Goal: Task Accomplishment & Management: Use online tool/utility

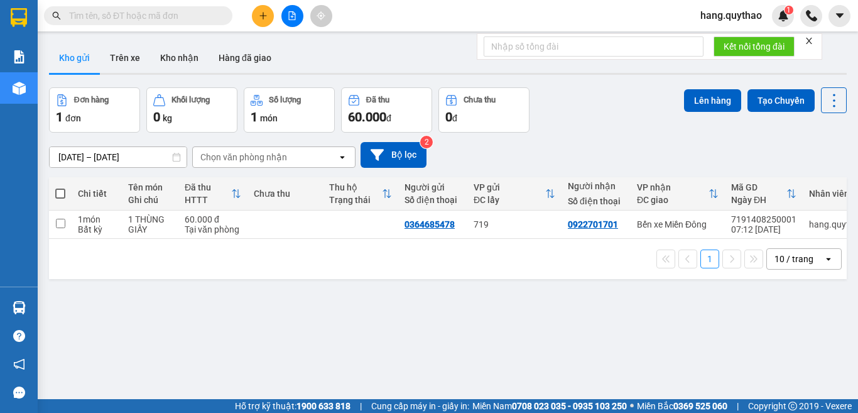
click at [259, 16] on icon "plus" at bounding box center [263, 15] width 9 height 9
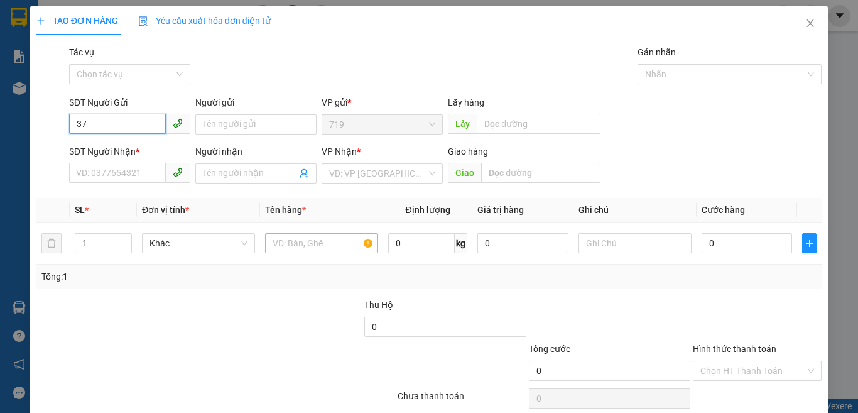
type input "3"
type input "0387332276"
click at [102, 150] on div "0387332276" at bounding box center [128, 150] width 104 height 14
type input "0353248717"
type input "BẾN CAM"
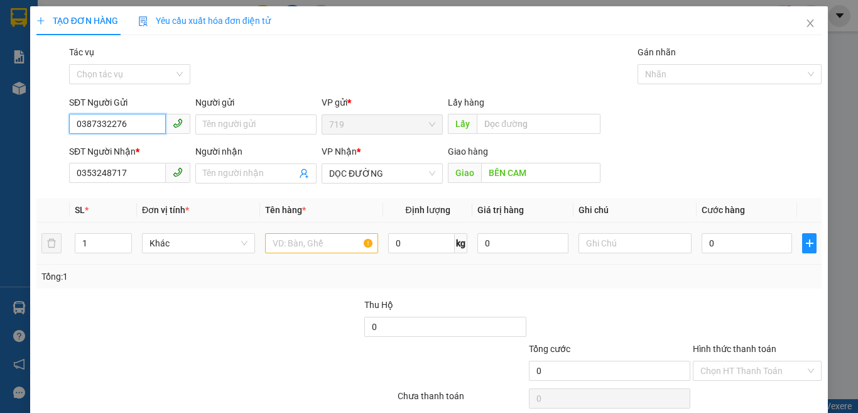
type input "0387332276"
click at [329, 233] on div at bounding box center [321, 243] width 113 height 25
click at [327, 248] on input "text" at bounding box center [321, 243] width 113 height 20
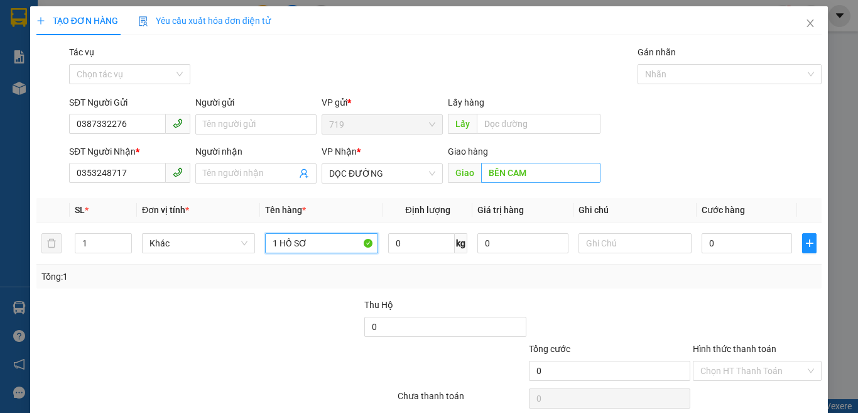
type input "1 HỒ SƠ"
click at [523, 177] on input "BẾN CAM" at bounding box center [540, 173] width 119 height 20
type input "NHƠN TRẠCH"
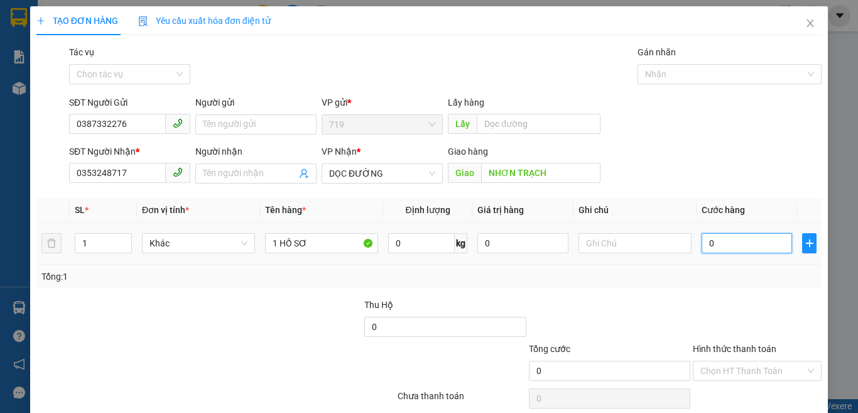
click at [729, 248] on input "0" at bounding box center [747, 243] width 90 height 20
type input "5"
type input "50"
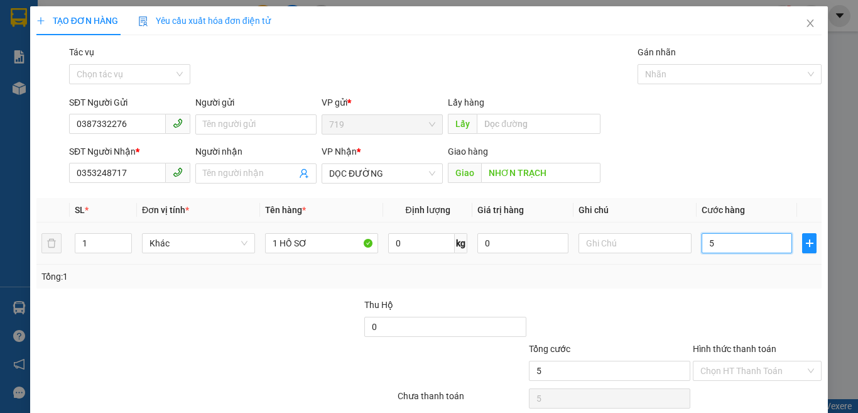
type input "50"
type input "500"
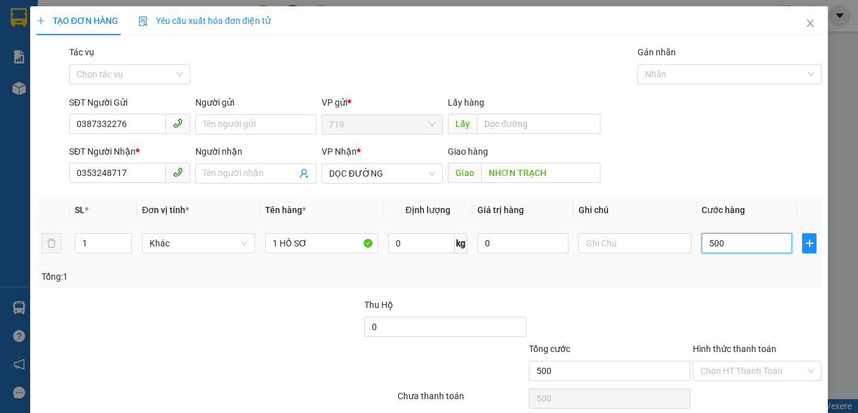
type input "5.000"
type input "50.000"
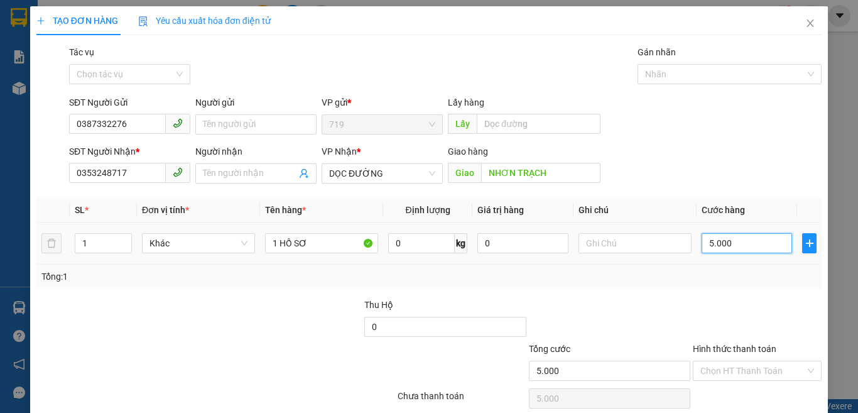
type input "50.000"
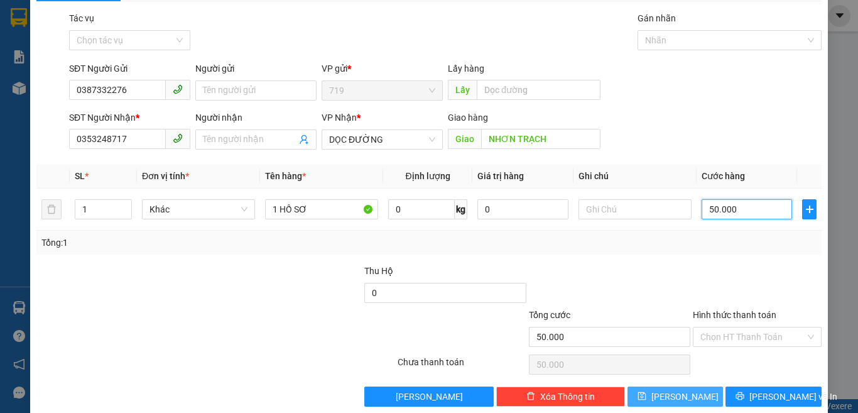
scroll to position [52, 0]
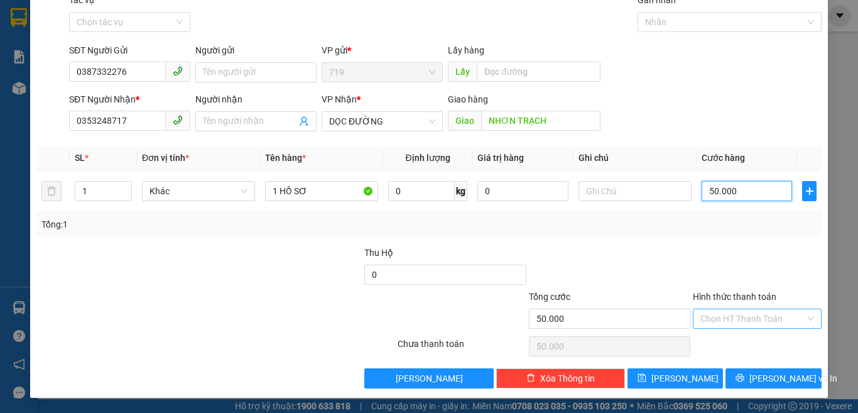
type input "50.000"
click at [749, 316] on input "Hình thức thanh toán" at bounding box center [752, 318] width 105 height 19
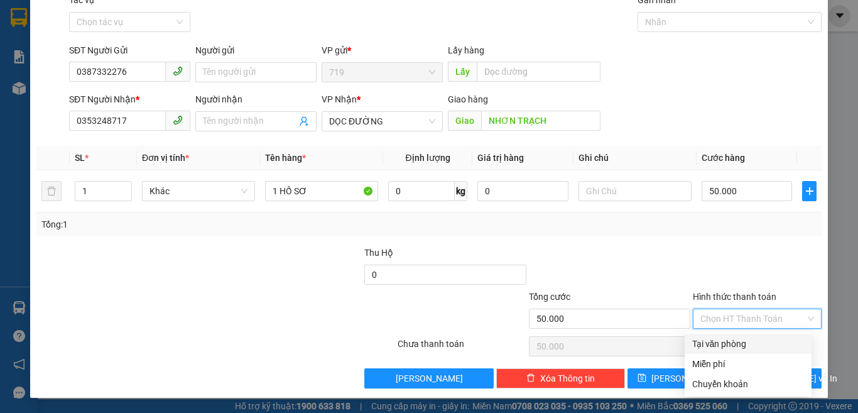
drag, startPoint x: 728, startPoint y: 342, endPoint x: 733, endPoint y: 352, distance: 10.7
click at [728, 343] on div "Tại văn phòng" at bounding box center [748, 344] width 112 height 14
type input "0"
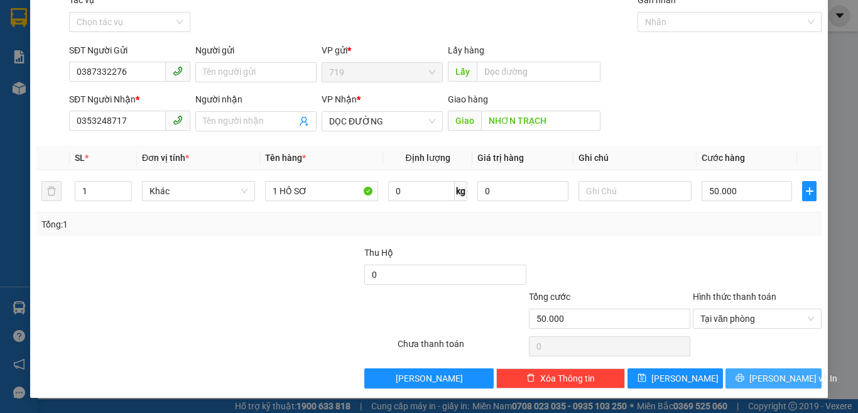
click at [758, 379] on span "[PERSON_NAME] và In" at bounding box center [793, 378] width 88 height 14
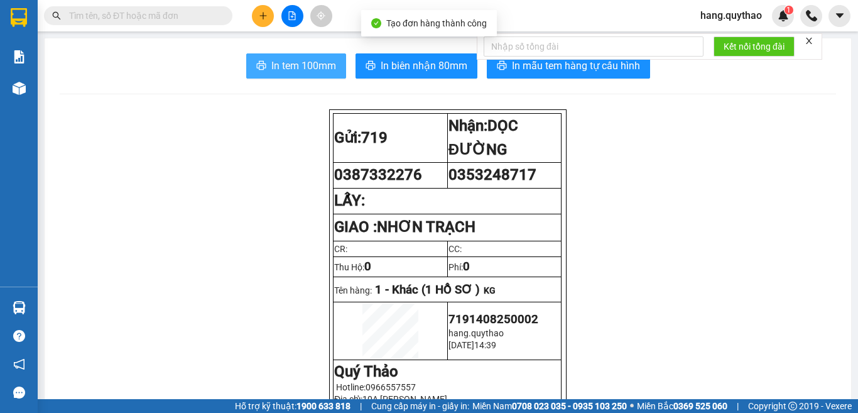
click at [295, 72] on span "In tem 100mm" at bounding box center [303, 66] width 65 height 16
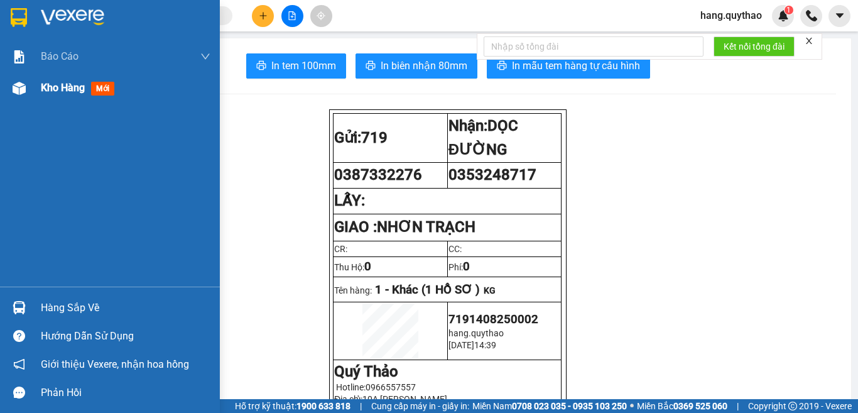
click at [59, 86] on span "Kho hàng" at bounding box center [63, 88] width 44 height 12
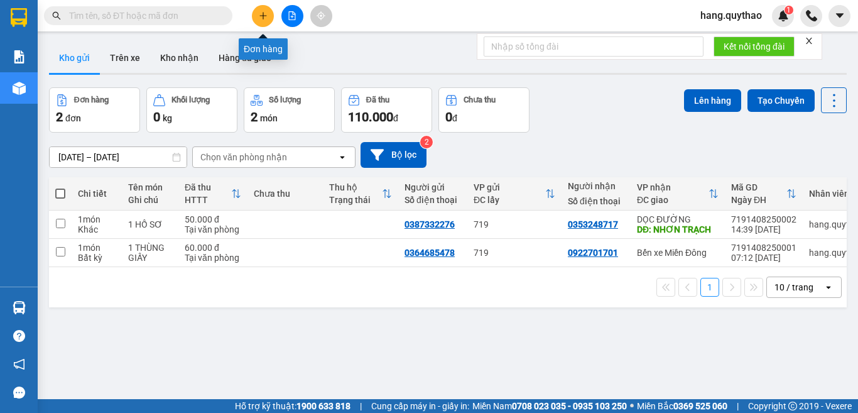
click at [263, 13] on icon "plus" at bounding box center [263, 15] width 9 height 9
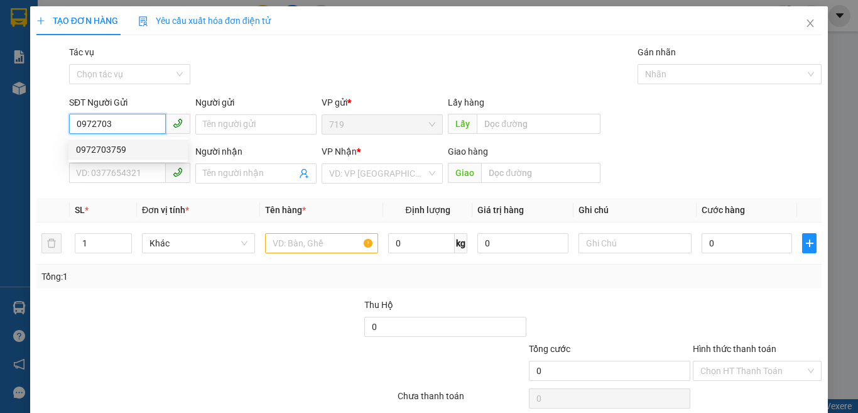
click at [124, 146] on div "0972703759" at bounding box center [128, 150] width 104 height 14
type input "0972703759"
type input "0986093040"
type input "MIẾU ÔNG CÙ"
type input "0972703759"
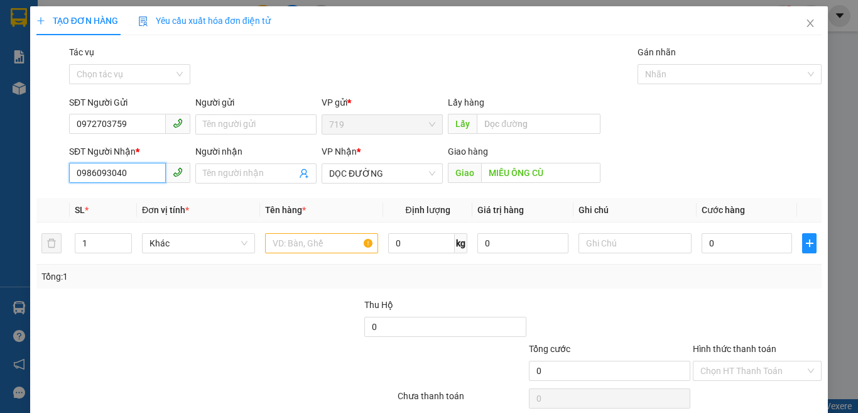
click at [144, 173] on input "0986093040" at bounding box center [117, 173] width 97 height 20
type input "0"
type input "0905190636"
click at [805, 28] on icon "close" at bounding box center [810, 23] width 10 height 10
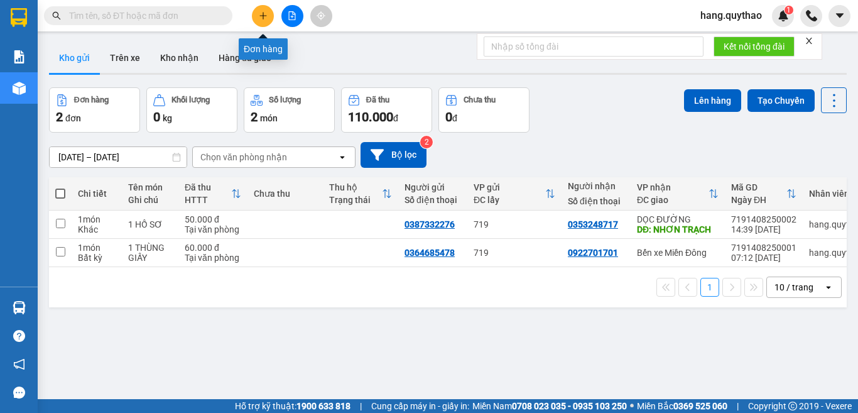
click at [266, 18] on icon "plus" at bounding box center [263, 15] width 9 height 9
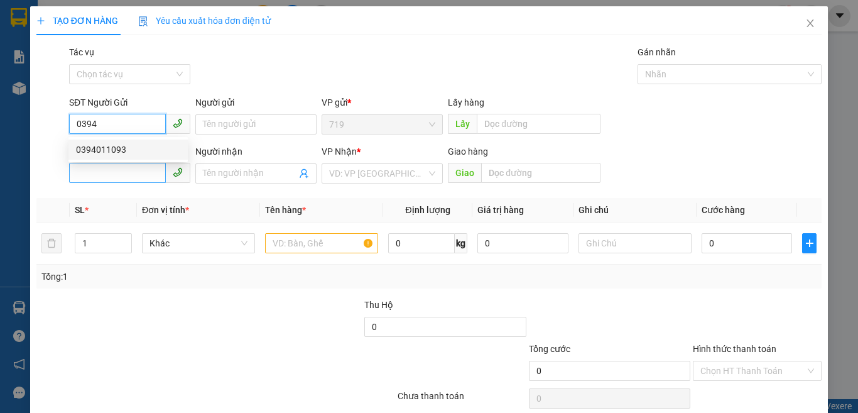
drag, startPoint x: 101, startPoint y: 149, endPoint x: 111, endPoint y: 171, distance: 24.7
click at [104, 153] on div "0394011093" at bounding box center [128, 150] width 104 height 14
type input "0394011093"
type input "0983456729"
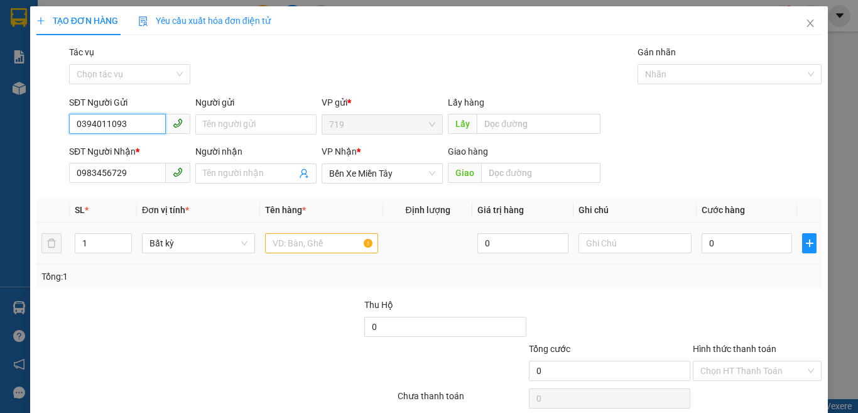
type input "0394011093"
click at [318, 248] on input "text" at bounding box center [321, 243] width 113 height 20
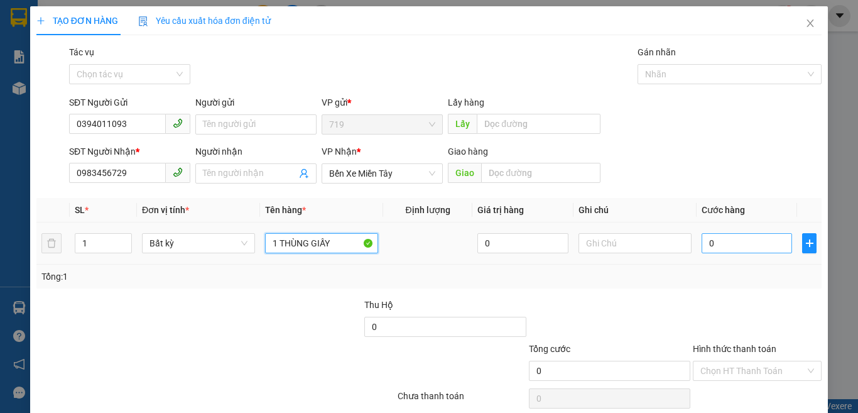
type input "1 THÙNG GIẤY"
click at [733, 236] on input "0" at bounding box center [747, 243] width 90 height 20
type input "5"
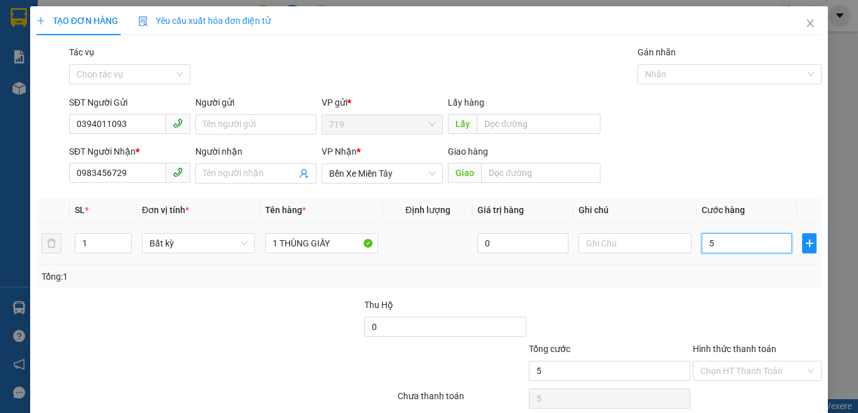
type input "50"
type input "500"
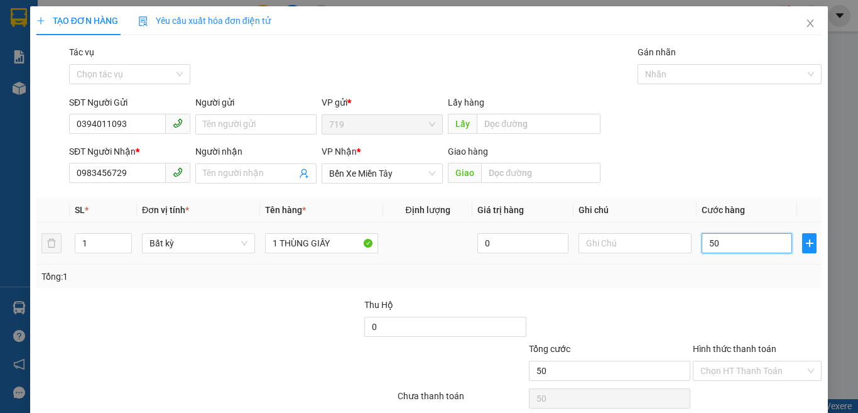
type input "500"
type input "5.000"
type input "50.000"
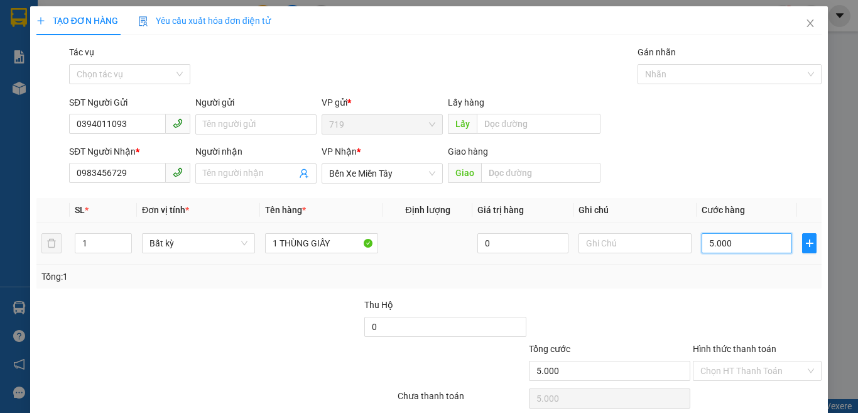
type input "50.000"
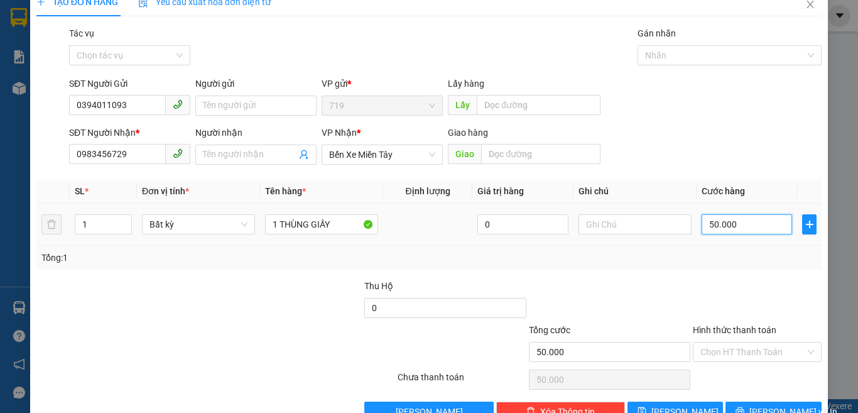
scroll to position [52, 0]
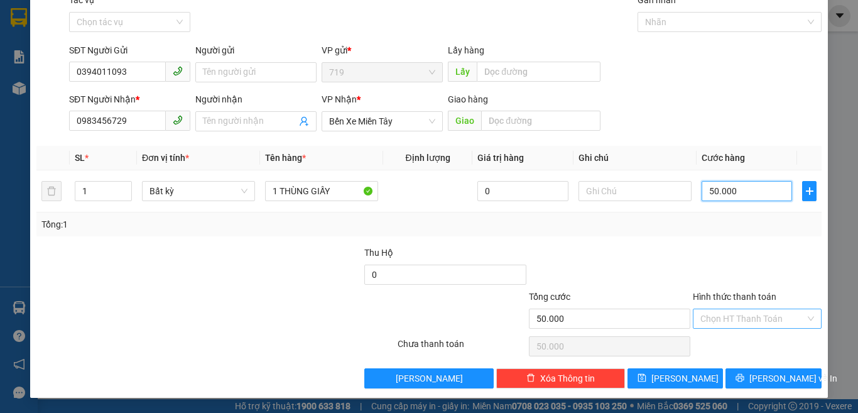
type input "50.000"
drag, startPoint x: 731, startPoint y: 322, endPoint x: 746, endPoint y: 330, distance: 17.1
click at [732, 323] on input "Hình thức thanh toán" at bounding box center [752, 318] width 105 height 19
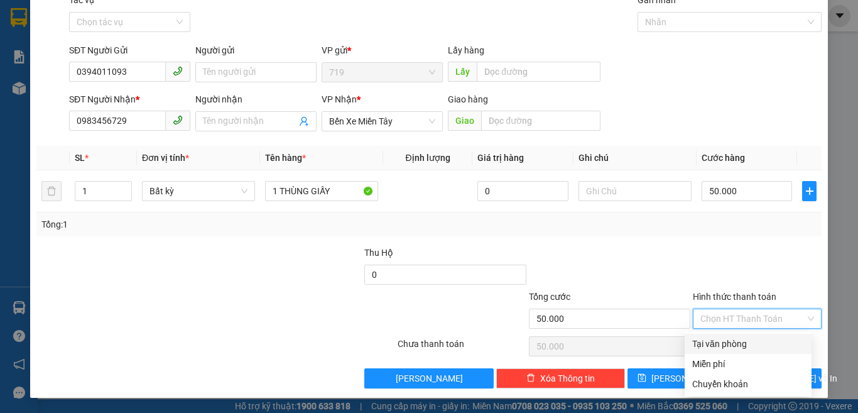
click at [748, 342] on div "Tại văn phòng" at bounding box center [748, 344] width 112 height 14
type input "0"
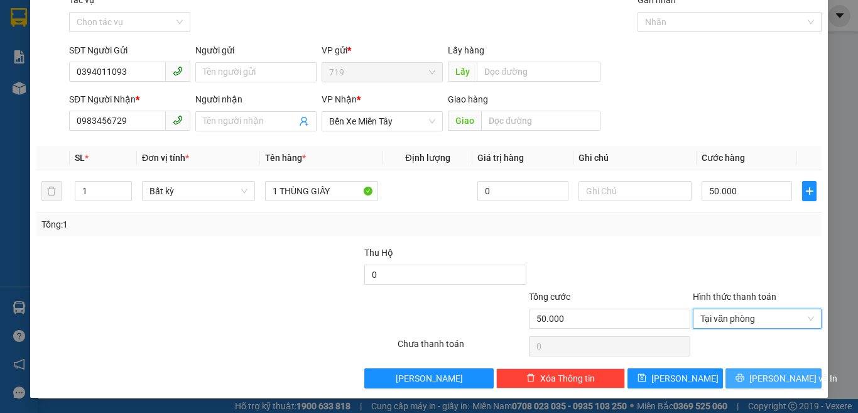
click at [761, 378] on span "[PERSON_NAME] và In" at bounding box center [793, 378] width 88 height 14
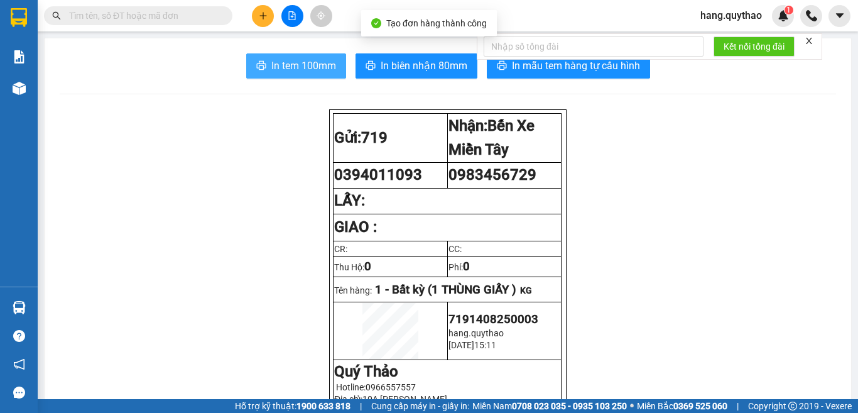
click at [281, 65] on span "In tem 100mm" at bounding box center [303, 66] width 65 height 16
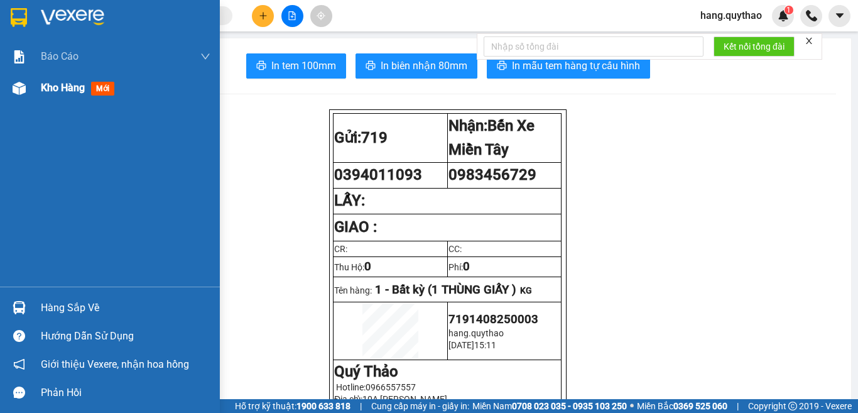
click at [90, 93] on div "Kho hàng mới" at bounding box center [80, 88] width 79 height 16
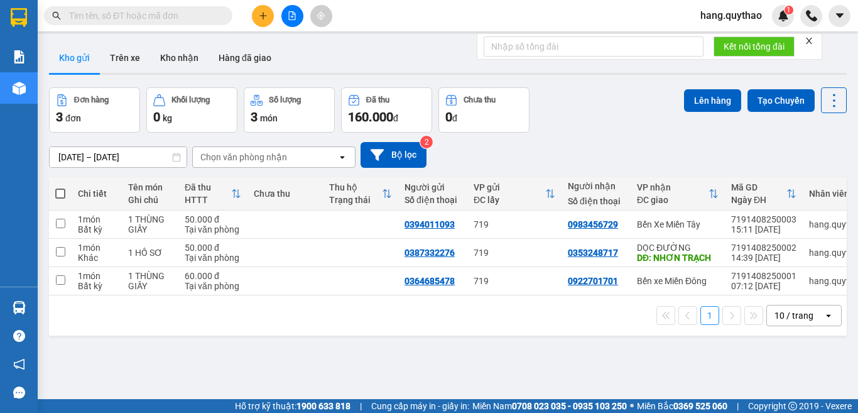
click at [265, 9] on button at bounding box center [263, 16] width 22 height 22
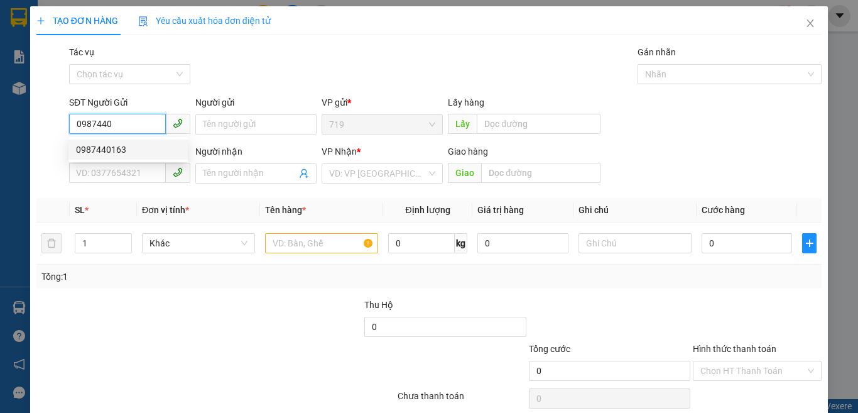
click at [121, 155] on div "0987440163" at bounding box center [128, 150] width 104 height 14
type input "0987440163"
type input "0972436551"
type input "TAM HIỆP"
type input "0987440163"
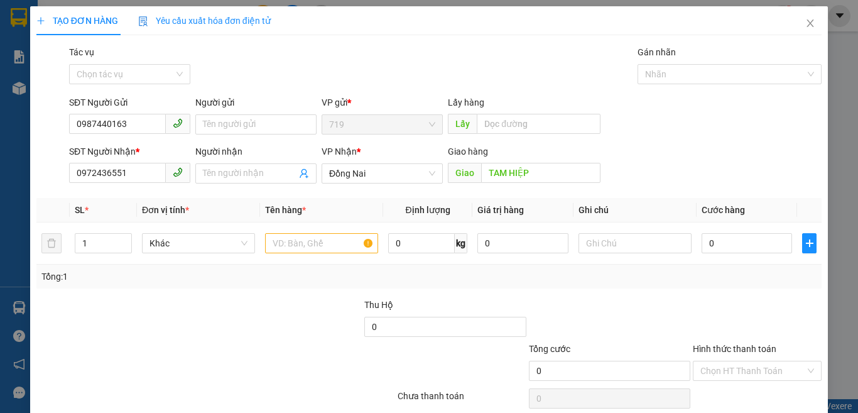
click at [131, 162] on div "SĐT Người Nhận *" at bounding box center [129, 153] width 121 height 19
click at [138, 181] on input "0972436551" at bounding box center [117, 173] width 97 height 20
type input "0"
type input "0366510522"
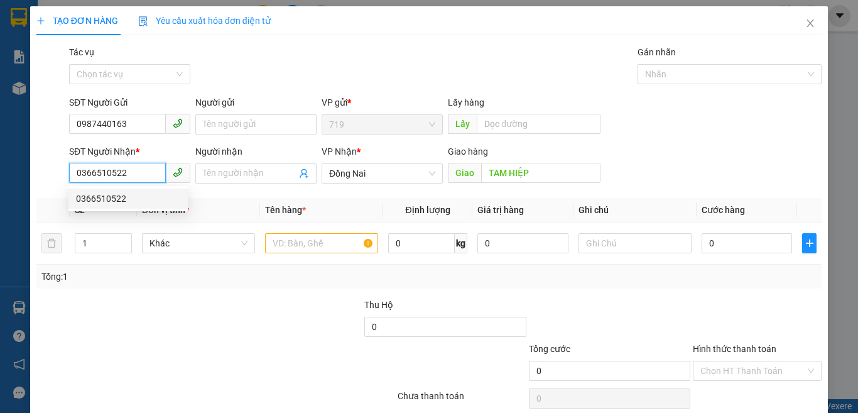
click at [127, 202] on div "0366510522" at bounding box center [128, 199] width 104 height 14
type input "BẾN CAM"
click at [101, 183] on span "0366510522" at bounding box center [129, 173] width 121 height 20
type input "0366510522"
click at [106, 248] on input "1" at bounding box center [103, 243] width 56 height 19
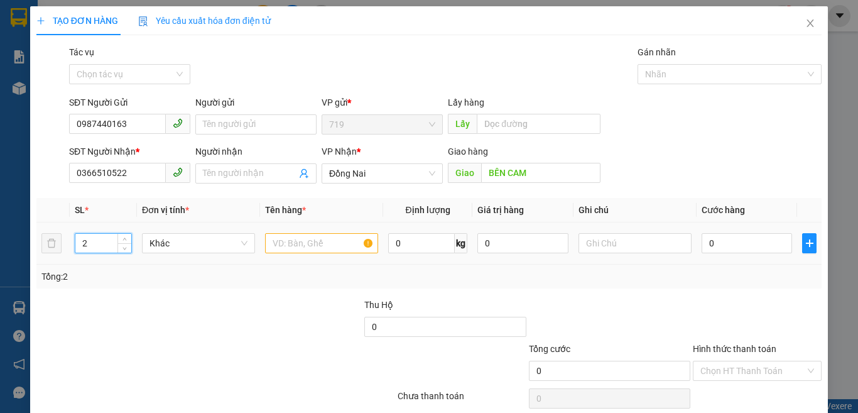
type input "2"
click at [300, 244] on input "text" at bounding box center [321, 243] width 113 height 20
type input "6"
type input "1"
type input "2"
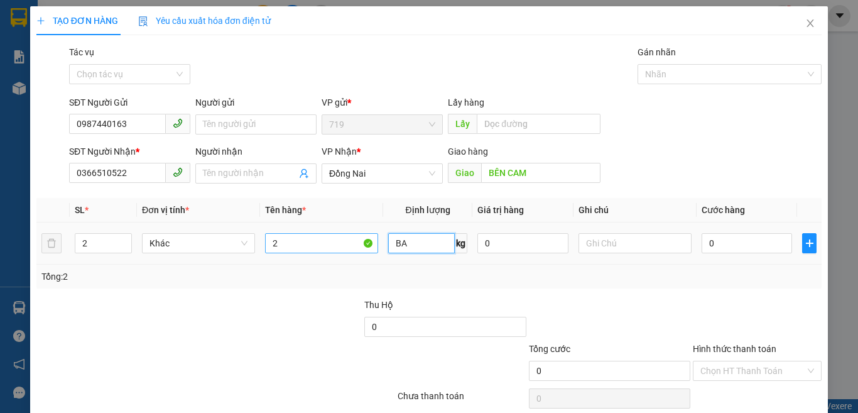
type input "B"
type input "0"
click at [329, 279] on div "Tổng: 2" at bounding box center [428, 276] width 775 height 14
click at [308, 242] on input "2" at bounding box center [321, 243] width 113 height 20
type input "2 BAO"
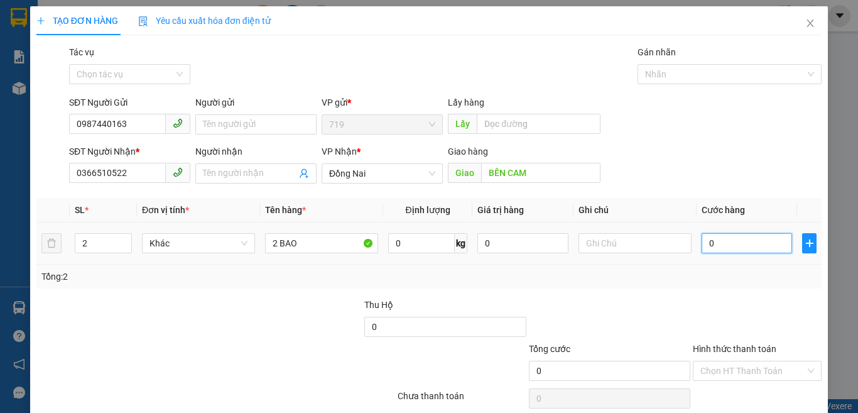
click at [751, 244] on input "0" at bounding box center [747, 243] width 90 height 20
type input "1"
type input "12"
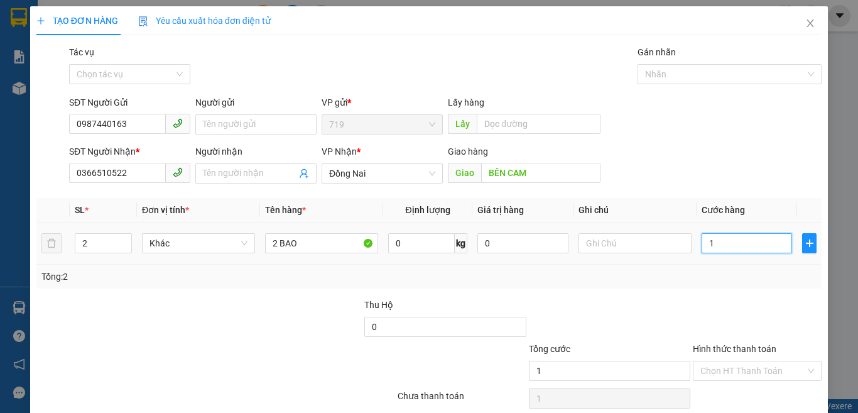
type input "12"
type input "120"
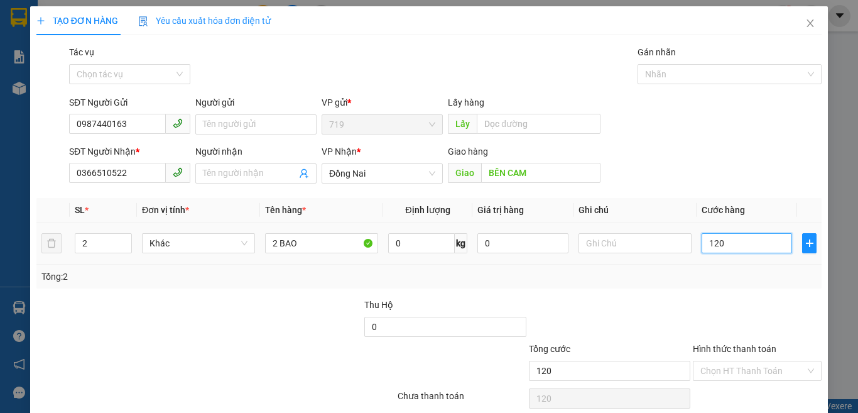
type input "1.200"
type input "12.000"
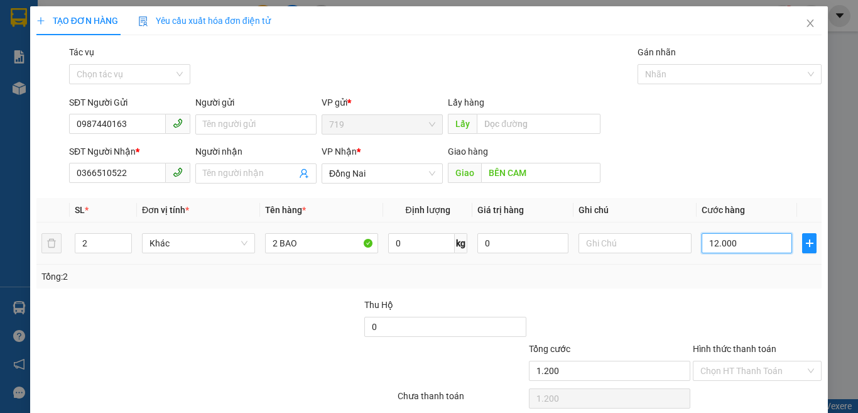
type input "12.000"
type input "120.000"
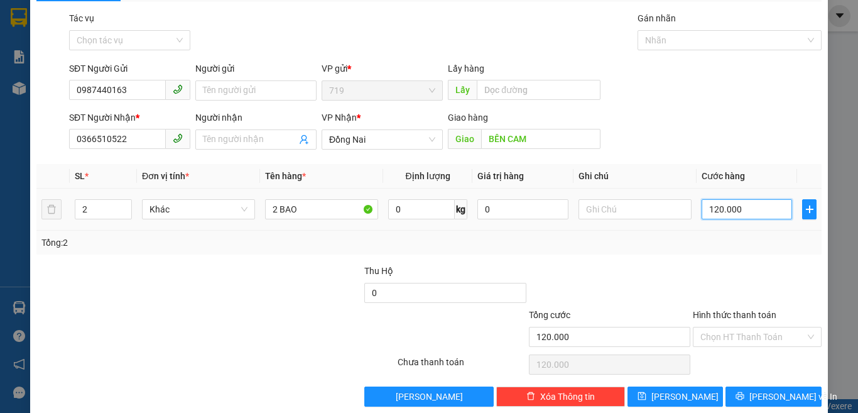
scroll to position [52, 0]
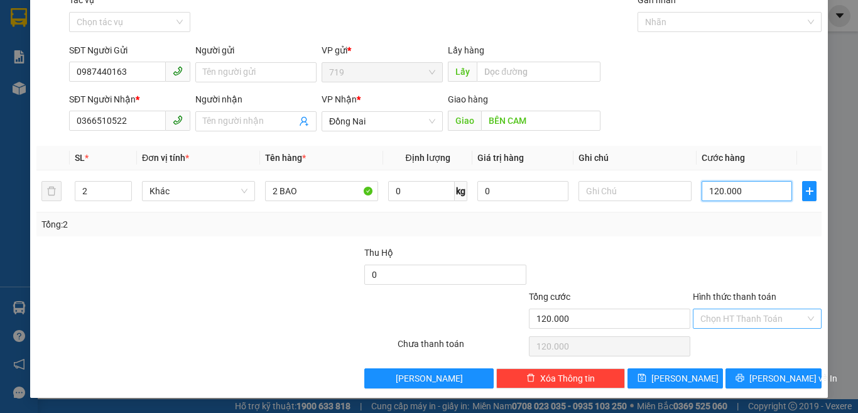
click at [746, 328] on div "Chọn HT Thanh Toán" at bounding box center [757, 318] width 129 height 20
type input "120.000"
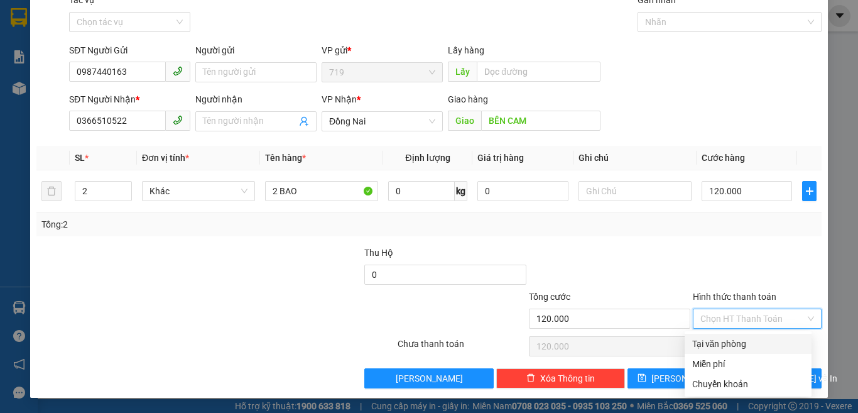
drag, startPoint x: 729, startPoint y: 340, endPoint x: 722, endPoint y: 338, distance: 7.2
click at [729, 341] on div "Tại văn phòng" at bounding box center [748, 344] width 112 height 14
type input "0"
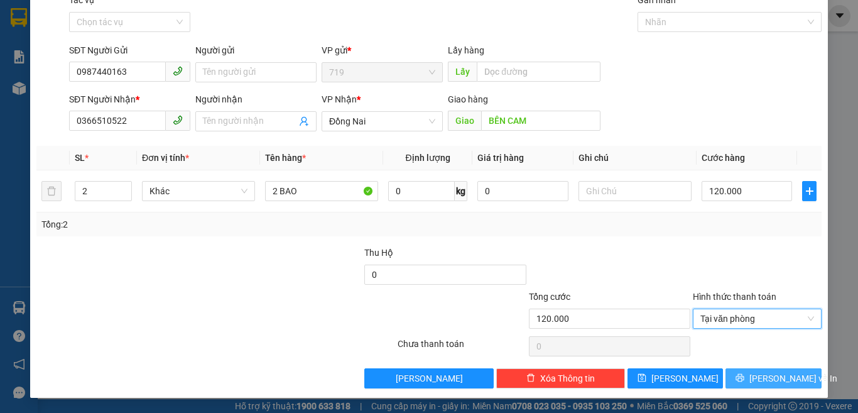
click at [766, 372] on span "[PERSON_NAME] và In" at bounding box center [793, 378] width 88 height 14
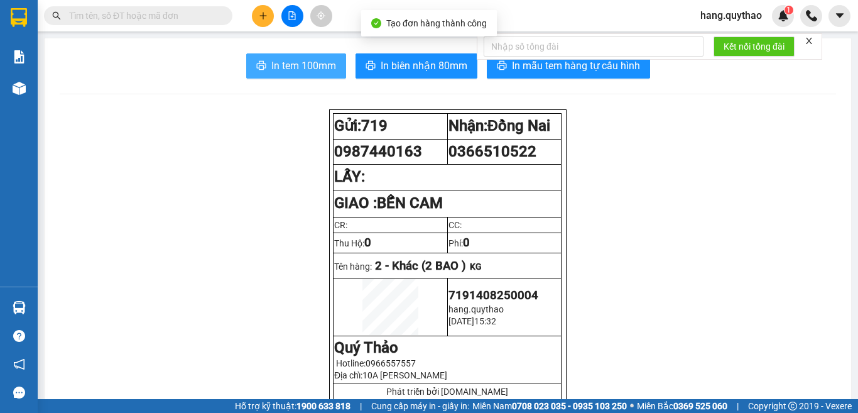
click at [280, 69] on span "In tem 100mm" at bounding box center [303, 66] width 65 height 16
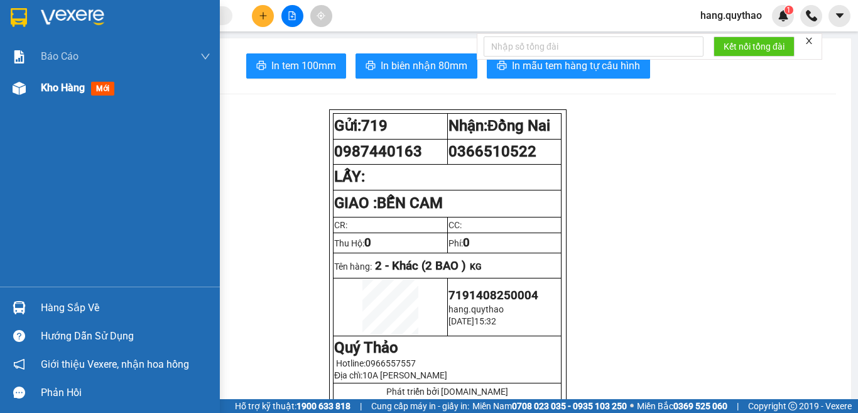
click at [33, 89] on div "Kho hàng mới" at bounding box center [110, 87] width 220 height 31
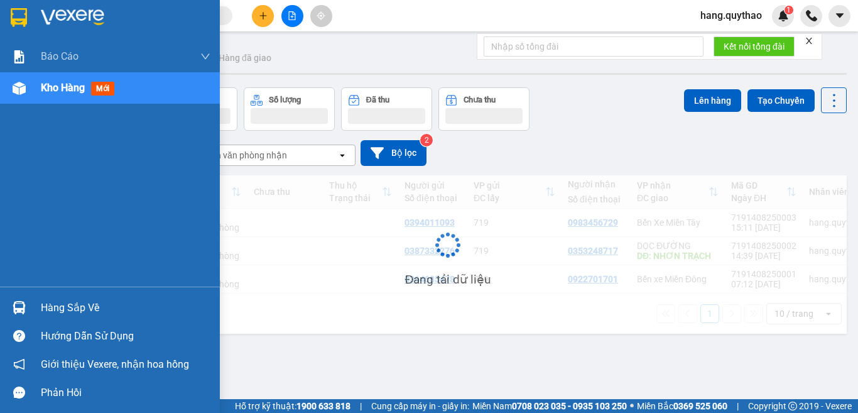
click at [52, 80] on div "Kho hàng mới" at bounding box center [80, 88] width 79 height 16
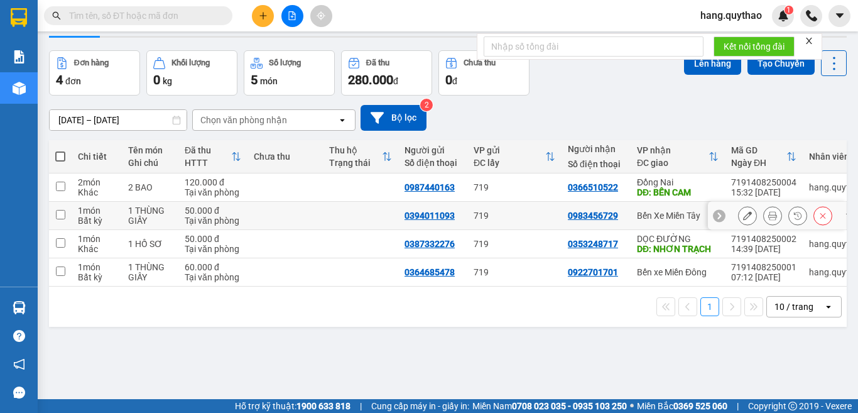
scroll to position [58, 0]
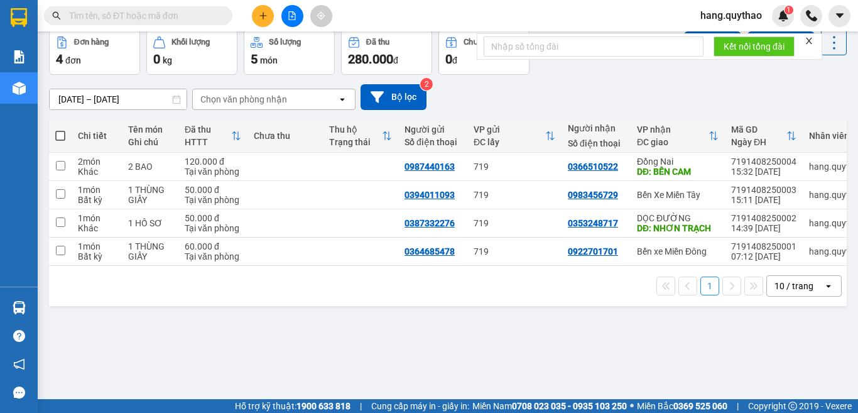
click at [254, 23] on div at bounding box center [292, 16] width 94 height 22
click at [264, 24] on button at bounding box center [263, 16] width 22 height 22
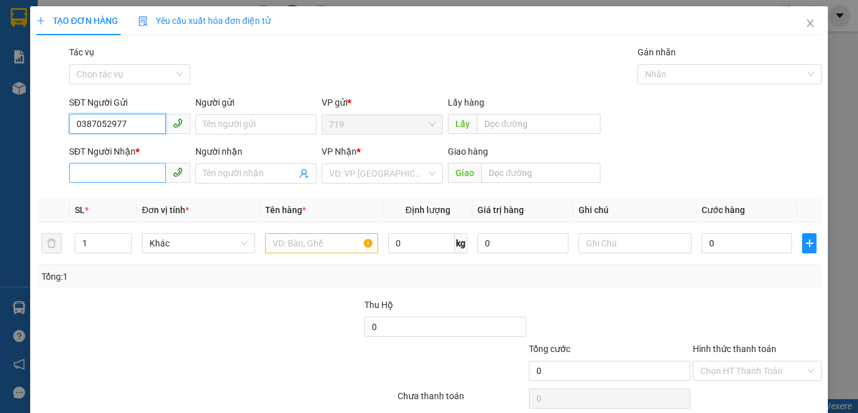
type input "0387052977"
click at [130, 175] on input "SĐT Người Nhận *" at bounding box center [117, 173] width 97 height 20
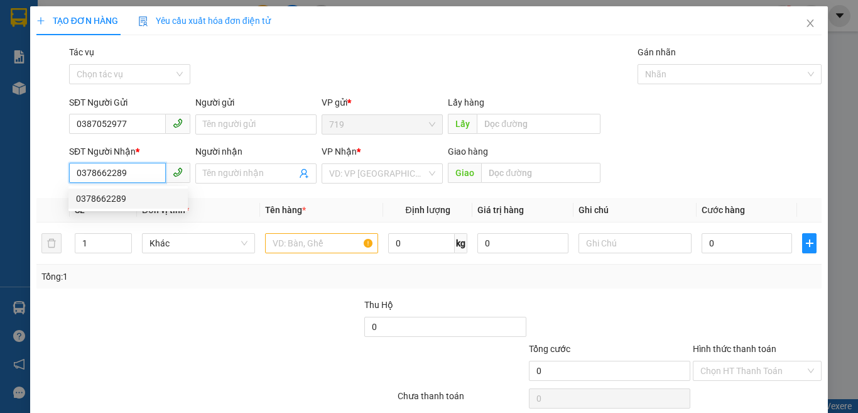
type input "0378662289"
click at [121, 184] on div "SĐT Người Nhận * 0378662289" at bounding box center [129, 166] width 121 height 44
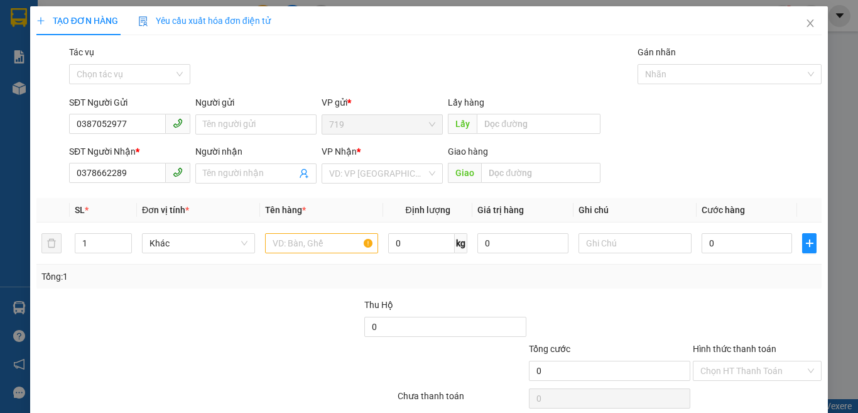
click at [122, 203] on div "SL *" at bounding box center [103, 210] width 57 height 14
click at [288, 235] on input "text" at bounding box center [321, 243] width 113 height 20
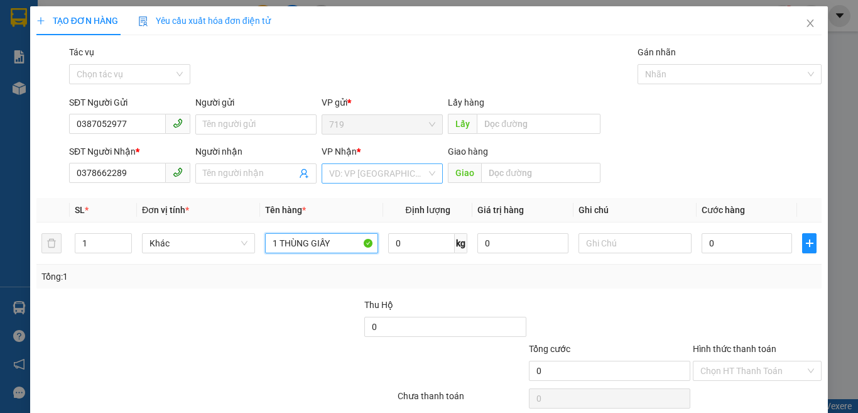
type input "1 THÙNG GIẤY"
click at [368, 171] on input "search" at bounding box center [377, 173] width 97 height 19
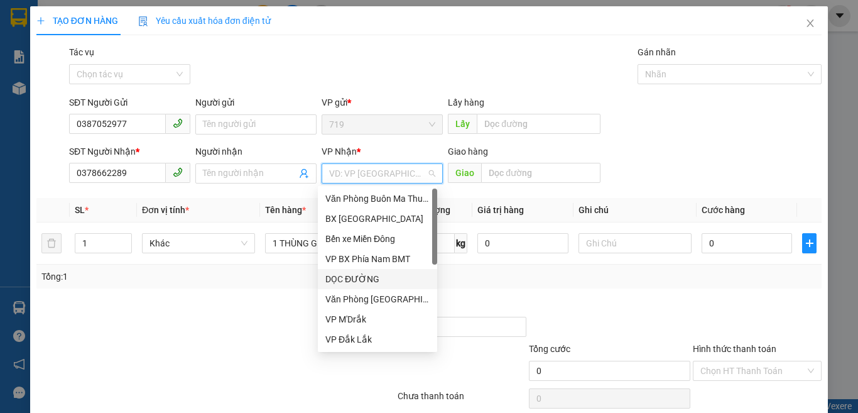
click at [353, 280] on div "DỌC ĐƯỜNG" at bounding box center [377, 279] width 104 height 14
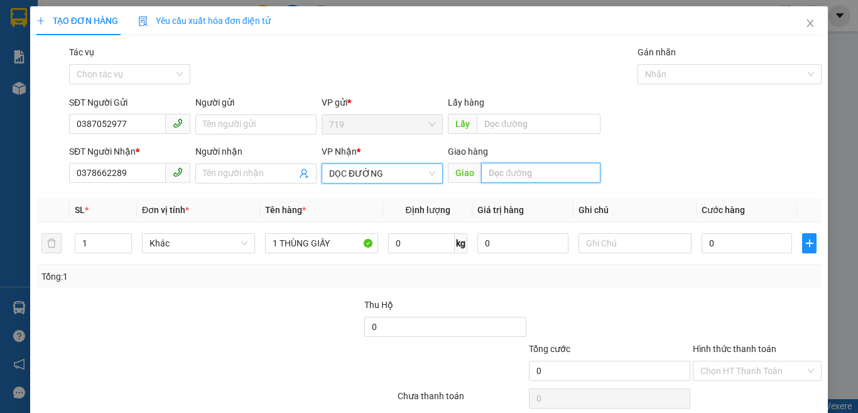
click at [509, 173] on input "text" at bounding box center [540, 173] width 119 height 20
type input "NGÃ [DATE]"
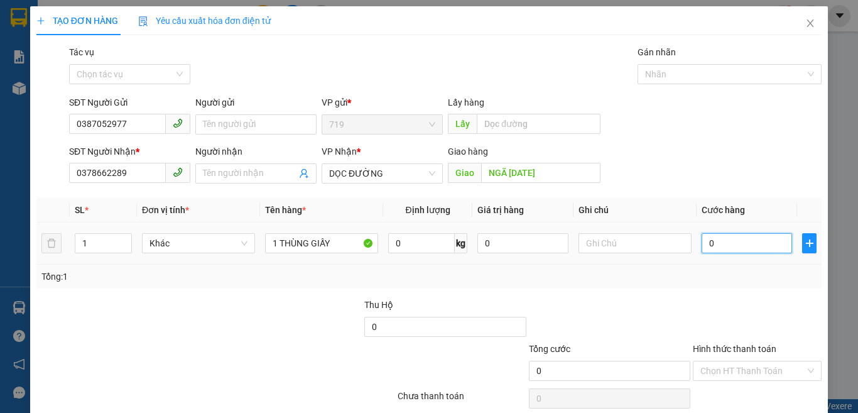
click at [761, 248] on input "0" at bounding box center [747, 243] width 90 height 20
type input "5"
type input "50"
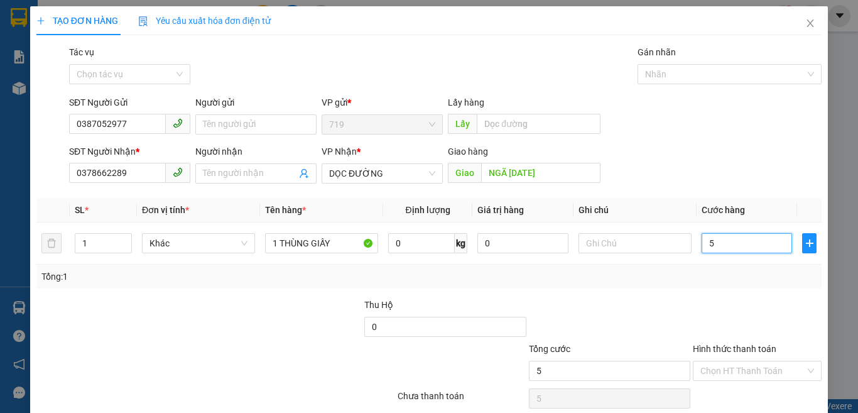
type input "50"
type input "500"
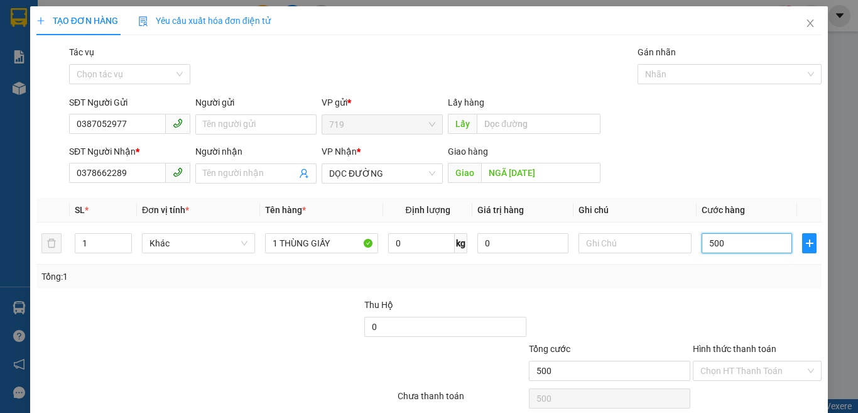
type input "5.000"
type input "50.000"
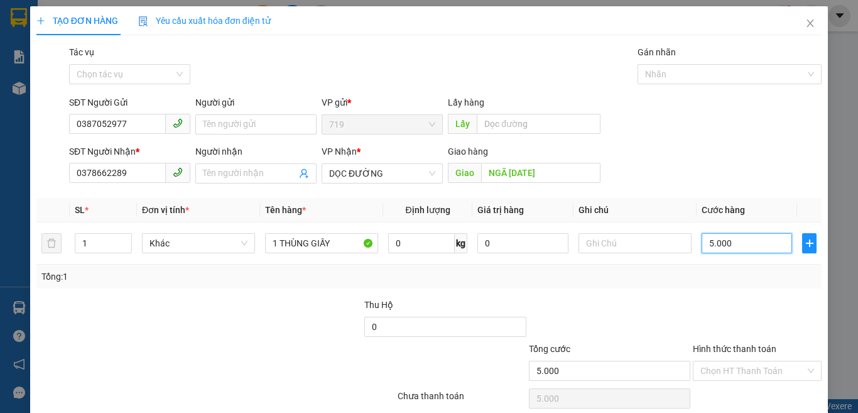
type input "50.000"
click at [749, 371] on input "Hình thức thanh toán" at bounding box center [752, 370] width 105 height 19
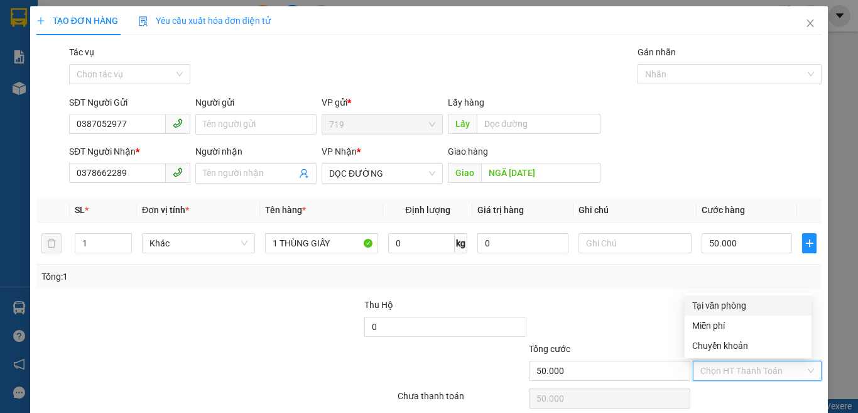
click at [717, 304] on div "Tại văn phòng" at bounding box center [748, 305] width 112 height 14
type input "0"
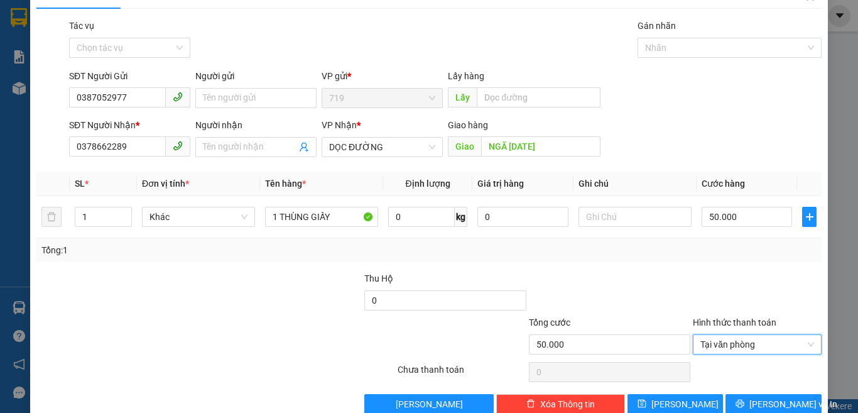
scroll to position [52, 0]
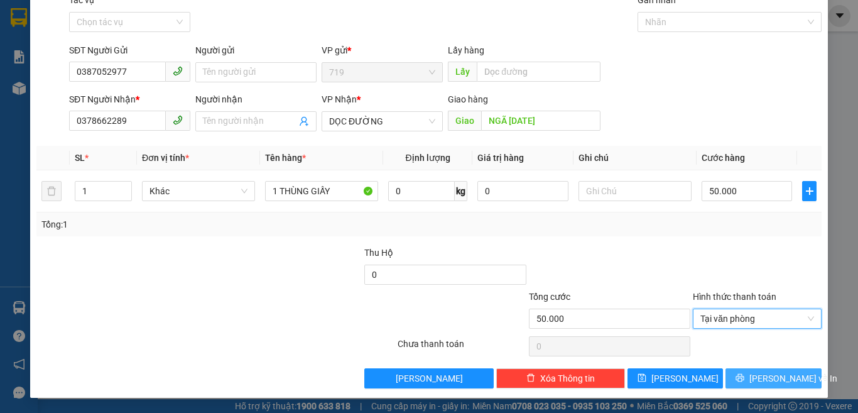
click at [771, 384] on span "[PERSON_NAME] và In" at bounding box center [793, 378] width 88 height 14
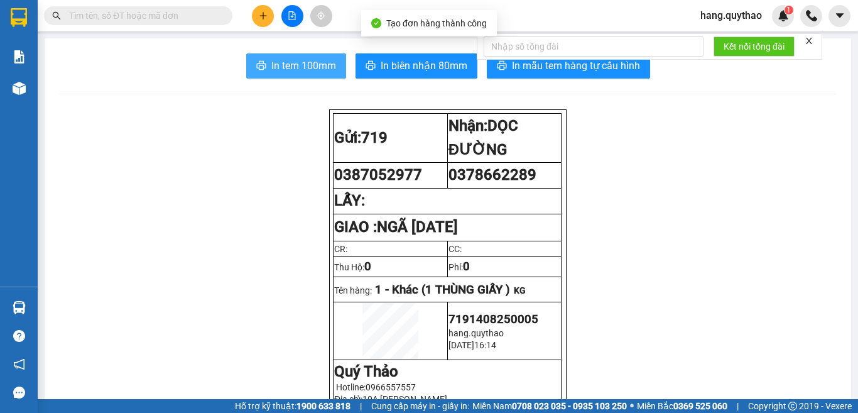
click at [297, 67] on span "In tem 100mm" at bounding box center [303, 66] width 65 height 16
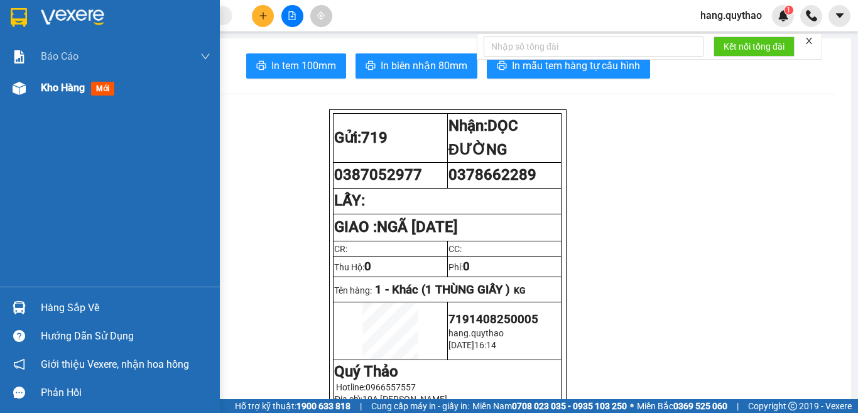
click at [81, 86] on span "Kho hàng" at bounding box center [63, 88] width 44 height 12
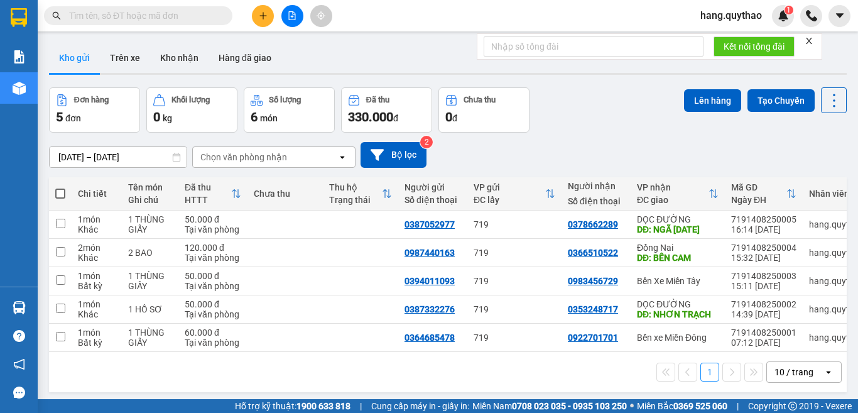
click at [263, 11] on icon "plus" at bounding box center [263, 15] width 9 height 9
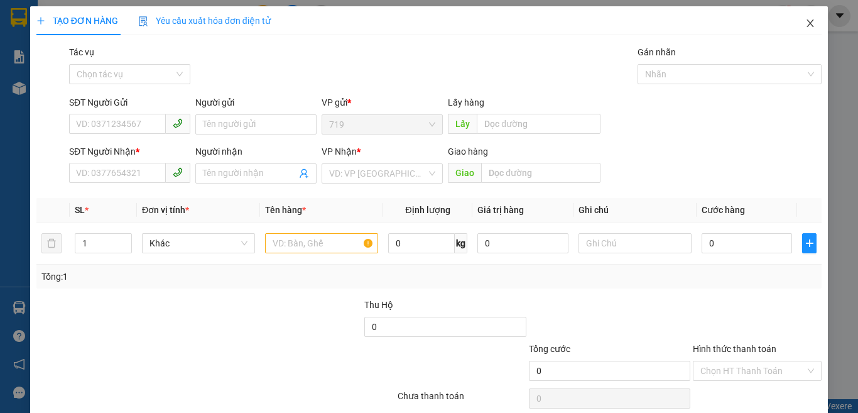
click at [807, 19] on span "Close" at bounding box center [810, 23] width 35 height 35
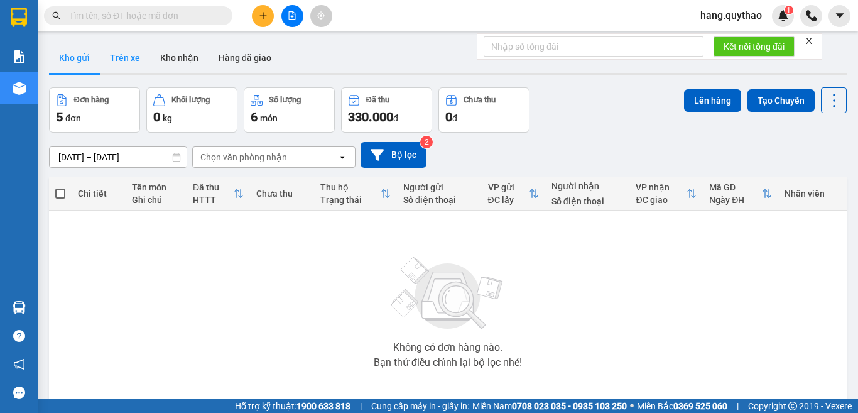
click at [138, 51] on button "Trên xe" at bounding box center [125, 58] width 50 height 30
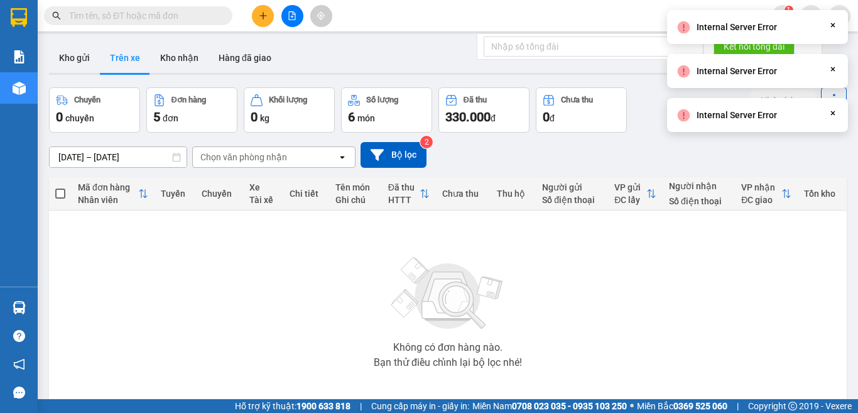
click at [77, 58] on button "Kho gửi" at bounding box center [74, 58] width 51 height 30
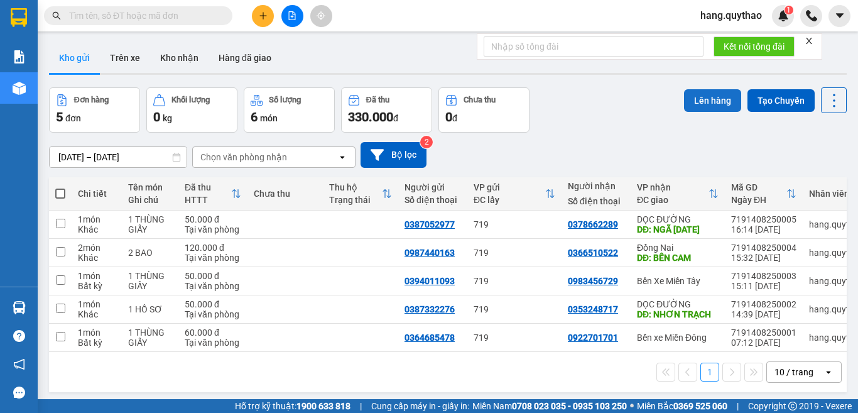
click at [700, 94] on button "Lên hàng" at bounding box center [712, 100] width 57 height 23
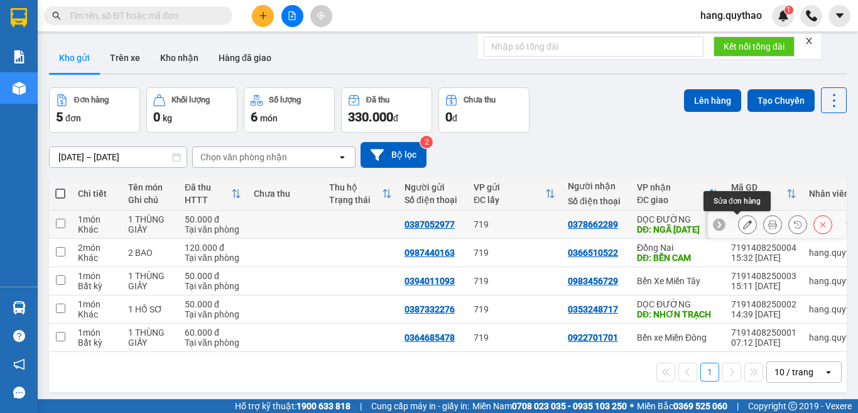
click at [743, 222] on icon at bounding box center [747, 224] width 9 height 9
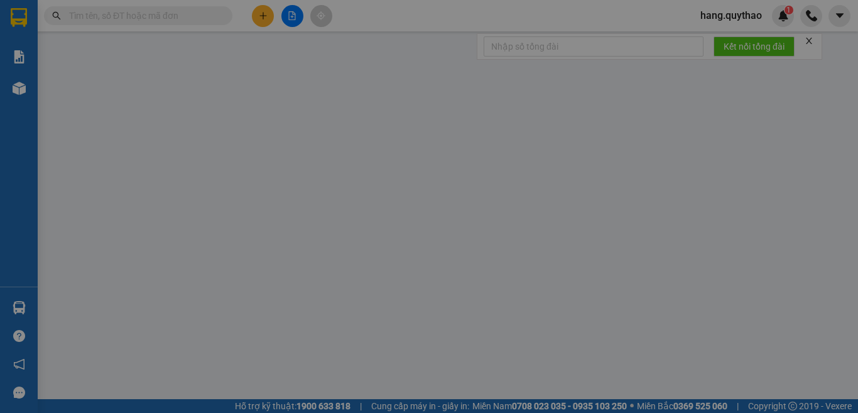
type input "0387052977"
type input "0378662289"
type input "NGÃ [DATE]"
type input "50.000"
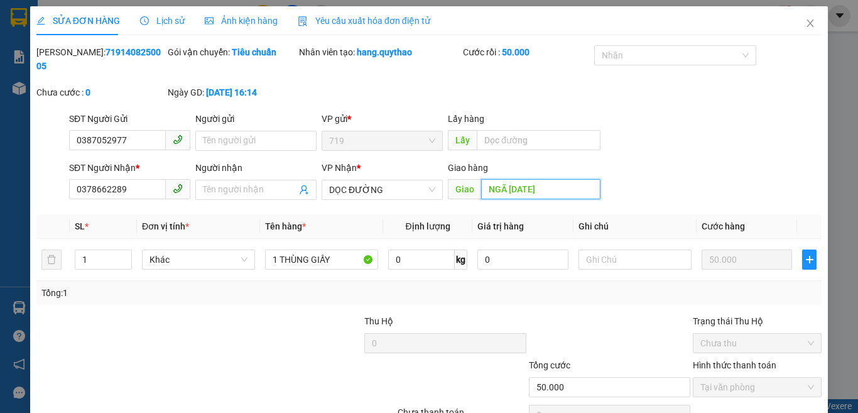
click at [543, 179] on input "NGÃ [DATE]" at bounding box center [540, 189] width 119 height 20
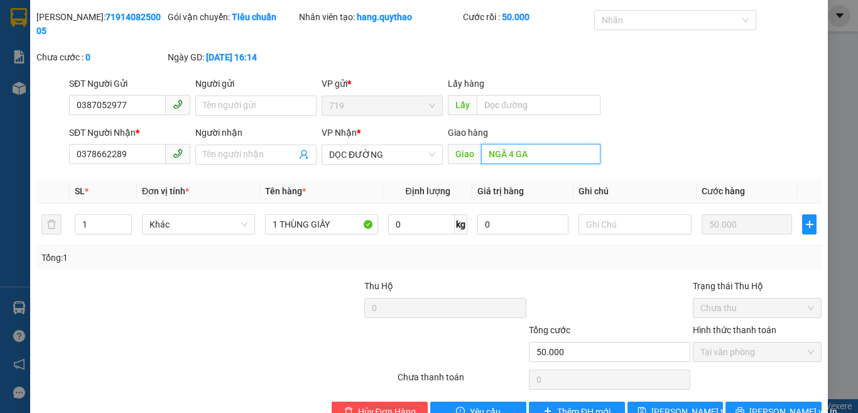
scroll to position [55, 0]
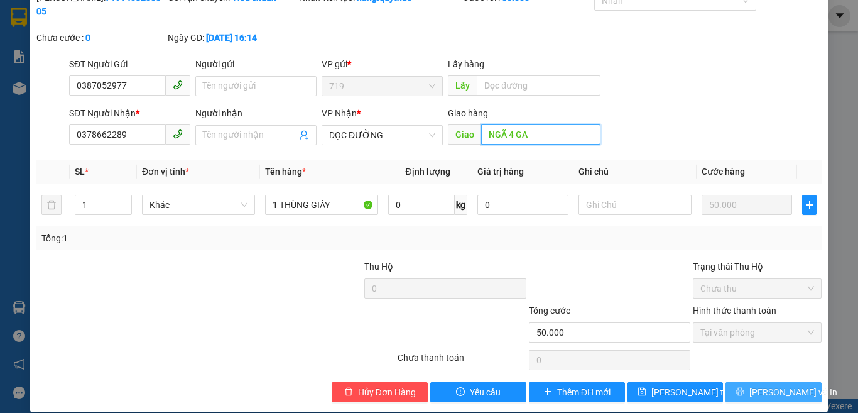
type input "NGÃ 4 GA"
click at [744, 387] on icon "printer" at bounding box center [740, 391] width 9 height 9
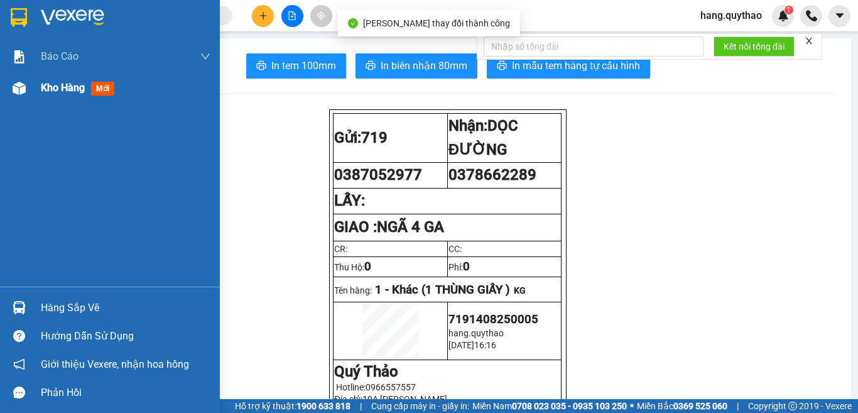
click at [57, 79] on div "Kho hàng mới" at bounding box center [126, 87] width 170 height 31
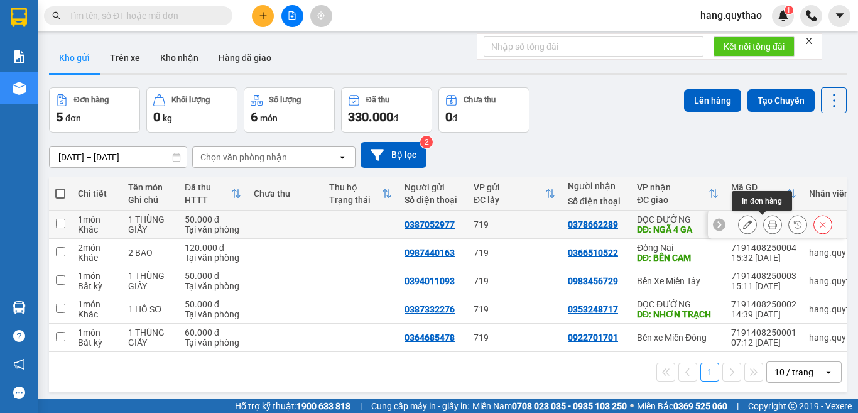
click at [768, 224] on icon at bounding box center [772, 224] width 9 height 9
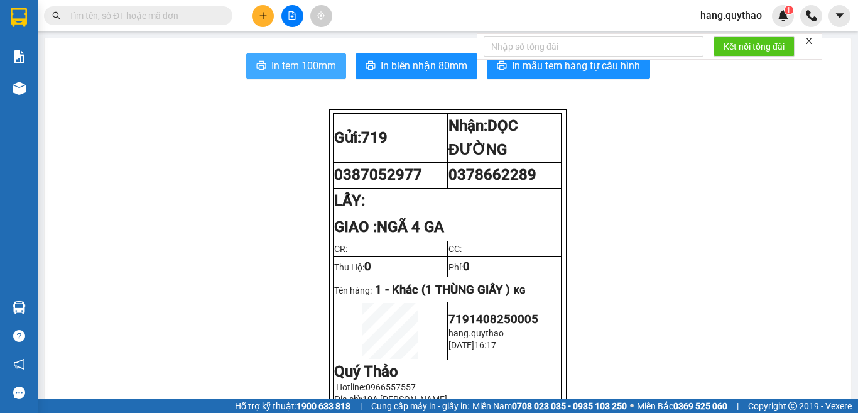
click at [310, 63] on span "In tem 100mm" at bounding box center [303, 66] width 65 height 16
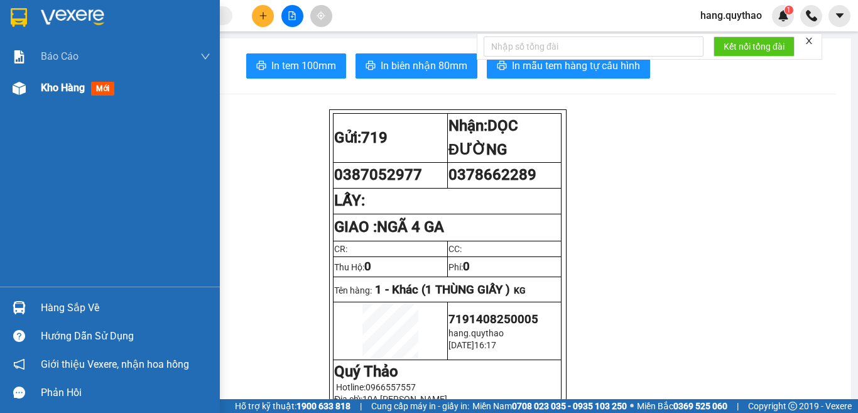
click at [57, 85] on span "Kho hàng" at bounding box center [63, 88] width 44 height 12
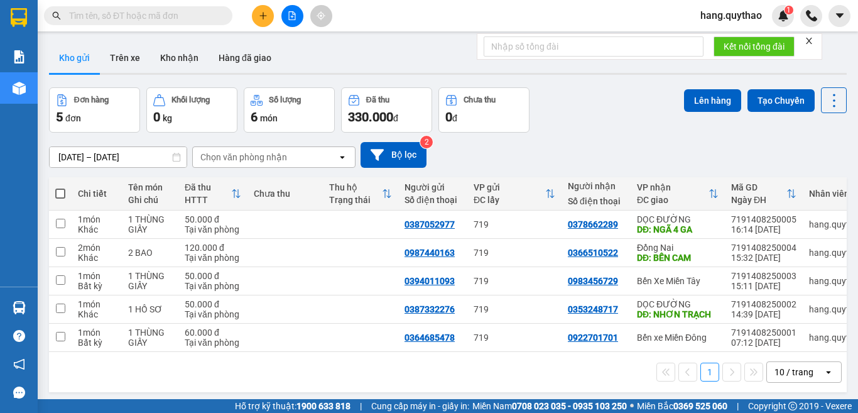
click at [270, 16] on button at bounding box center [263, 16] width 22 height 22
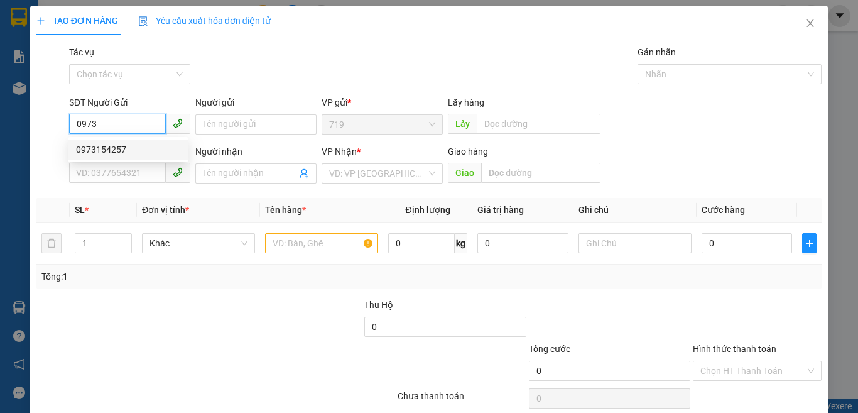
click at [91, 144] on div "0973154257" at bounding box center [128, 150] width 104 height 14
type input "0973154257"
type input "0988049719"
type input "0973154257"
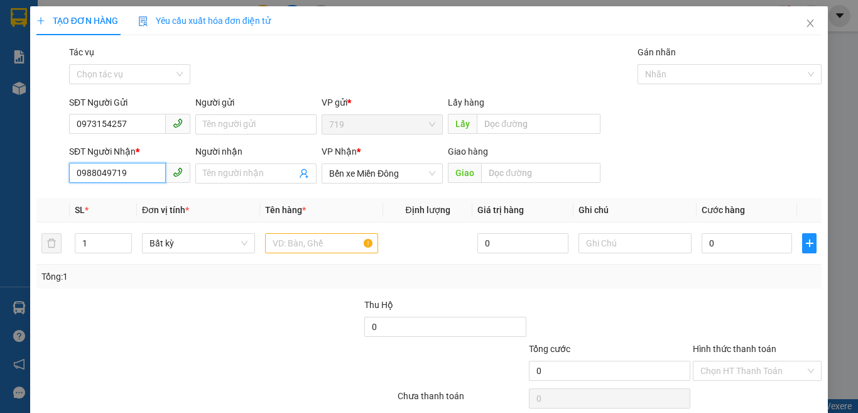
click at [128, 169] on input "0988049719" at bounding box center [117, 173] width 97 height 20
type input "0"
type input "0376872750"
click at [314, 236] on input "text" at bounding box center [321, 243] width 113 height 20
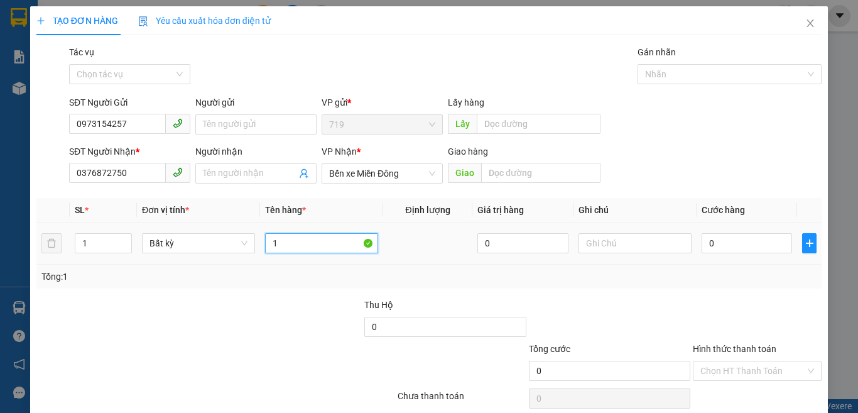
type input "1"
drag, startPoint x: 101, startPoint y: 236, endPoint x: 116, endPoint y: 218, distance: 23.2
click at [101, 236] on input "1" at bounding box center [103, 243] width 56 height 19
type input "2"
click at [281, 244] on input "text" at bounding box center [321, 243] width 113 height 20
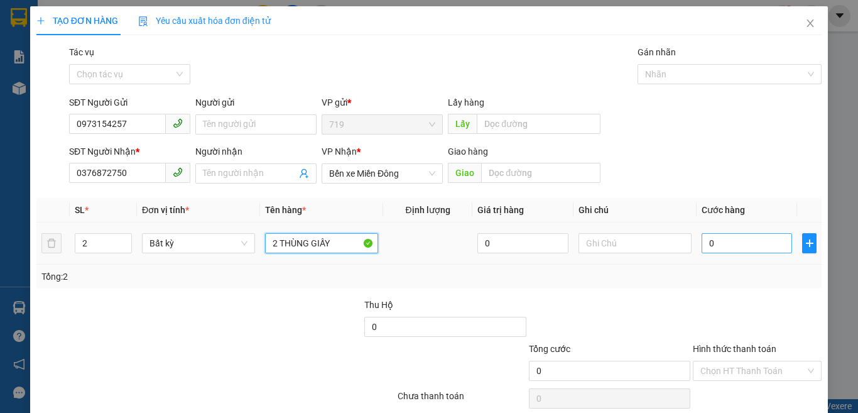
type input "2 THÙNG GIẤY"
click at [745, 239] on input "0" at bounding box center [747, 243] width 90 height 20
type input "1"
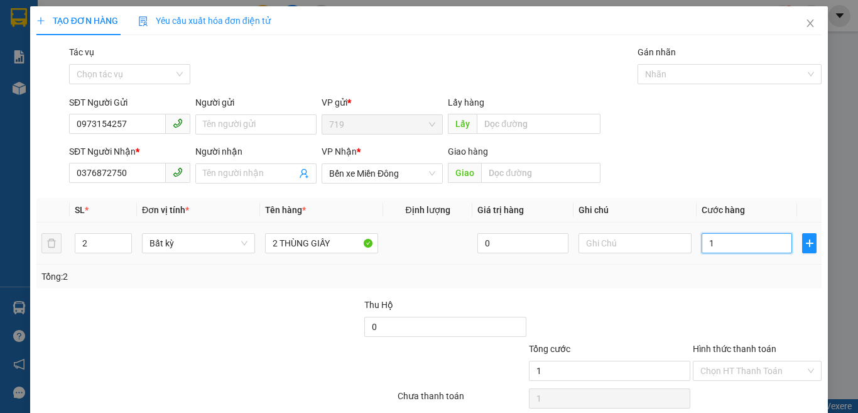
type input "15"
type input "150"
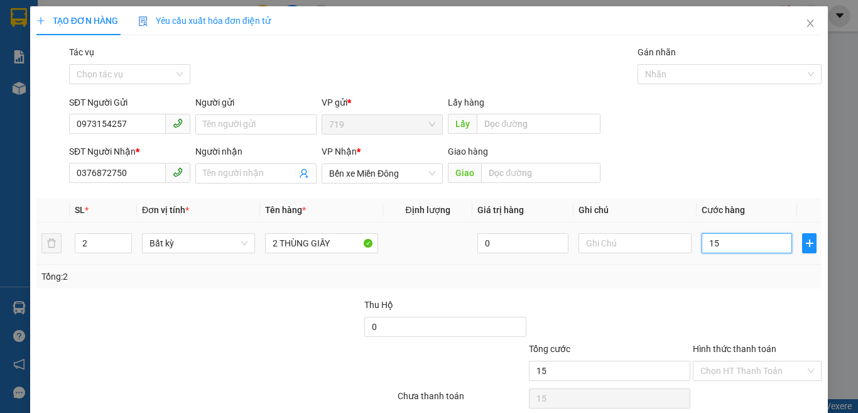
type input "150"
type input "1.500"
type input "15.000"
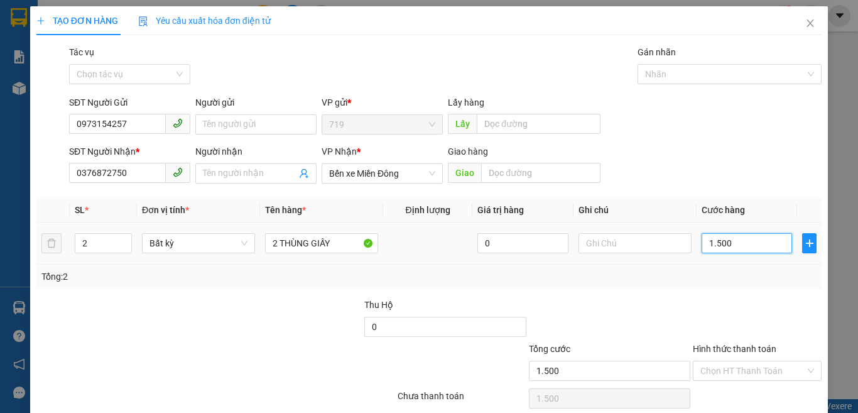
type input "15.000"
type input "150.000"
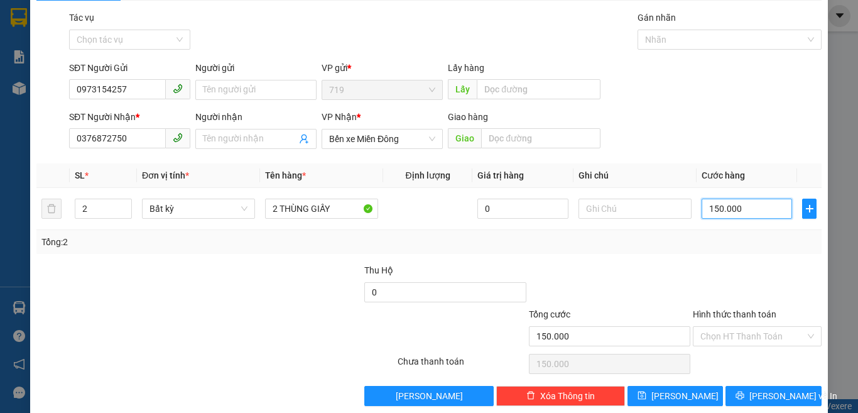
scroll to position [52, 0]
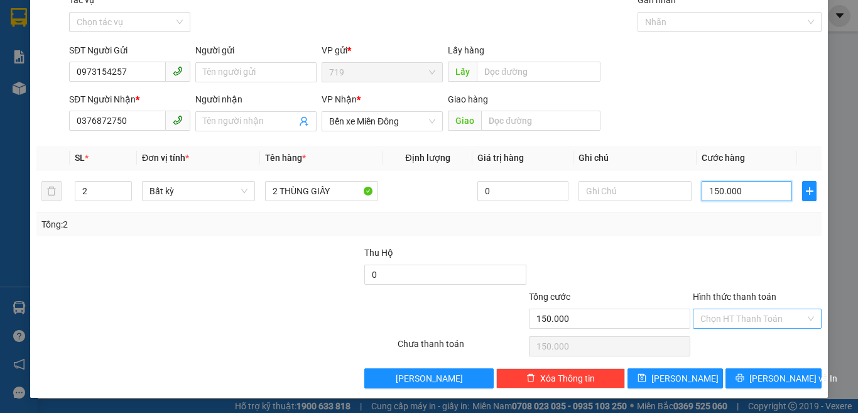
type input "150.000"
click at [739, 312] on input "Hình thức thanh toán" at bounding box center [752, 318] width 105 height 19
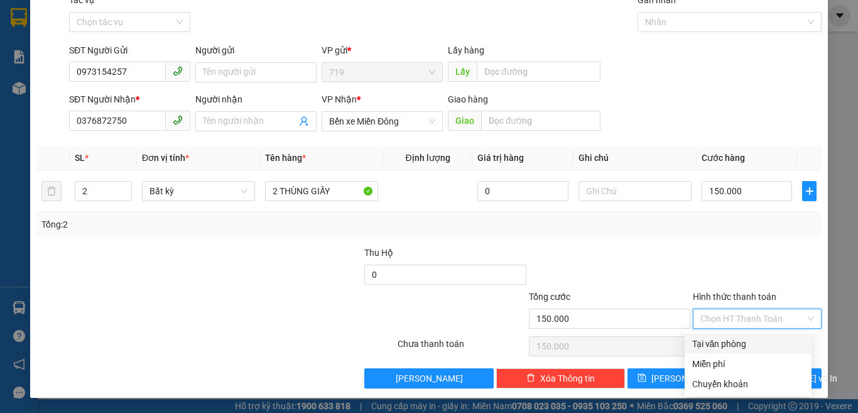
click at [729, 342] on div "Tại văn phòng" at bounding box center [748, 344] width 112 height 14
type input "0"
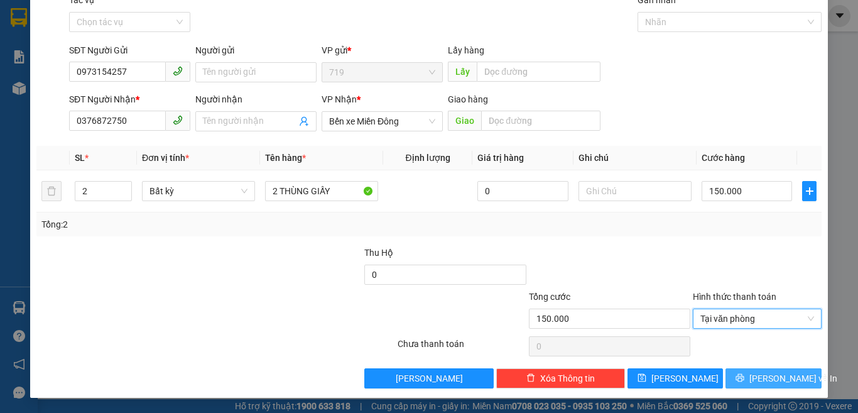
click at [741, 376] on icon "printer" at bounding box center [740, 378] width 8 height 8
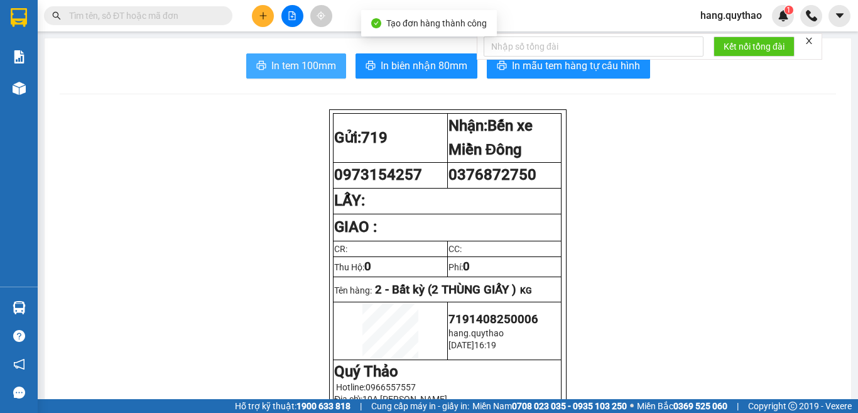
click at [271, 60] on span "In tem 100mm" at bounding box center [303, 66] width 65 height 16
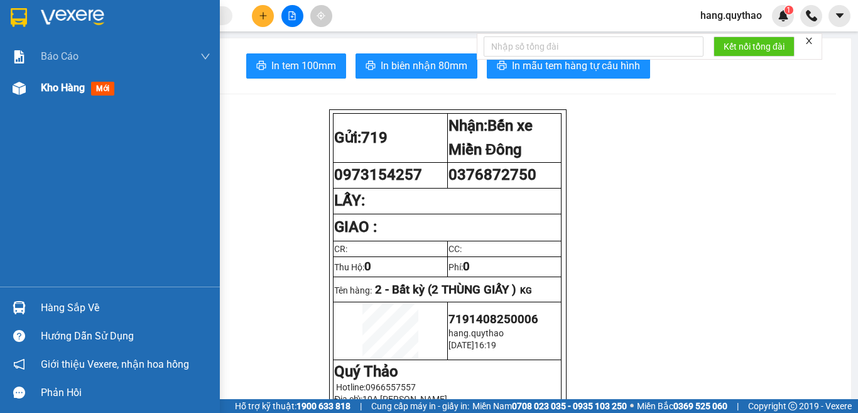
click at [67, 88] on span "Kho hàng" at bounding box center [63, 88] width 44 height 12
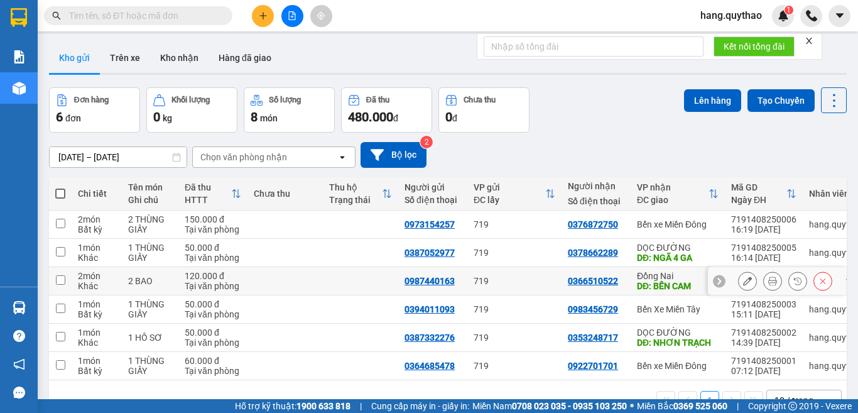
scroll to position [58, 0]
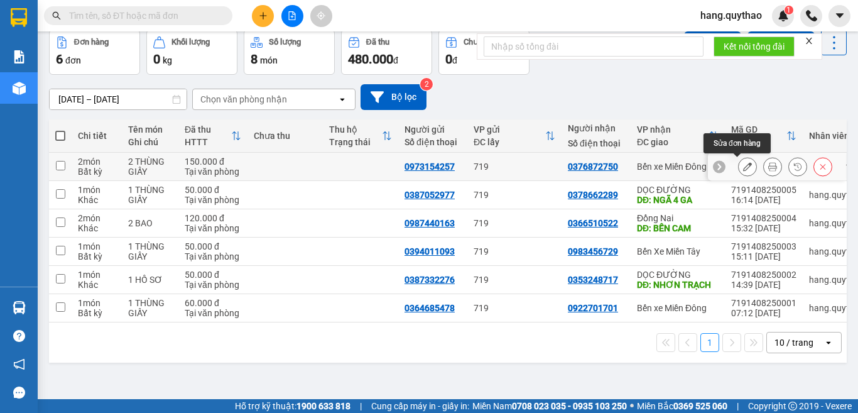
click at [743, 170] on icon at bounding box center [747, 166] width 9 height 9
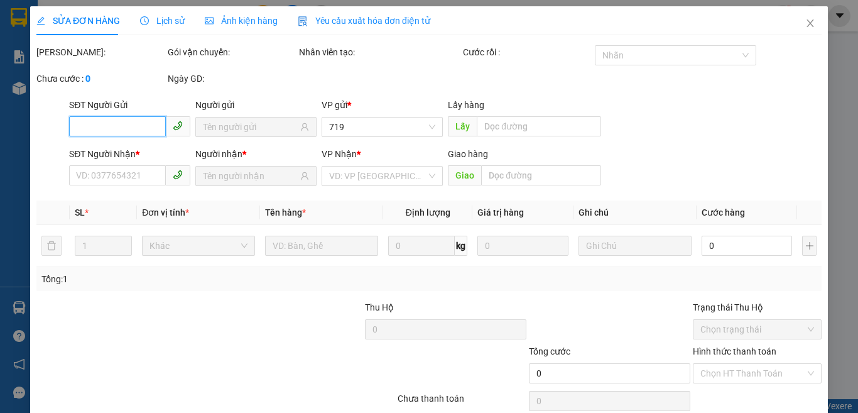
type input "0973154257"
type input "0376872750"
type input "150.000"
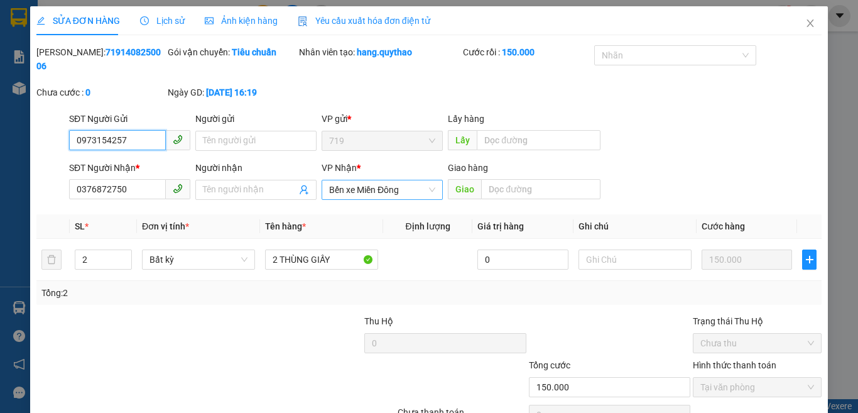
click at [426, 180] on span "Bến xe Miền Đông" at bounding box center [382, 189] width 106 height 19
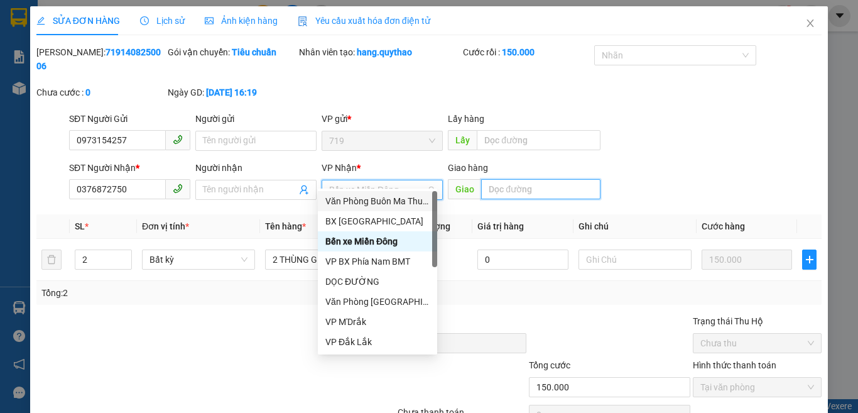
click at [536, 180] on input "text" at bounding box center [540, 189] width 119 height 20
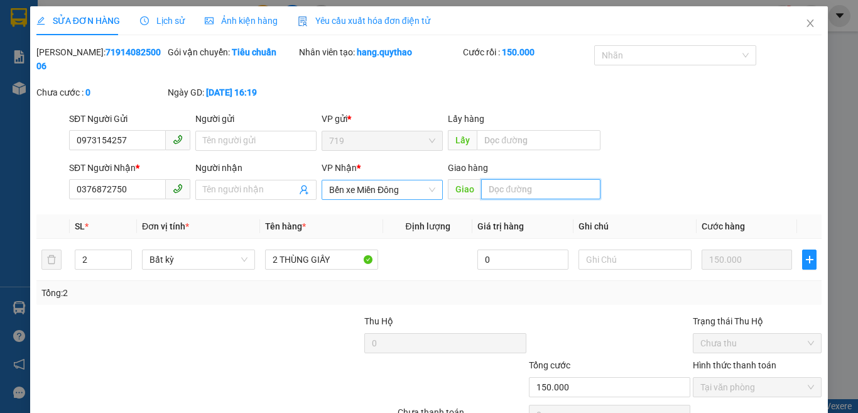
click at [384, 180] on span "Bến xe Miền Đông" at bounding box center [382, 189] width 106 height 19
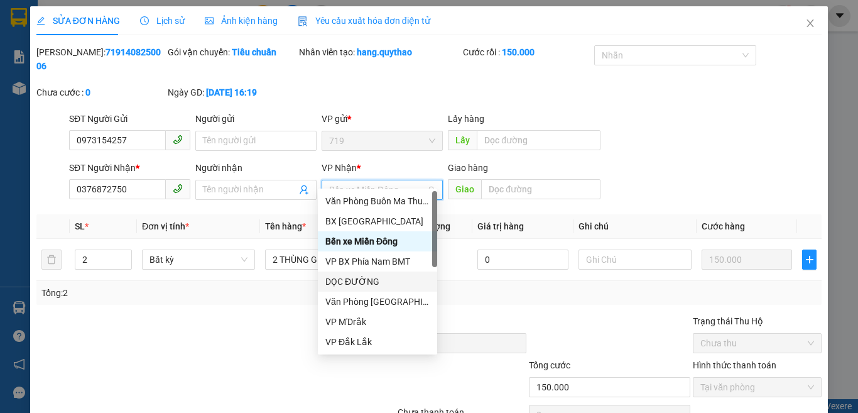
click at [362, 283] on div "DỌC ĐƯỜNG" at bounding box center [377, 282] width 104 height 14
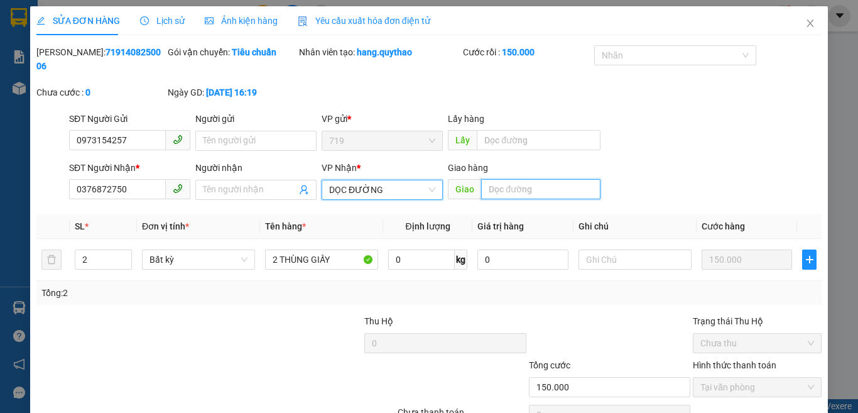
click at [529, 180] on input "text" at bounding box center [540, 189] width 119 height 20
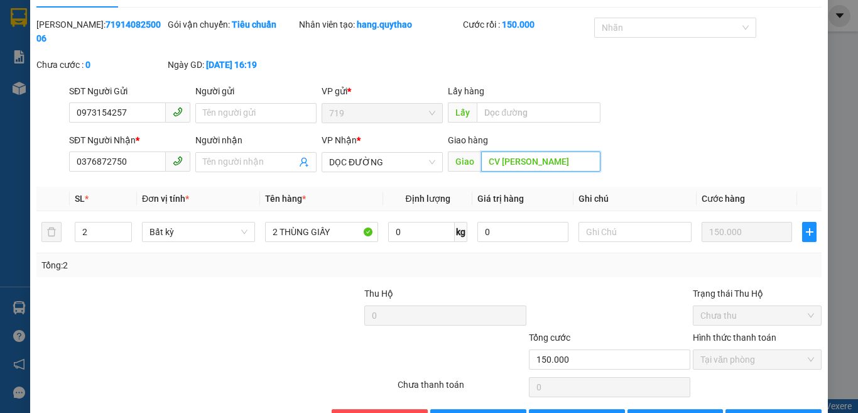
scroll to position [55, 0]
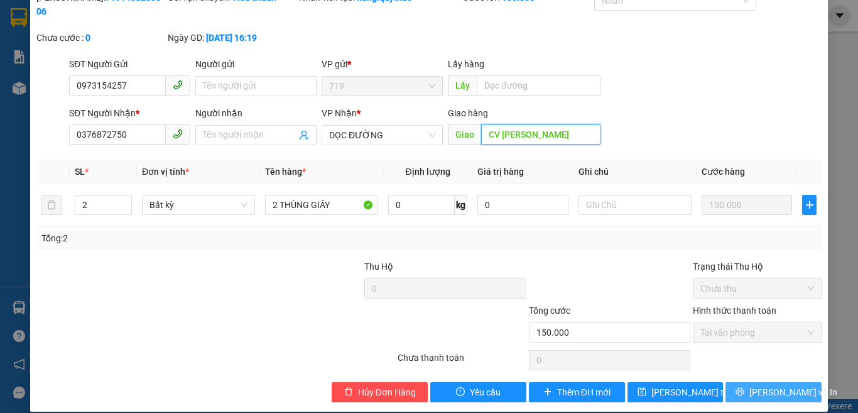
type input "CV LINH XUÂN"
click at [758, 386] on button "[PERSON_NAME] và In" at bounding box center [774, 392] width 96 height 20
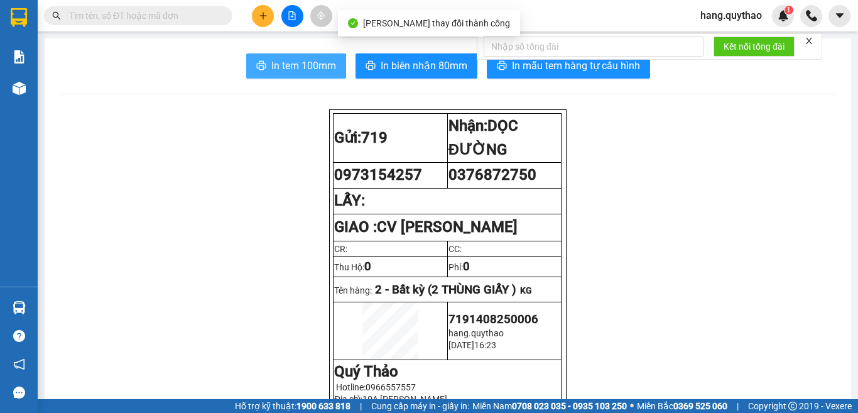
click at [308, 69] on span "In tem 100mm" at bounding box center [303, 66] width 65 height 16
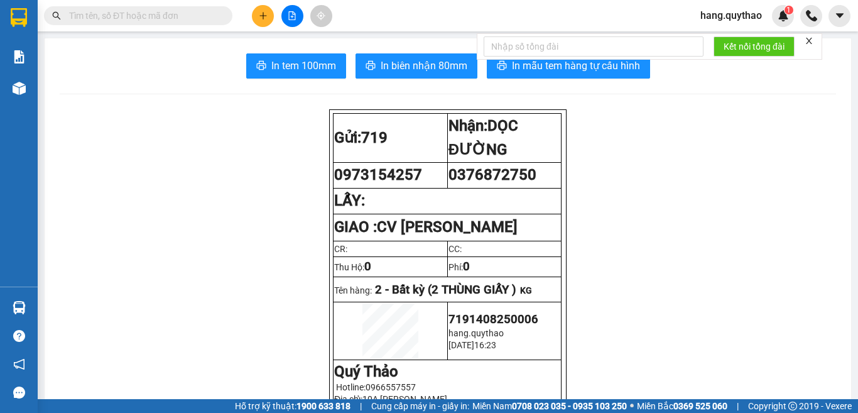
click at [275, 19] on div at bounding box center [292, 16] width 94 height 22
click at [272, 18] on button at bounding box center [263, 16] width 22 height 22
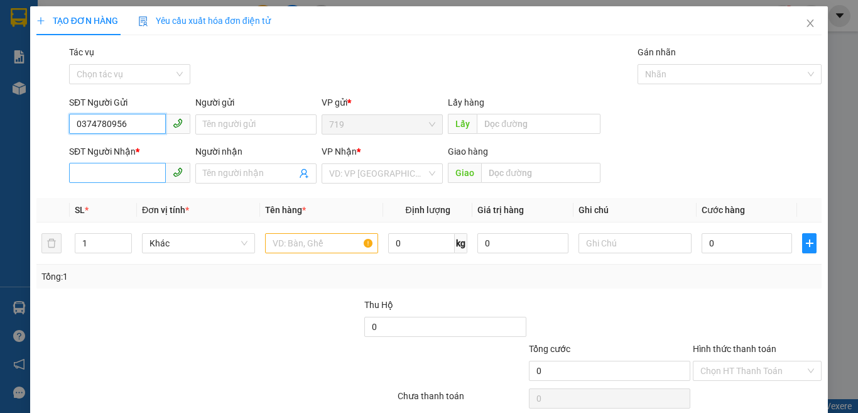
type input "0374780956"
click at [119, 173] on input "SĐT Người Nhận *" at bounding box center [117, 173] width 97 height 20
click at [133, 126] on input "0374780956" at bounding box center [117, 124] width 97 height 20
click at [121, 178] on input "SĐT Người Nhận *" at bounding box center [117, 173] width 97 height 20
type input "0975944925"
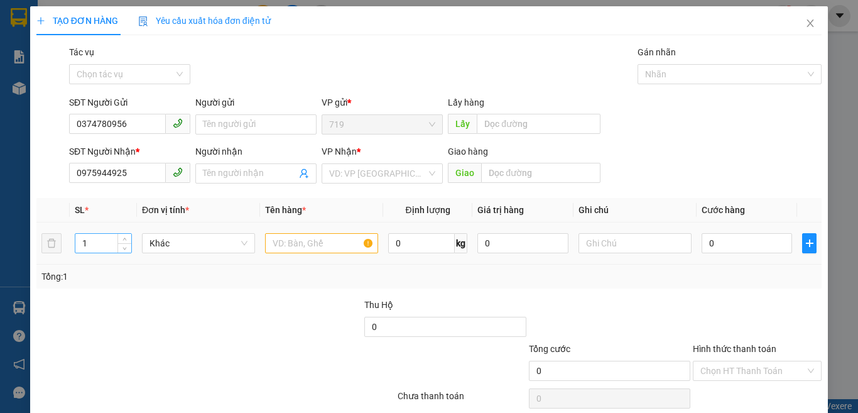
click at [110, 242] on input "1" at bounding box center [103, 243] width 56 height 19
type input "2"
click at [330, 242] on input "text" at bounding box center [321, 243] width 113 height 20
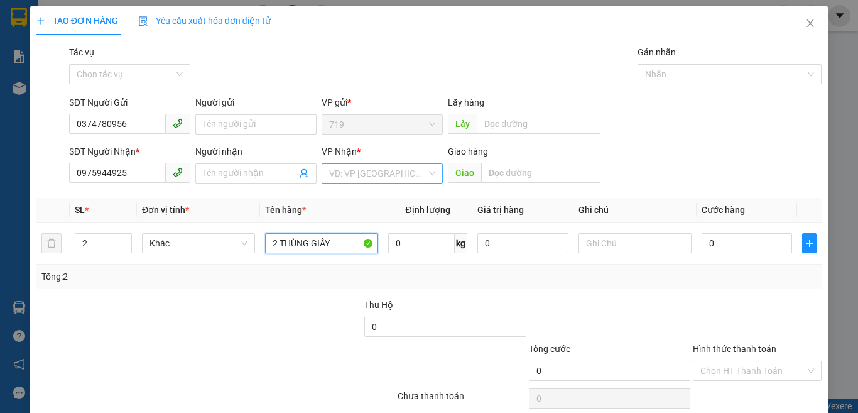
type input "2 THÙNG GIẤY"
click at [369, 172] on input "search" at bounding box center [377, 173] width 97 height 19
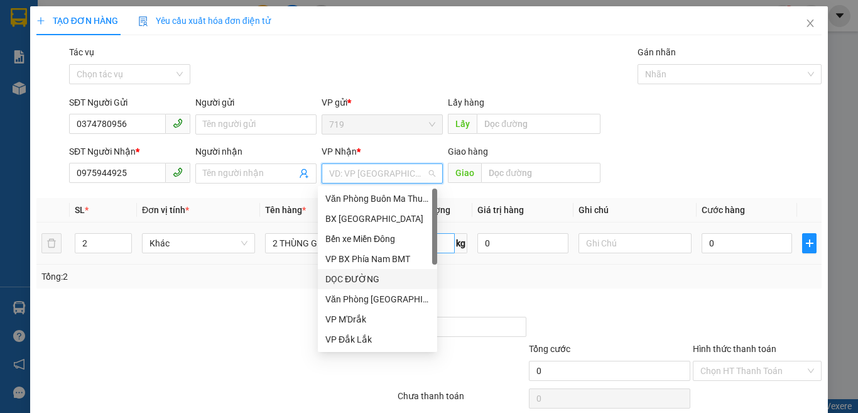
drag, startPoint x: 365, startPoint y: 280, endPoint x: 426, endPoint y: 248, distance: 68.8
click at [366, 280] on div "DỌC ĐƯỜNG" at bounding box center [377, 279] width 104 height 14
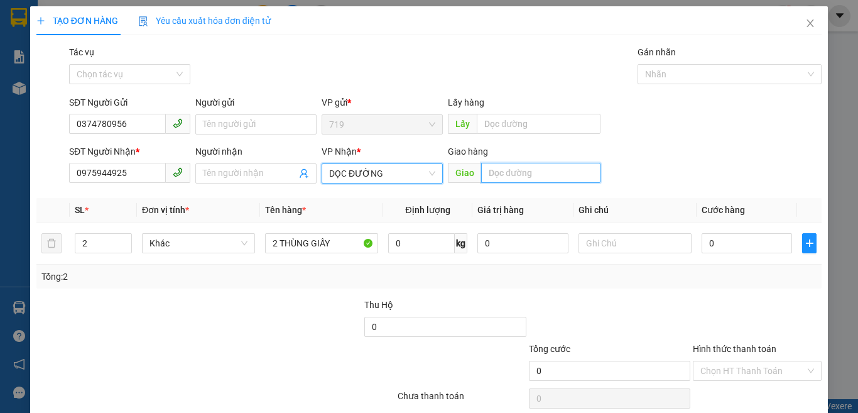
click at [552, 173] on input "text" at bounding box center [540, 173] width 119 height 20
type input "BẾN CÁT"
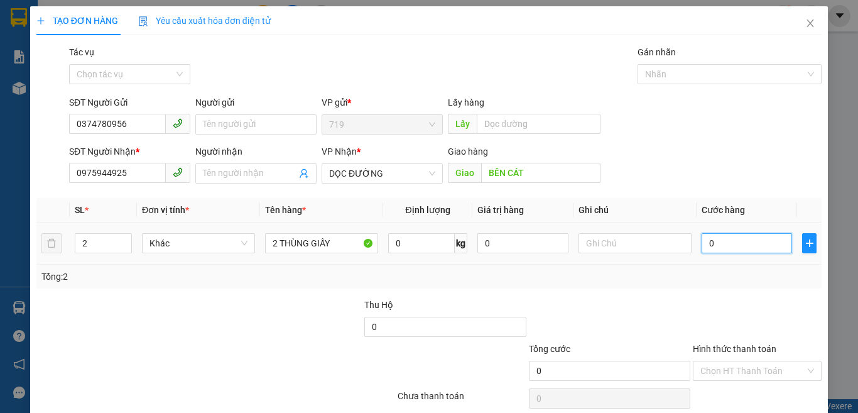
click at [731, 237] on input "0" at bounding box center [747, 243] width 90 height 20
type input "1"
type input "10"
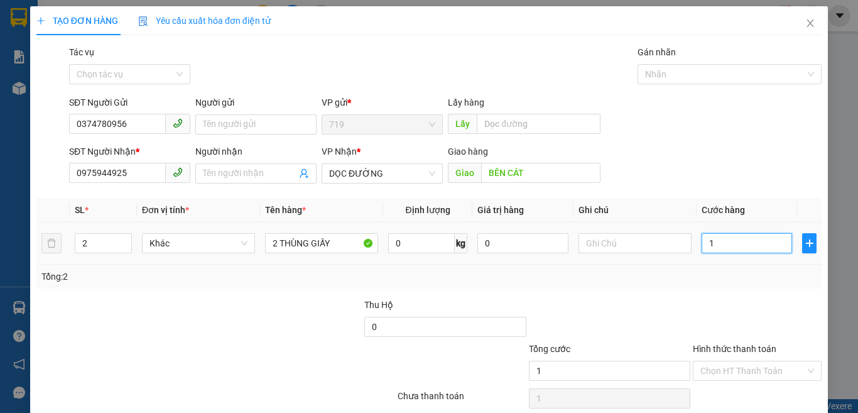
type input "10"
type input "100"
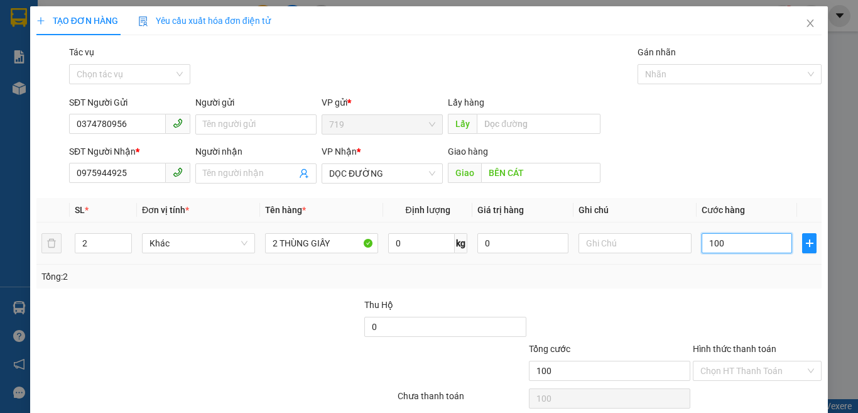
type input "1.000"
type input "10.000"
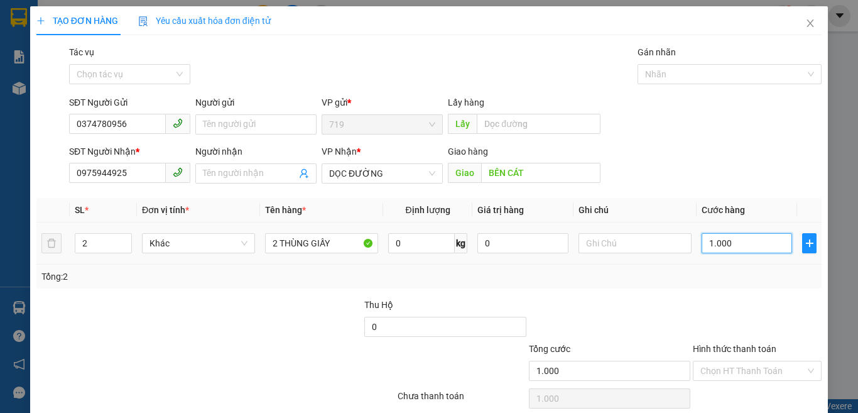
type input "10.000"
type input "100.000"
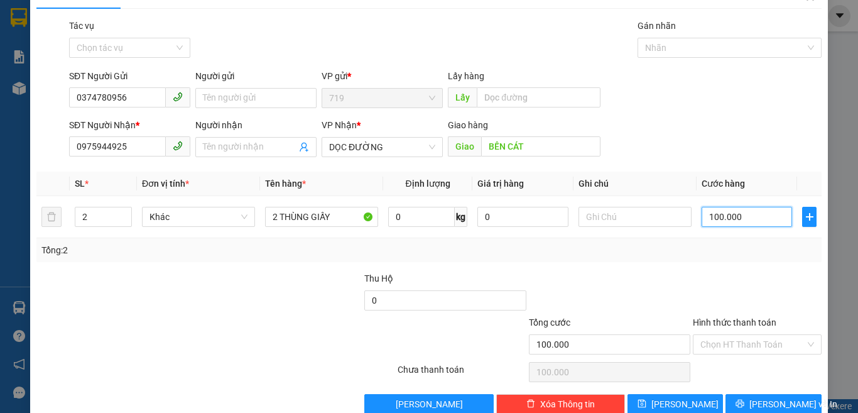
scroll to position [52, 0]
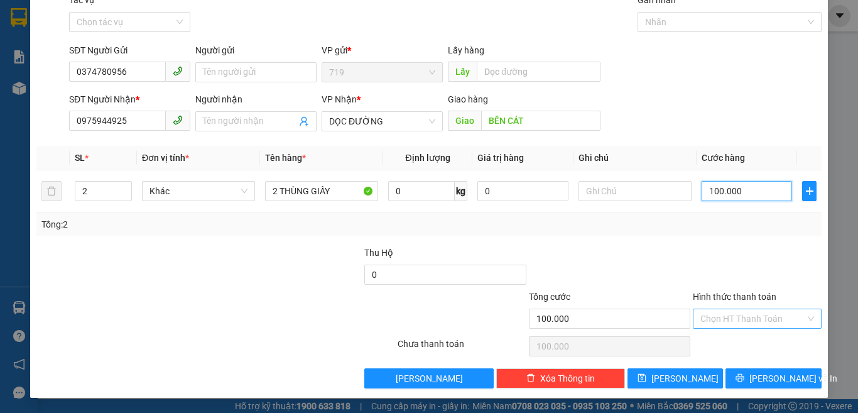
type input "100.000"
click at [716, 313] on input "Hình thức thanh toán" at bounding box center [752, 318] width 105 height 19
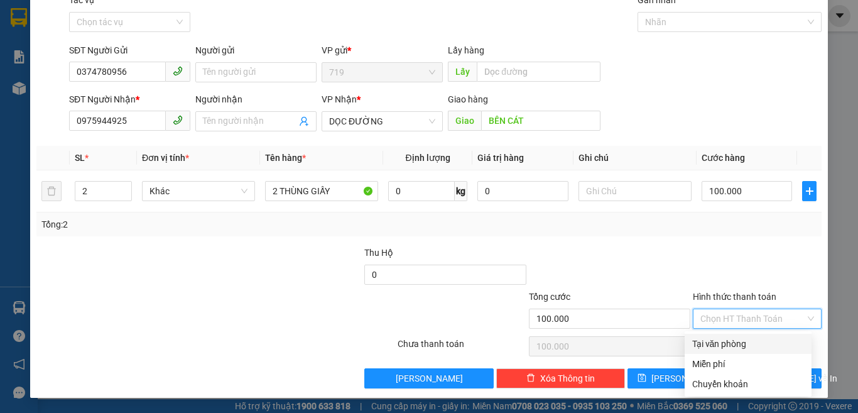
click at [710, 341] on div "Tại văn phòng" at bounding box center [748, 344] width 112 height 14
type input "0"
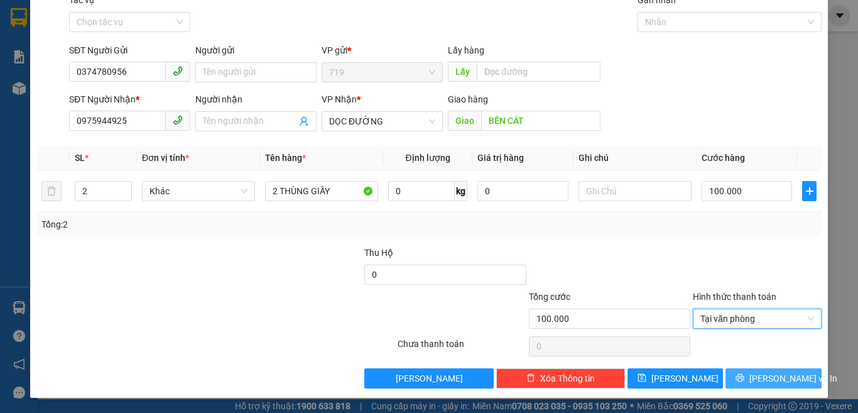
click at [766, 377] on span "[PERSON_NAME] và In" at bounding box center [793, 378] width 88 height 14
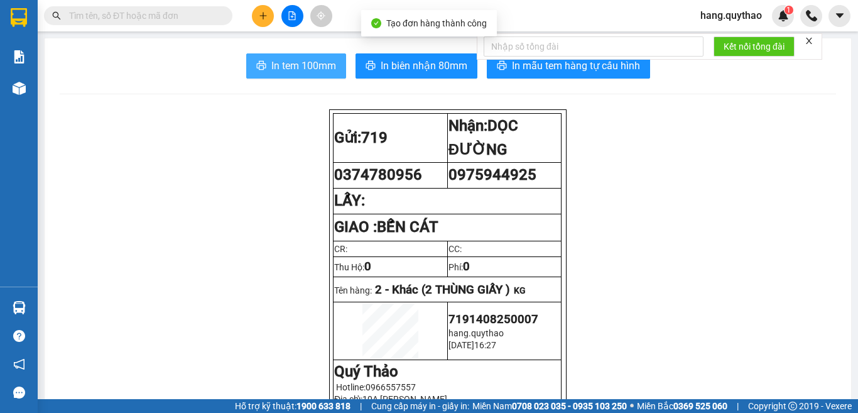
click at [275, 55] on button "In tem 100mm" at bounding box center [296, 65] width 100 height 25
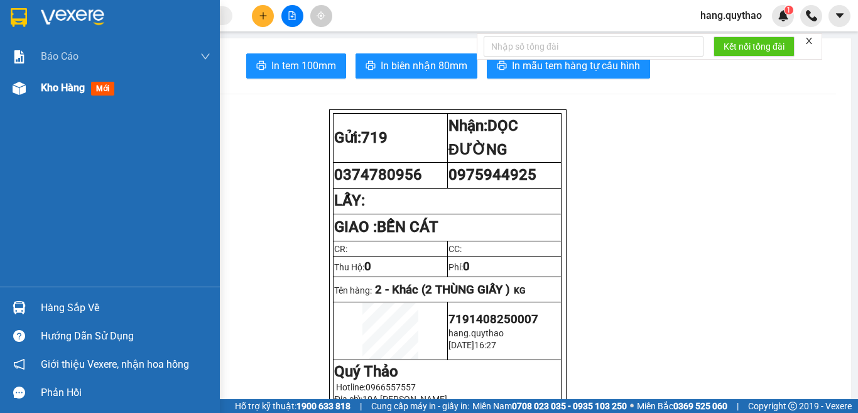
click at [63, 85] on span "Kho hàng" at bounding box center [63, 88] width 44 height 12
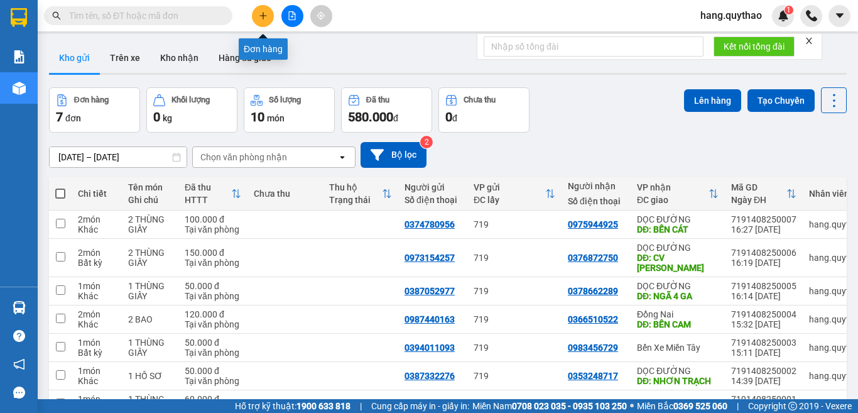
click at [261, 19] on icon "plus" at bounding box center [263, 15] width 9 height 9
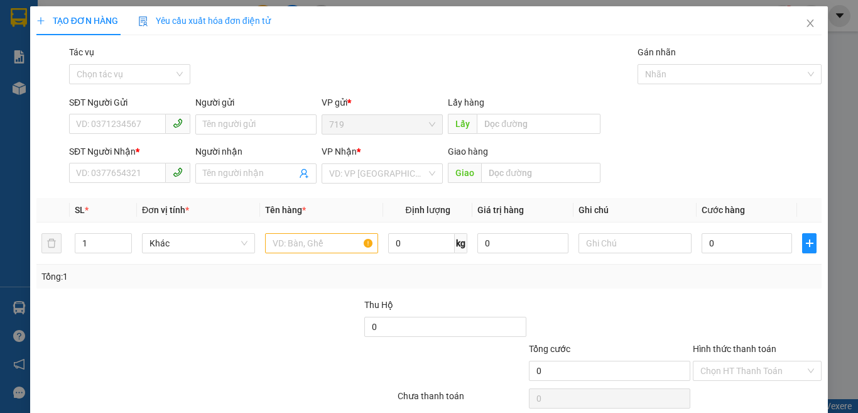
click at [106, 136] on div "SĐT Người Gửi VD: 0371234567" at bounding box center [129, 117] width 121 height 44
click at [111, 115] on input "SĐT Người Gửi" at bounding box center [117, 124] width 97 height 20
type input "0"
type input "0342405936"
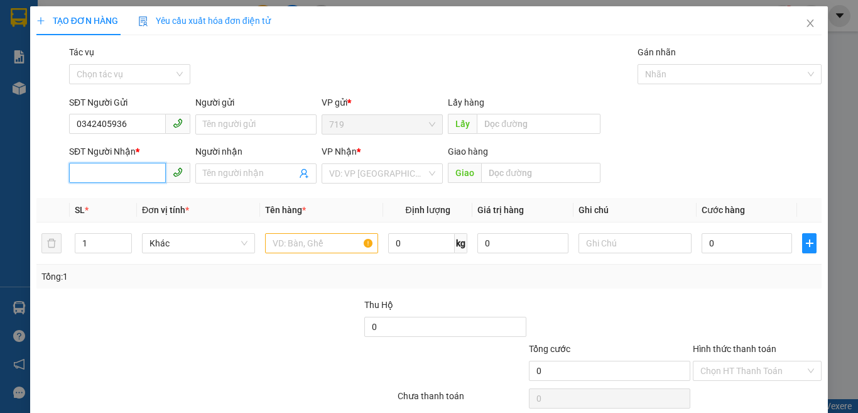
click at [111, 165] on input "SĐT Người Nhận *" at bounding box center [117, 173] width 97 height 20
click at [105, 201] on div "0982985979" at bounding box center [128, 199] width 104 height 14
type input "0982985979"
type input "BẾN LỨC"
click at [124, 244] on span "down" at bounding box center [125, 248] width 8 height 8
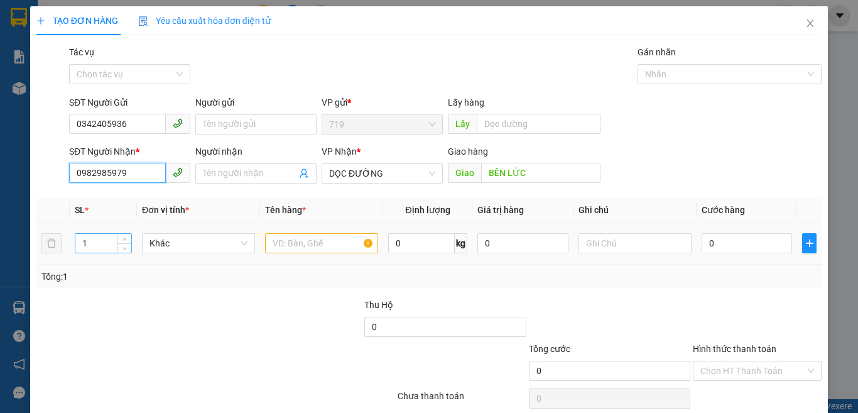
type input "0982985979"
click at [107, 248] on input "1" at bounding box center [103, 243] width 56 height 19
type input "4"
click at [319, 252] on input "text" at bounding box center [321, 243] width 113 height 20
type input "1"
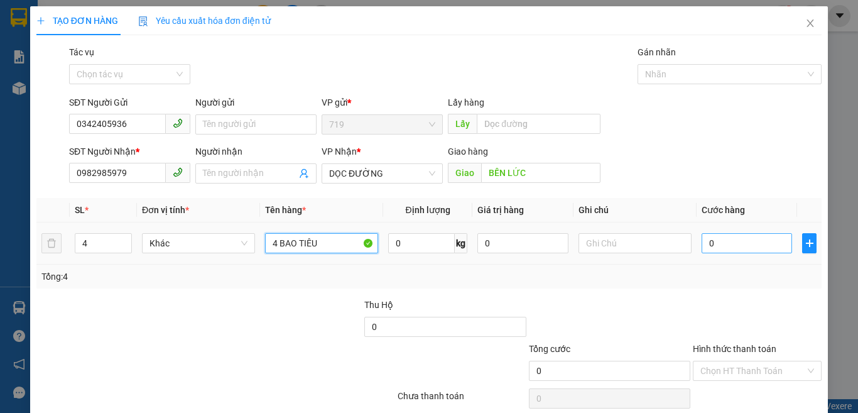
type input "4 BAO TIÊU"
click at [745, 243] on input "0" at bounding box center [747, 243] width 90 height 20
type input "7"
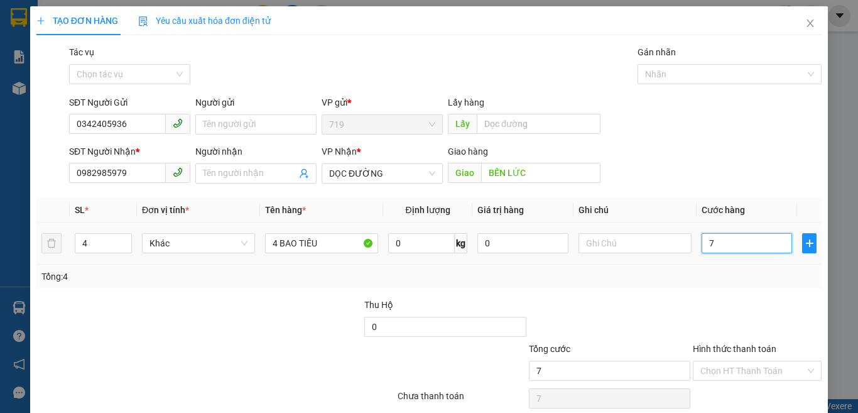
type input "72"
type input "720"
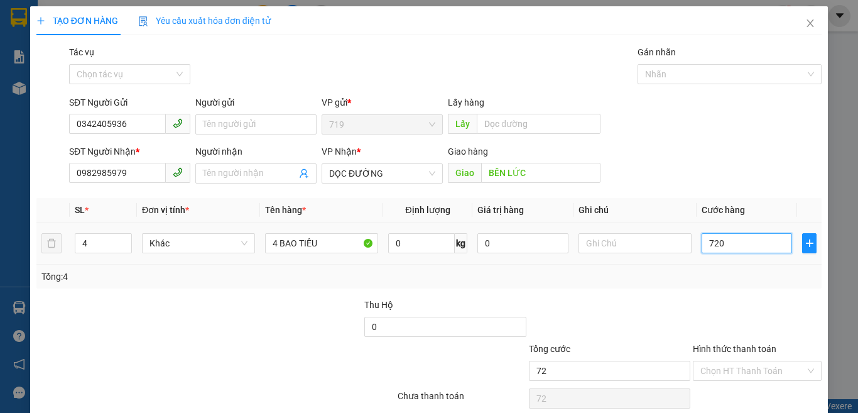
type input "720"
type input "7.200"
type input "72.000"
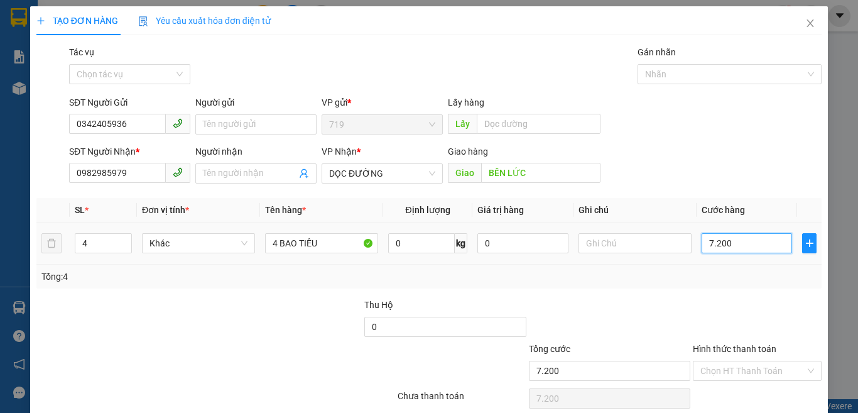
type input "72.000"
type input "720.000"
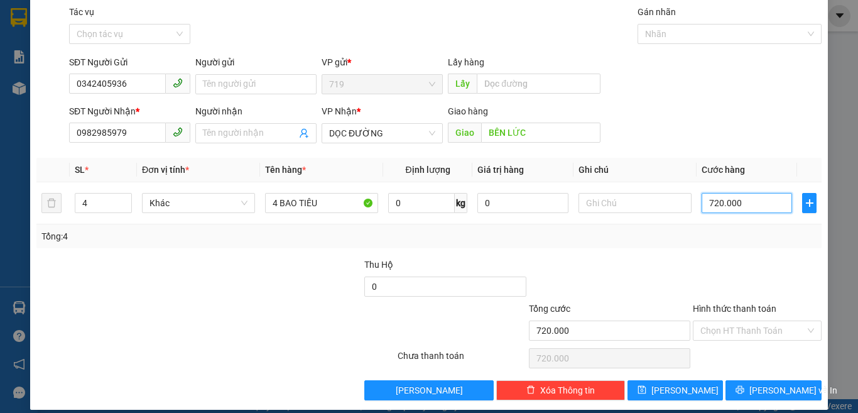
scroll to position [52, 0]
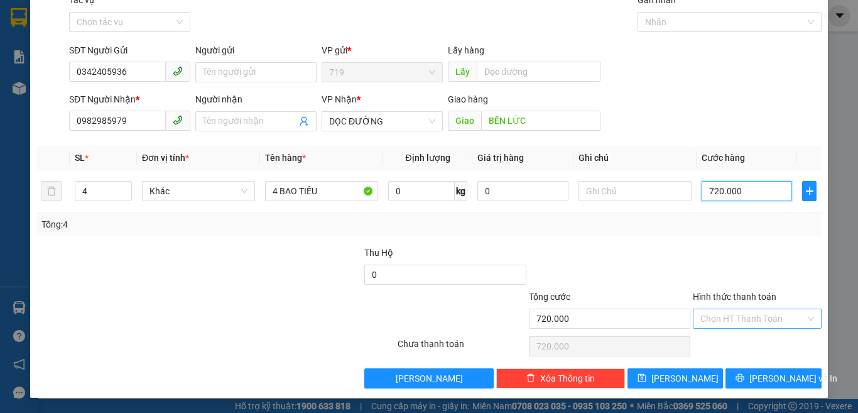
type input "720.000"
click at [742, 314] on input "Hình thức thanh toán" at bounding box center [752, 318] width 105 height 19
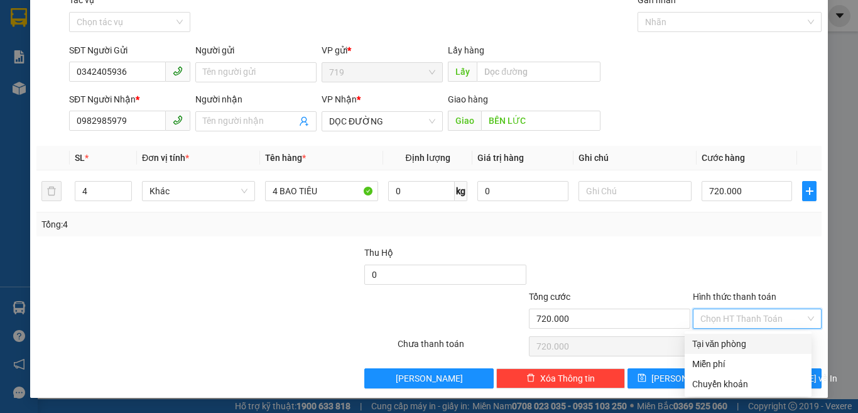
drag, startPoint x: 714, startPoint y: 346, endPoint x: 699, endPoint y: 269, distance: 78.2
click at [716, 346] on div "Tại văn phòng" at bounding box center [748, 344] width 112 height 14
type input "0"
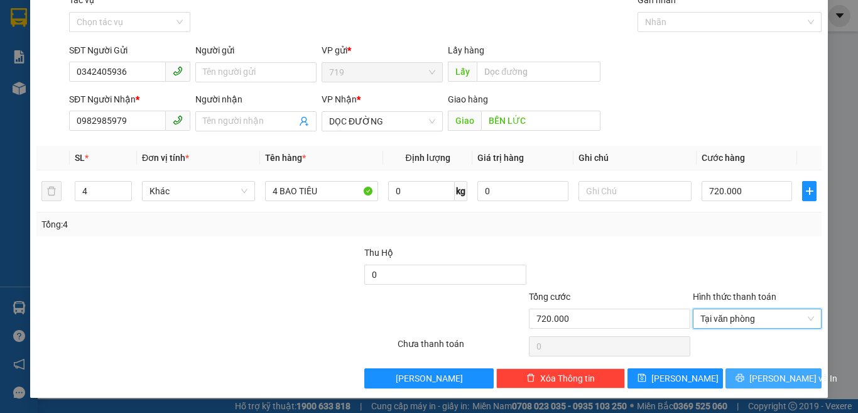
click at [776, 377] on span "[PERSON_NAME] và In" at bounding box center [793, 378] width 88 height 14
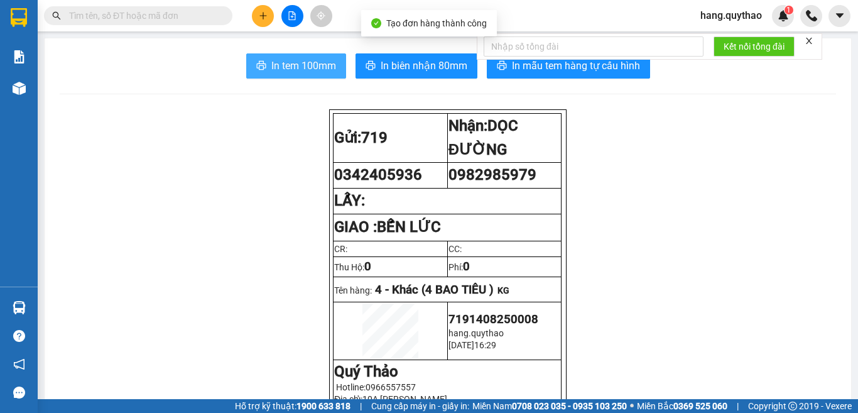
click at [308, 63] on span "In tem 100mm" at bounding box center [303, 66] width 65 height 16
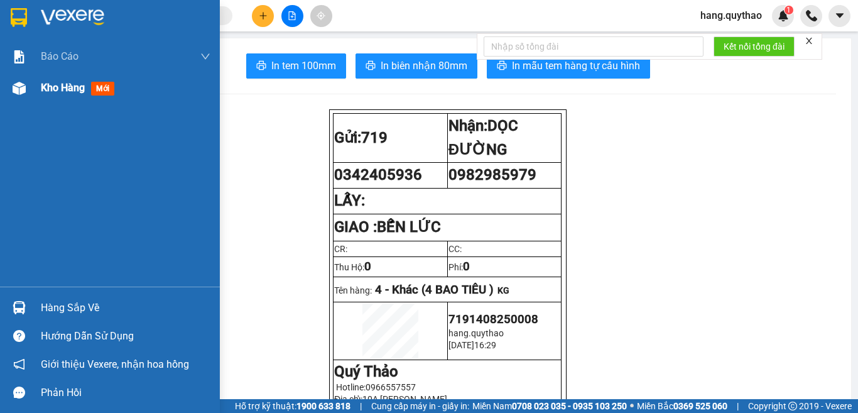
click at [48, 82] on span "Kho hàng" at bounding box center [63, 88] width 44 height 12
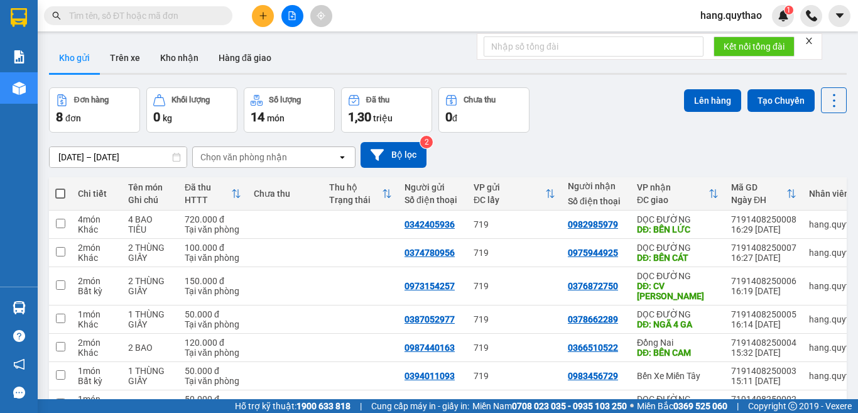
click at [260, 8] on button at bounding box center [263, 16] width 22 height 22
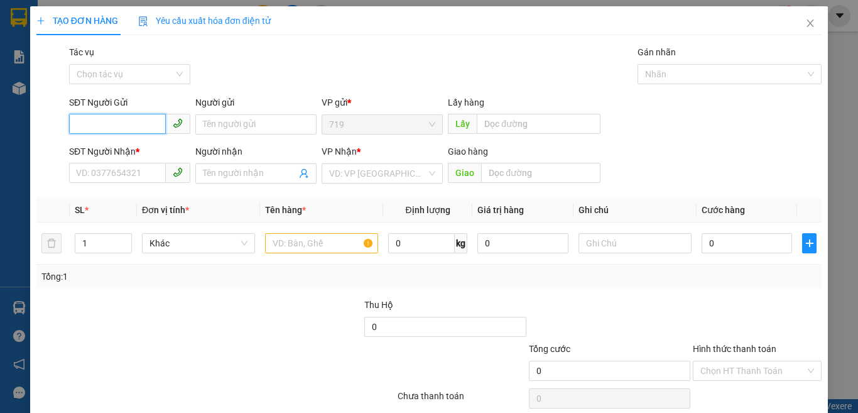
click at [112, 125] on input "SĐT Người Gửi" at bounding box center [117, 124] width 97 height 20
click at [117, 131] on input "SĐT Người Gửi" at bounding box center [117, 124] width 97 height 20
type input "0987445562"
click at [122, 144] on div "0987445562" at bounding box center [128, 150] width 104 height 14
type input "0964755029"
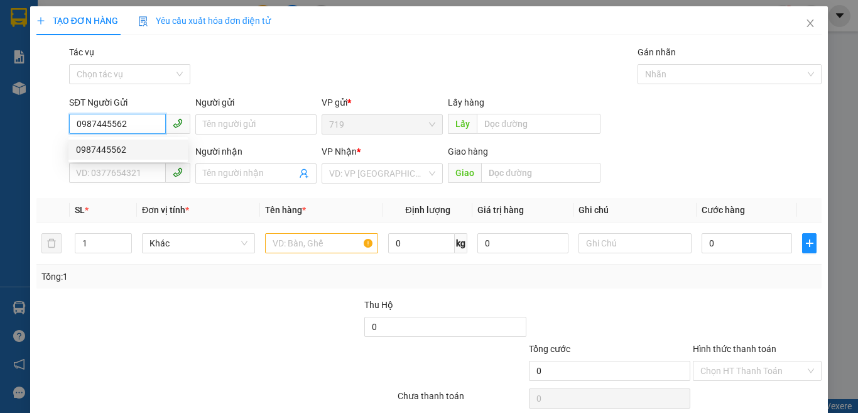
type input "NGÃ 4 GA"
type input "0987445562"
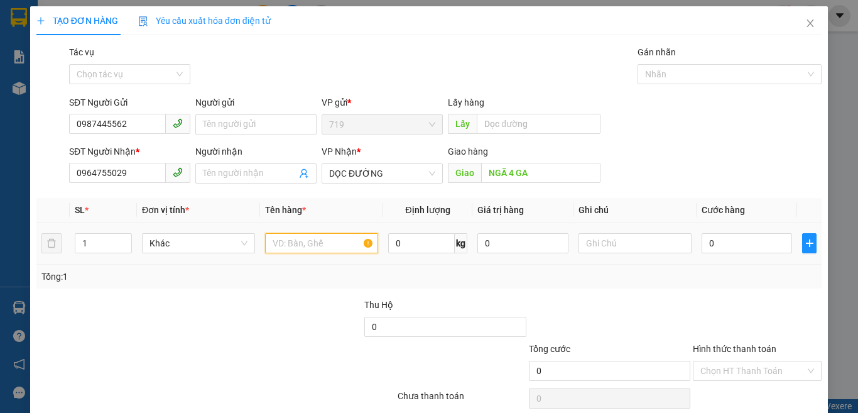
click at [318, 247] on input "text" at bounding box center [321, 243] width 113 height 20
type input "1 BAO HÀNG"
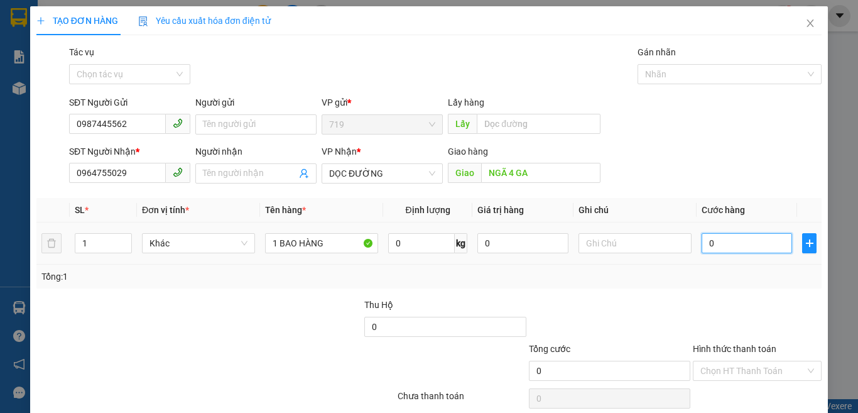
click at [743, 251] on input "0" at bounding box center [747, 243] width 90 height 20
type input "7"
type input "75"
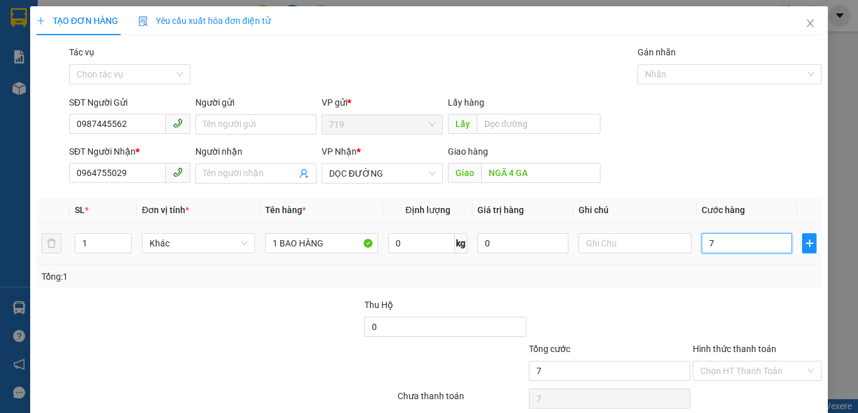
type input "75"
type input "7"
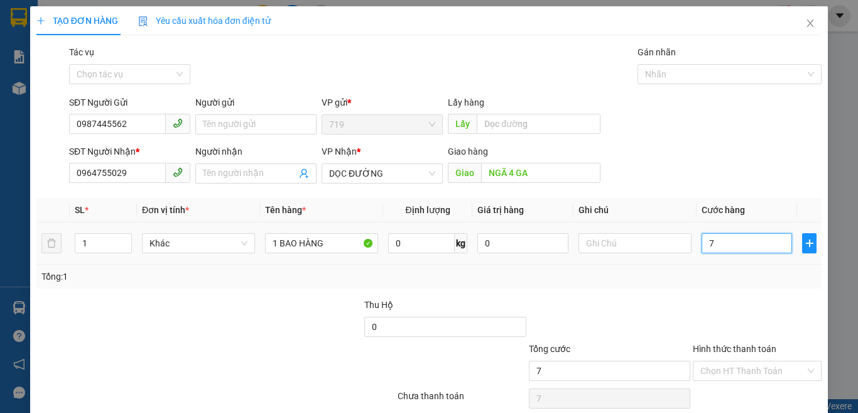
type input "0"
click at [702, 242] on input "0" at bounding box center [747, 243] width 90 height 20
type input "70"
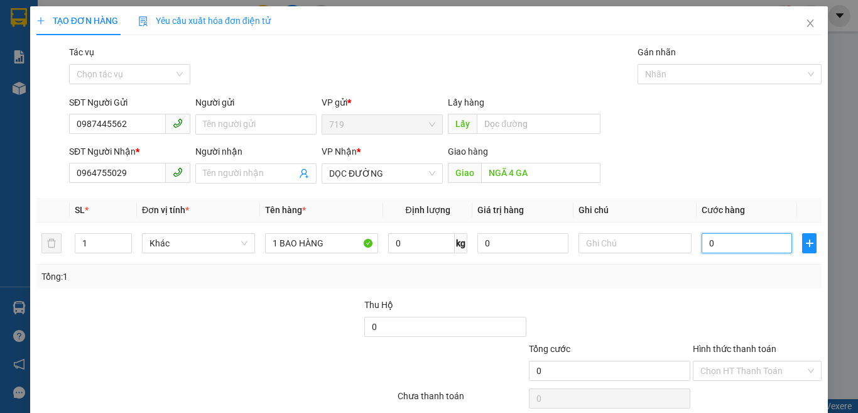
type input "70"
type input "700"
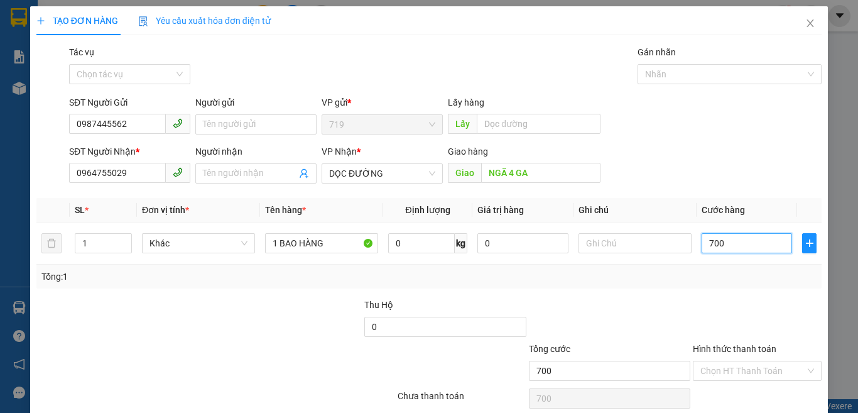
type input "7.000"
type input "70.000"
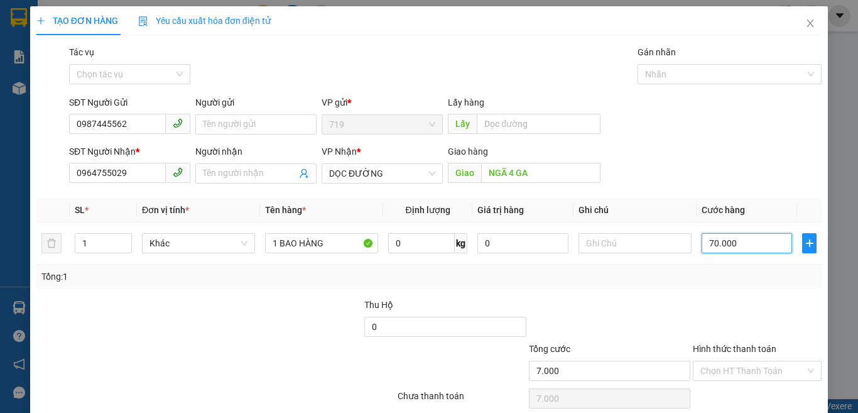
type input "70.000"
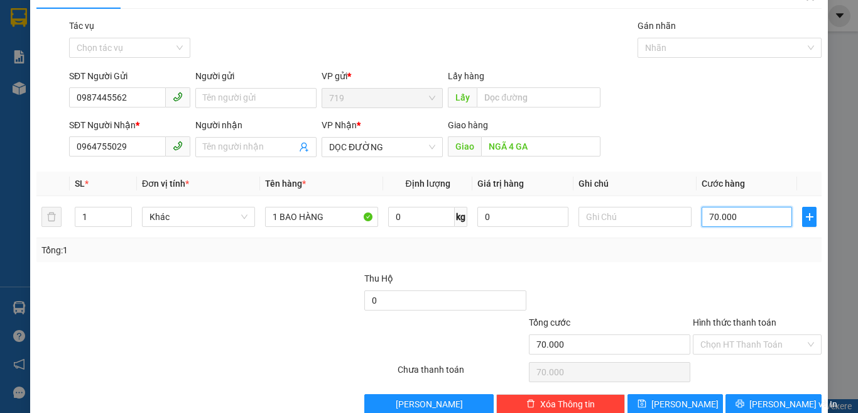
scroll to position [52, 0]
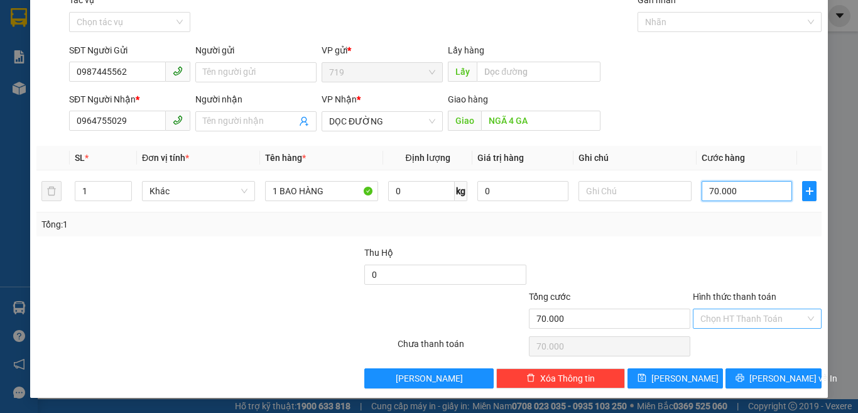
type input "70.000"
click at [748, 319] on input "Hình thức thanh toán" at bounding box center [752, 318] width 105 height 19
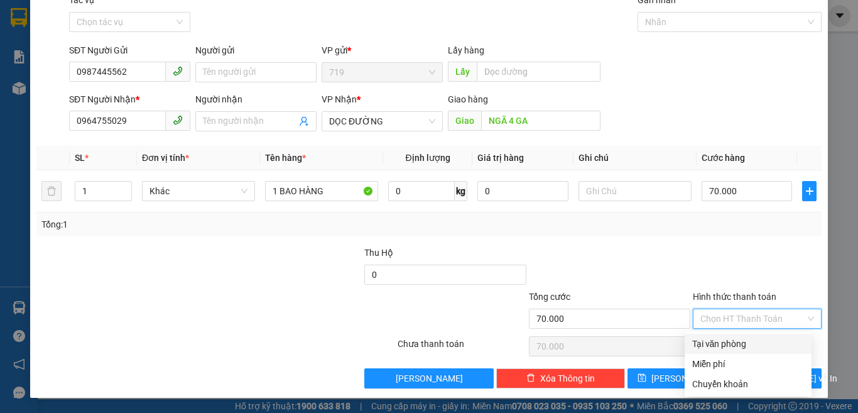
click at [736, 339] on div "Tại văn phòng" at bounding box center [748, 344] width 112 height 14
type input "0"
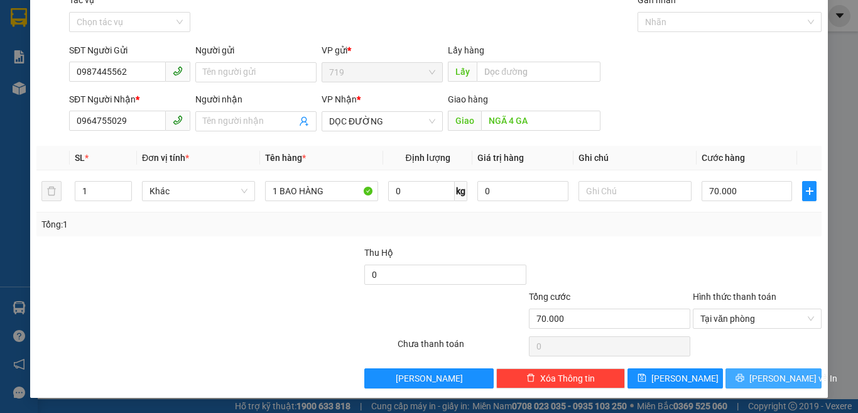
click at [765, 374] on span "[PERSON_NAME] và In" at bounding box center [793, 378] width 88 height 14
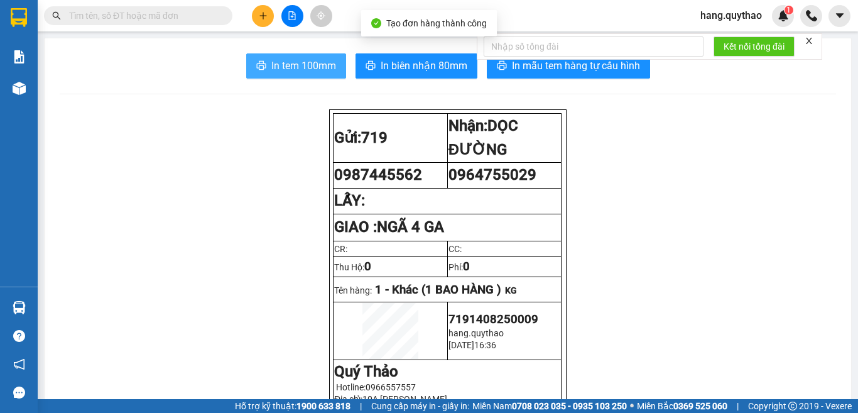
click at [297, 68] on span "In tem 100mm" at bounding box center [303, 66] width 65 height 16
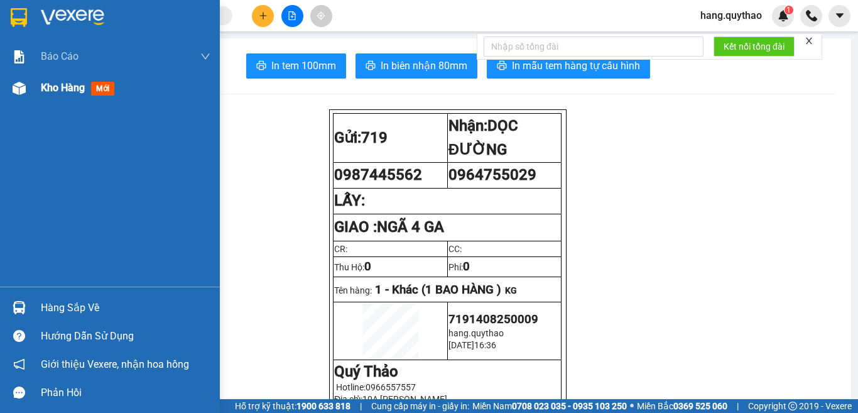
drag, startPoint x: 44, startPoint y: 89, endPoint x: 0, endPoint y: 395, distance: 309.7
click at [45, 89] on span "Kho hàng" at bounding box center [63, 88] width 44 height 12
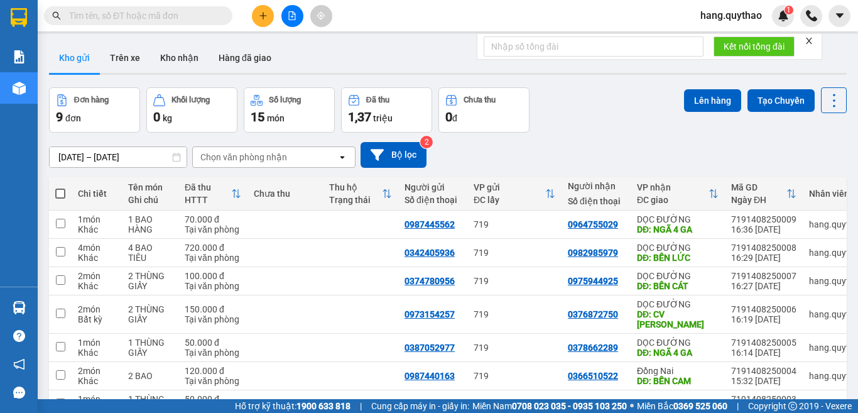
click at [261, 21] on button at bounding box center [263, 16] width 22 height 22
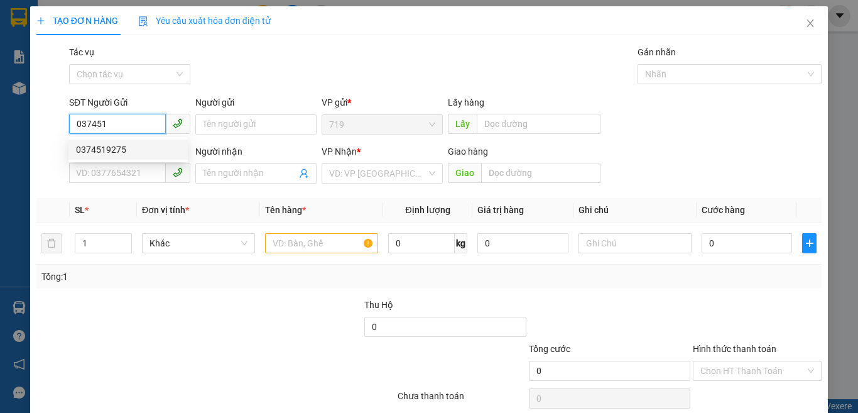
click at [119, 156] on div "0374519275" at bounding box center [128, 150] width 104 height 14
type input "0374519275"
type input "0902463122"
type input "0374519275"
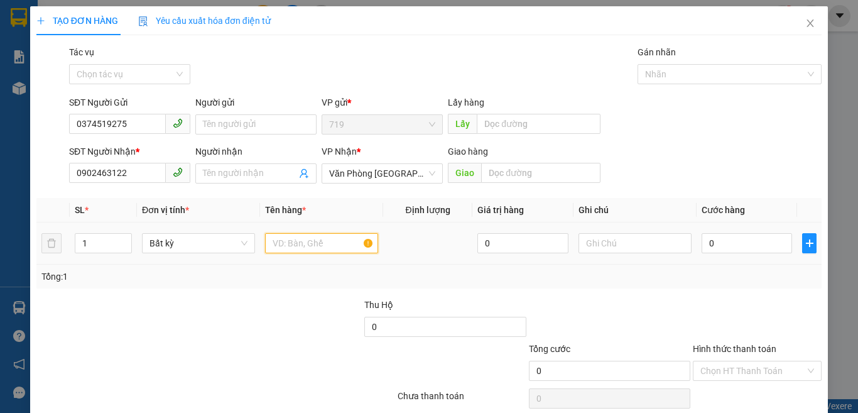
click at [292, 241] on input "text" at bounding box center [321, 243] width 113 height 20
type input "1 BAO LÁ"
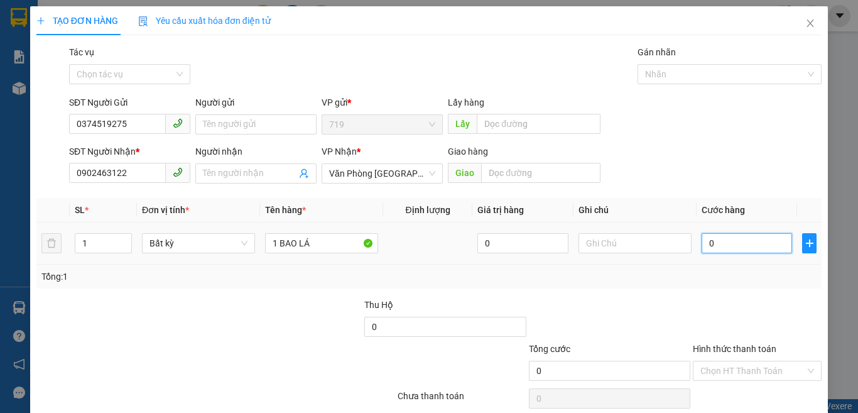
click at [724, 249] on input "0" at bounding box center [747, 243] width 90 height 20
type input "5"
type input "50"
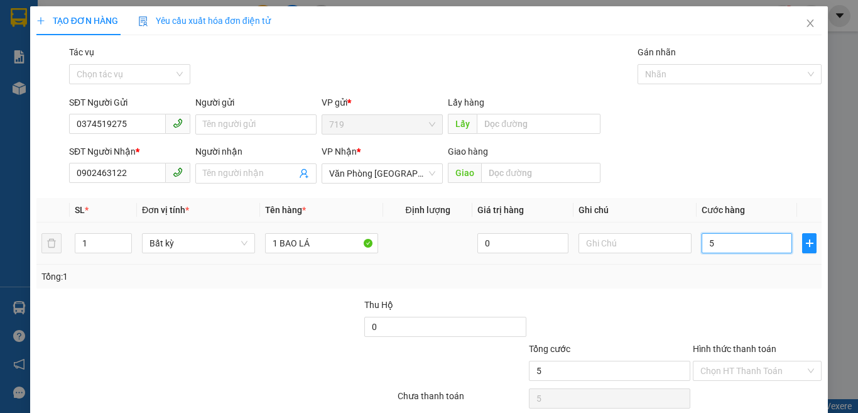
type input "50"
type input "500"
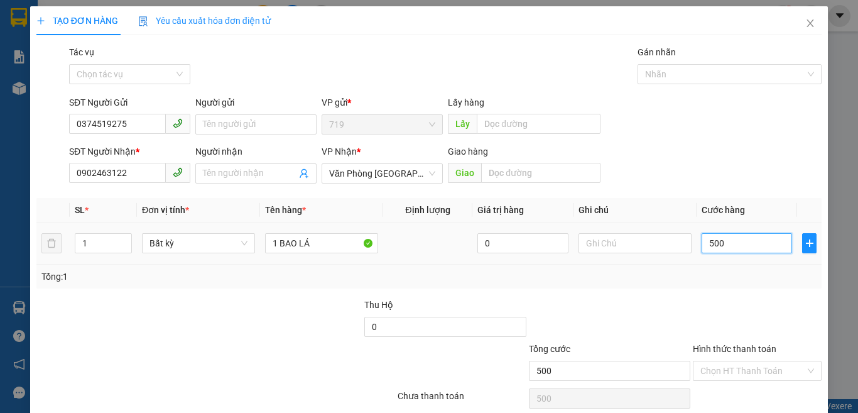
type input "5.000"
type input "50.000"
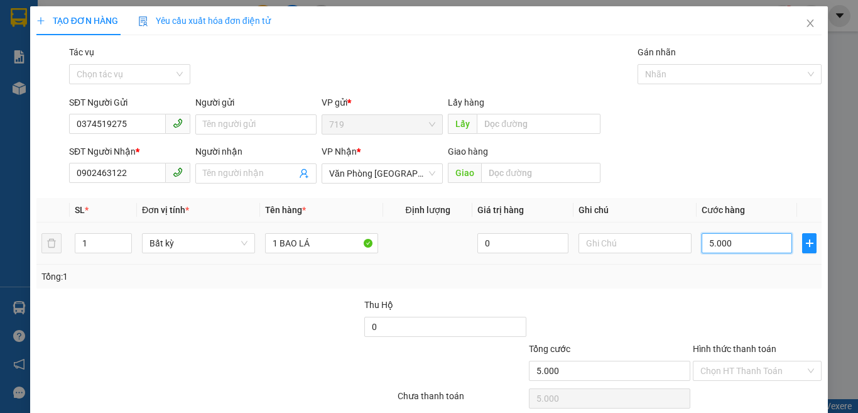
type input "50.000"
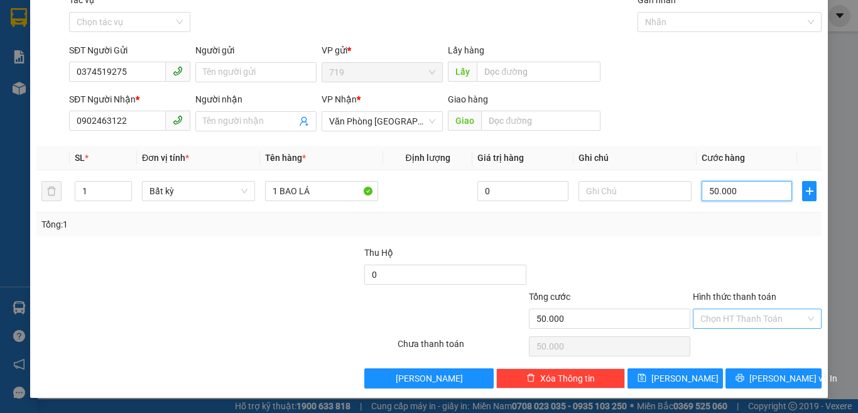
type input "50.000"
click at [736, 323] on input "Hình thức thanh toán" at bounding box center [752, 318] width 105 height 19
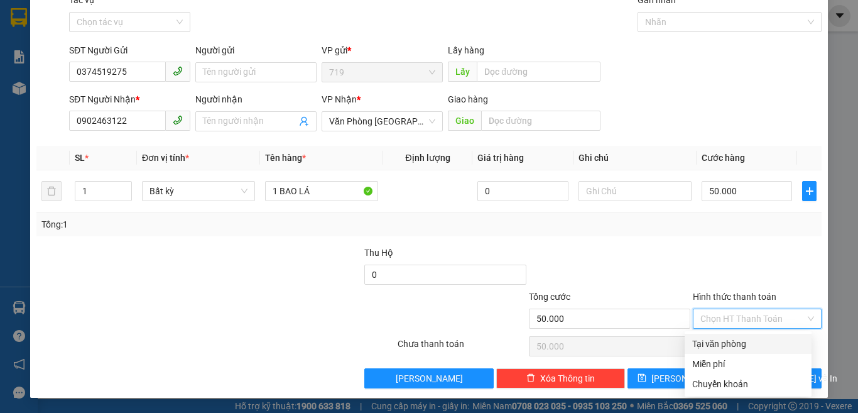
click at [725, 339] on div "Tại văn phòng" at bounding box center [748, 344] width 112 height 14
type input "0"
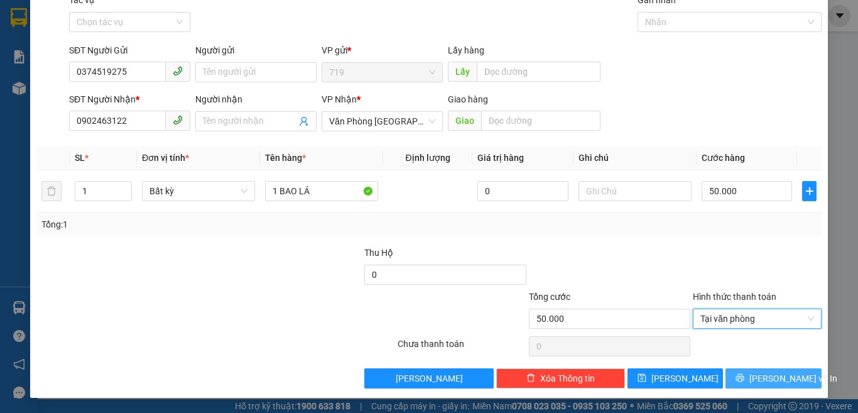
click at [738, 381] on button "[PERSON_NAME] và In" at bounding box center [774, 378] width 96 height 20
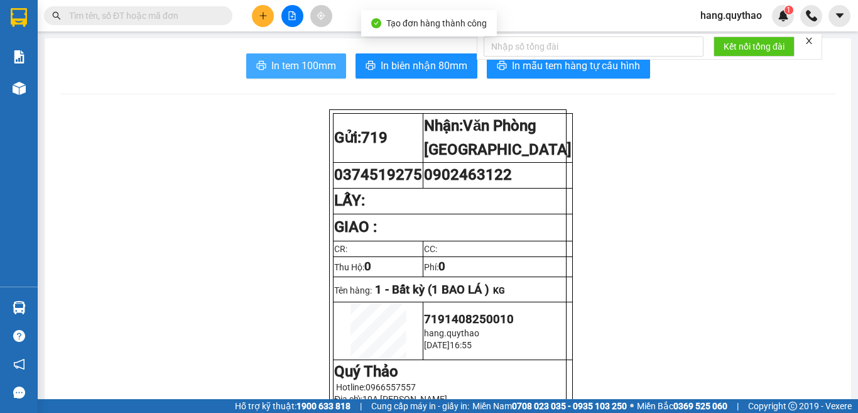
click at [276, 60] on span "In tem 100mm" at bounding box center [303, 66] width 65 height 16
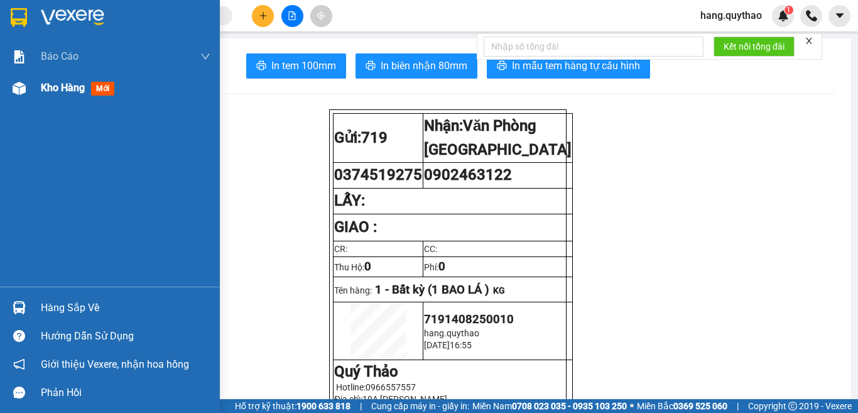
click at [51, 89] on span "Kho hàng" at bounding box center [63, 88] width 44 height 12
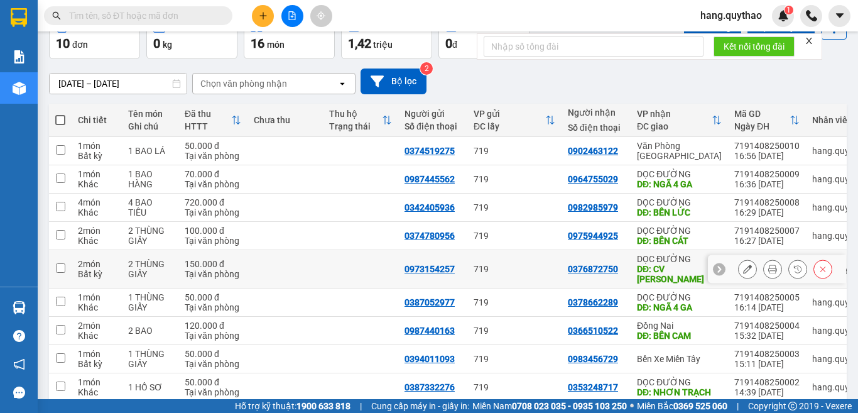
scroll to position [151, 0]
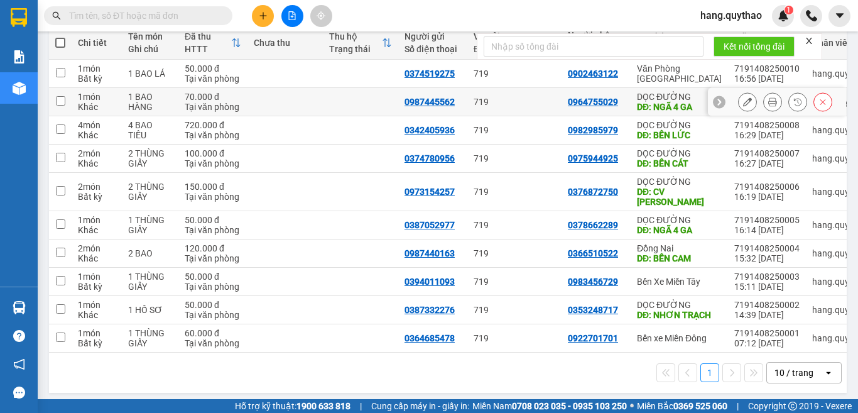
click at [646, 106] on div "DĐ: NGÃ 4 GA" at bounding box center [679, 107] width 85 height 10
checkbox input "true"
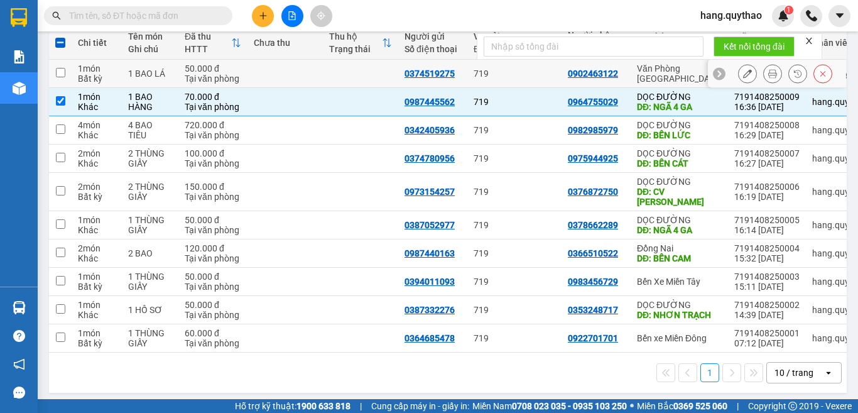
click at [648, 79] on td "Văn Phòng [GEOGRAPHIC_DATA]" at bounding box center [679, 74] width 97 height 28
checkbox input "true"
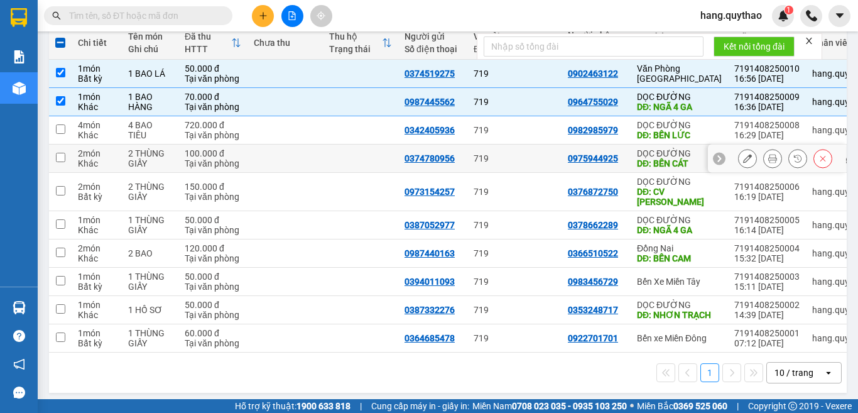
click at [687, 158] on div "DĐ: BẾN CÁT" at bounding box center [679, 163] width 85 height 10
checkbox input "true"
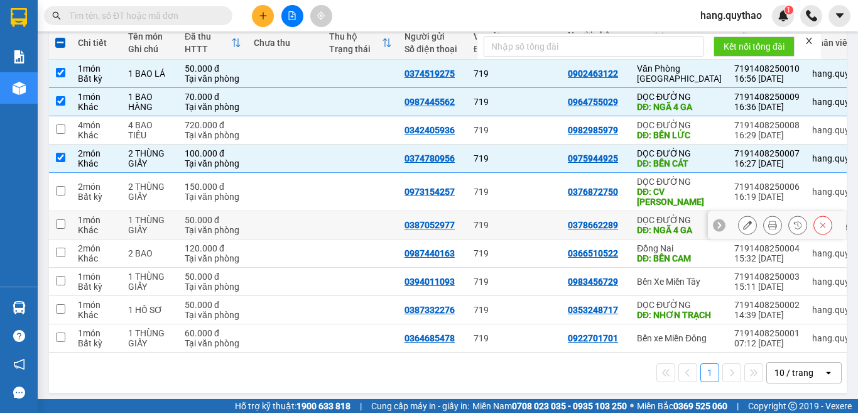
click at [677, 225] on div "DĐ: NGÃ 4 GA" at bounding box center [679, 230] width 85 height 10
checkbox input "true"
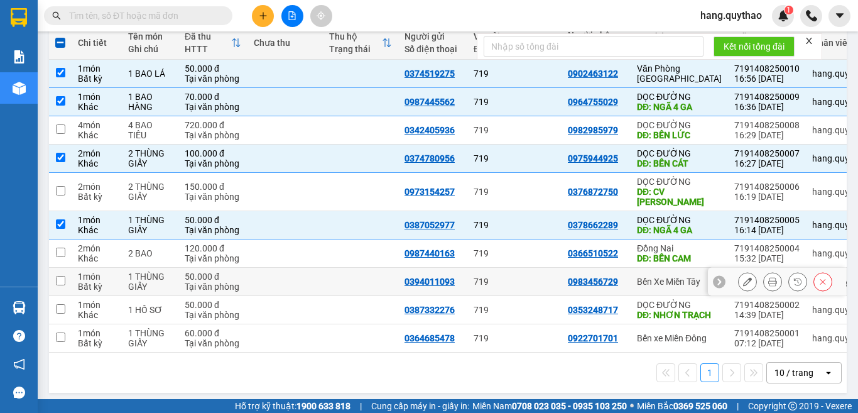
click at [673, 276] on div "Bến Xe Miền Tây" at bounding box center [679, 281] width 85 height 10
checkbox input "true"
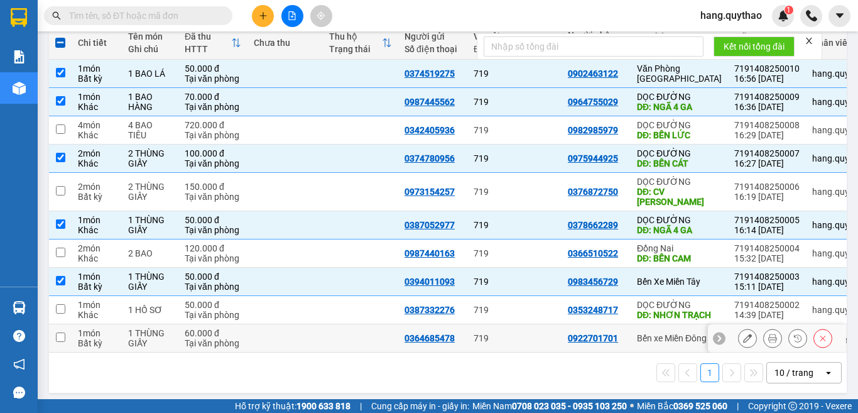
click at [657, 333] on div "Bến xe Miền Đông" at bounding box center [679, 338] width 85 height 10
checkbox input "true"
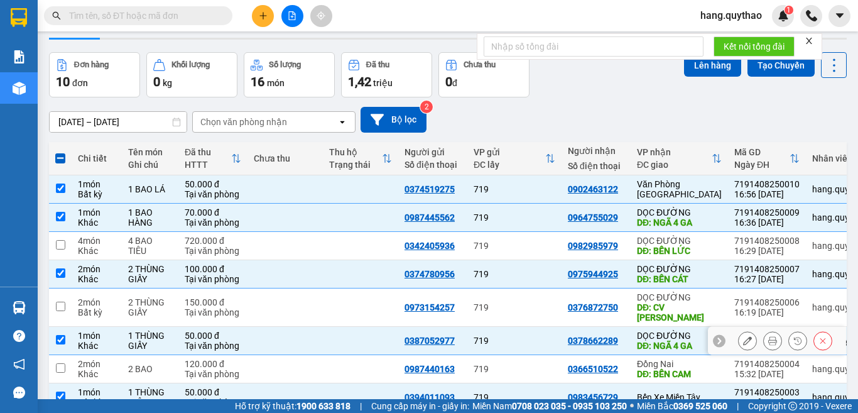
scroll to position [0, 0]
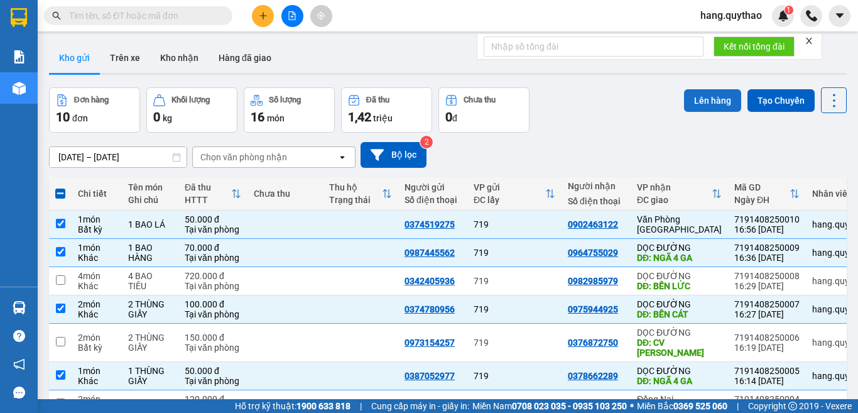
click at [697, 108] on button "Lên hàng" at bounding box center [712, 100] width 57 height 23
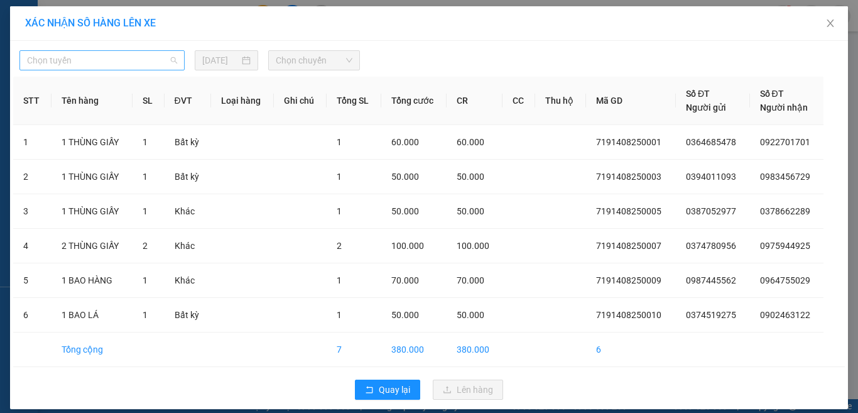
click at [153, 62] on span "Chọn tuyến" at bounding box center [102, 60] width 150 height 19
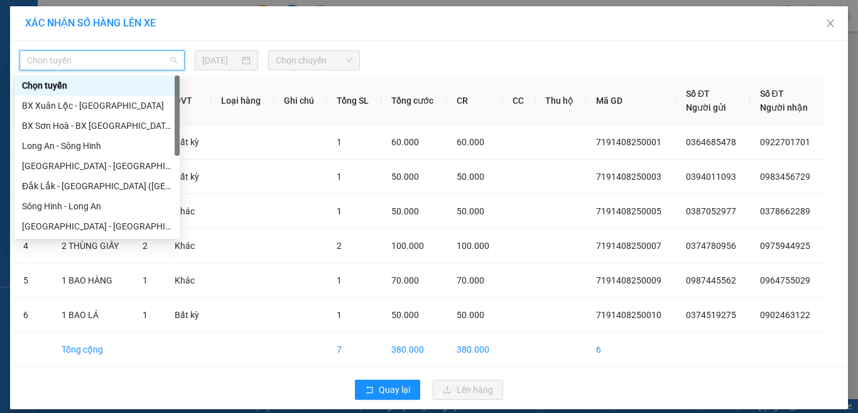
scroll to position [141, 0]
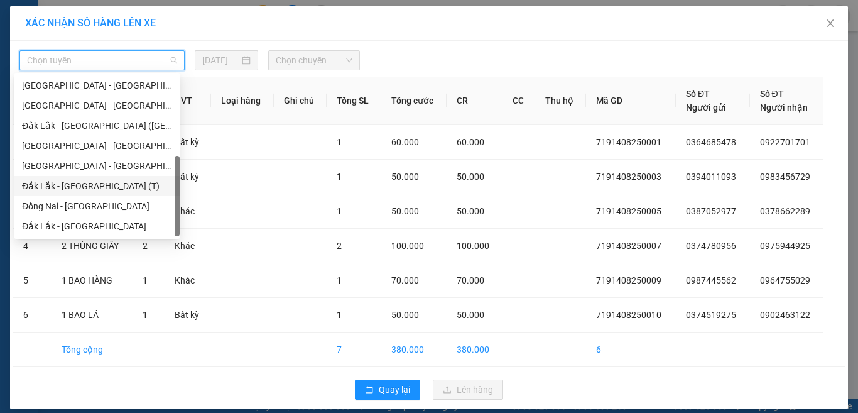
click at [72, 186] on div "Đắk Lắk - Sài Gòn (T)" at bounding box center [97, 186] width 150 height 14
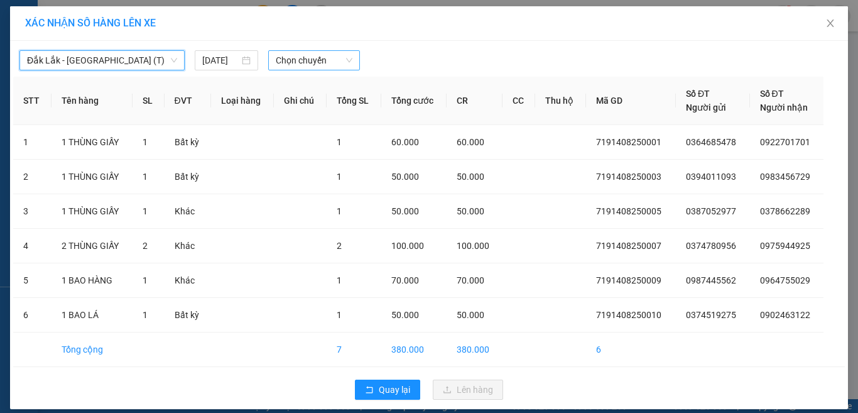
click at [270, 62] on div "Chọn chuyến" at bounding box center [314, 60] width 92 height 20
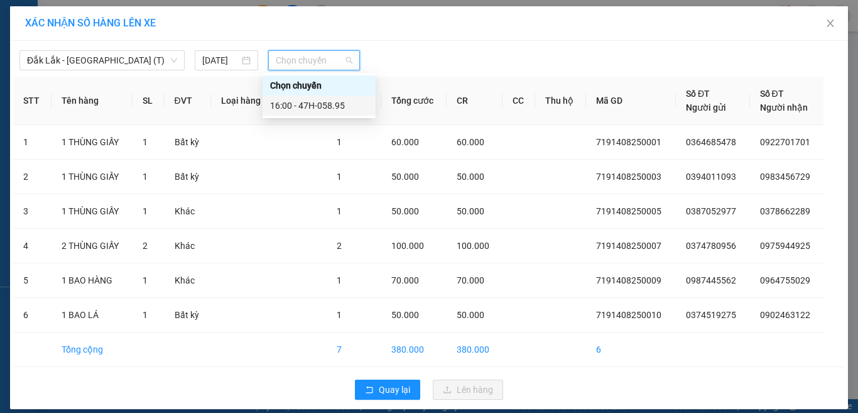
click at [334, 104] on div "16:00 - 47H-058.95" at bounding box center [319, 106] width 98 height 14
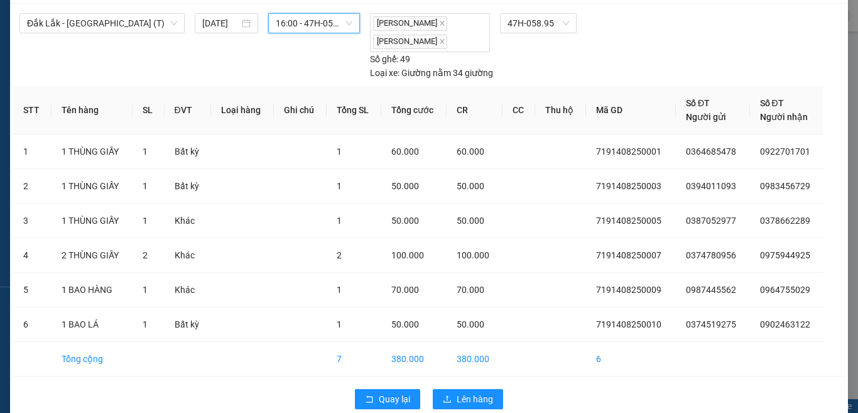
scroll to position [58, 0]
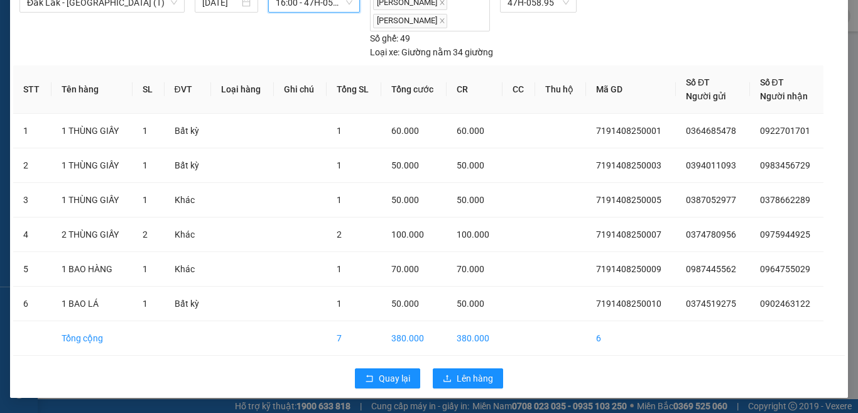
click at [481, 389] on div "Quay lại Lên hàng" at bounding box center [429, 378] width 832 height 33
click at [474, 379] on span "Lên hàng" at bounding box center [475, 378] width 36 height 14
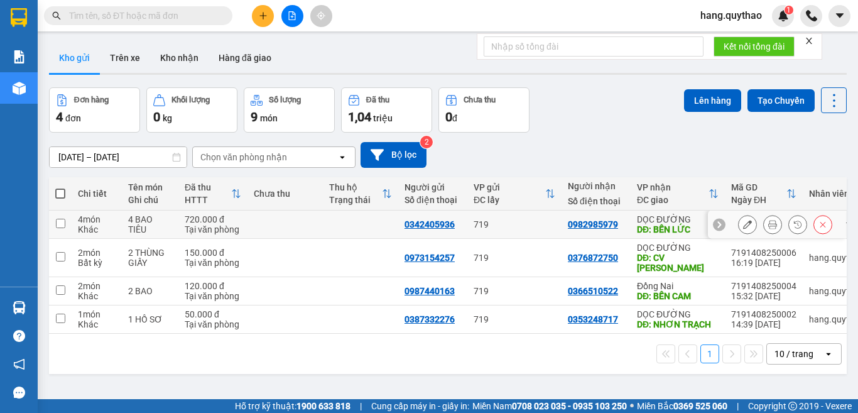
click at [651, 218] on div "DỌC ĐƯỜNG" at bounding box center [678, 219] width 82 height 10
checkbox input "true"
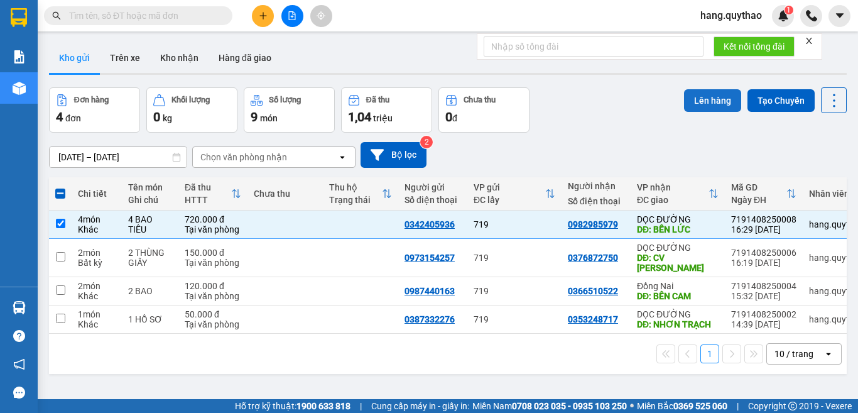
click at [705, 97] on button "Lên hàng" at bounding box center [712, 100] width 57 height 23
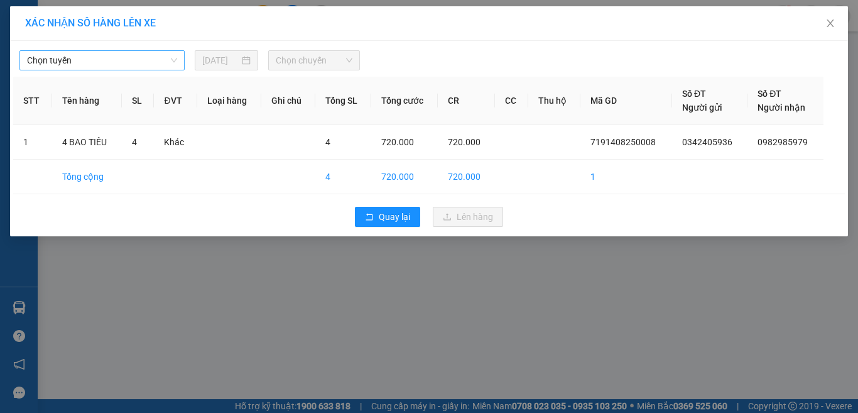
click at [144, 59] on span "Chọn tuyến" at bounding box center [102, 60] width 150 height 19
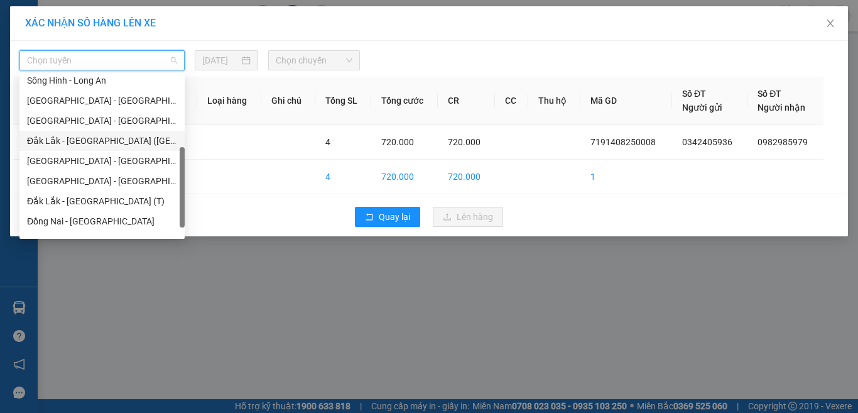
scroll to position [15, 0]
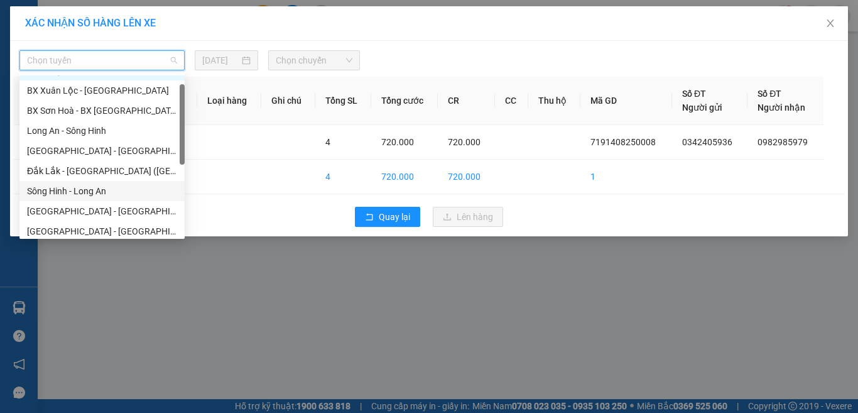
click at [92, 193] on div "Sông Hinh - Long An" at bounding box center [102, 191] width 150 height 14
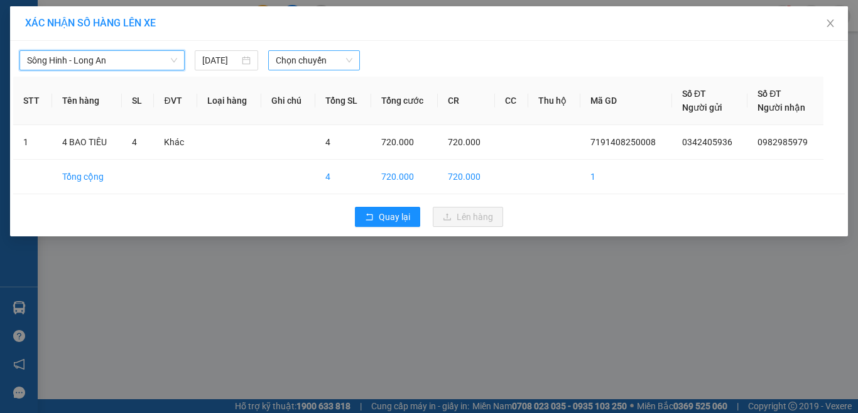
click at [305, 52] on span "Chọn chuyến" at bounding box center [314, 60] width 77 height 19
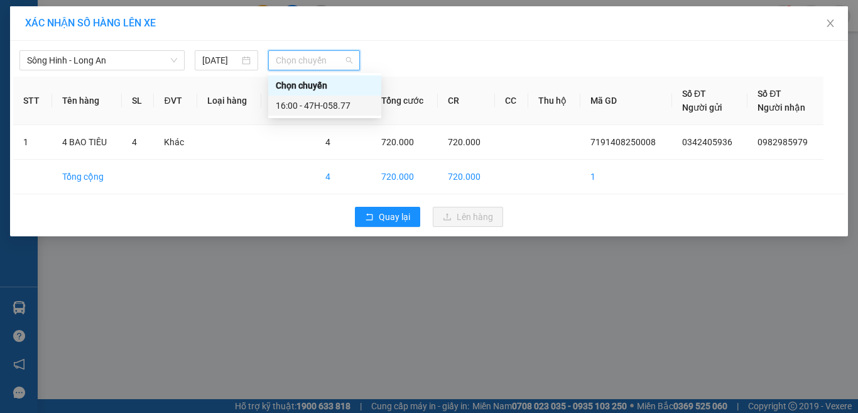
drag, startPoint x: 318, startPoint y: 97, endPoint x: 328, endPoint y: 108, distance: 14.7
click at [318, 97] on div "16:00 - 47H-058.77" at bounding box center [324, 105] width 113 height 20
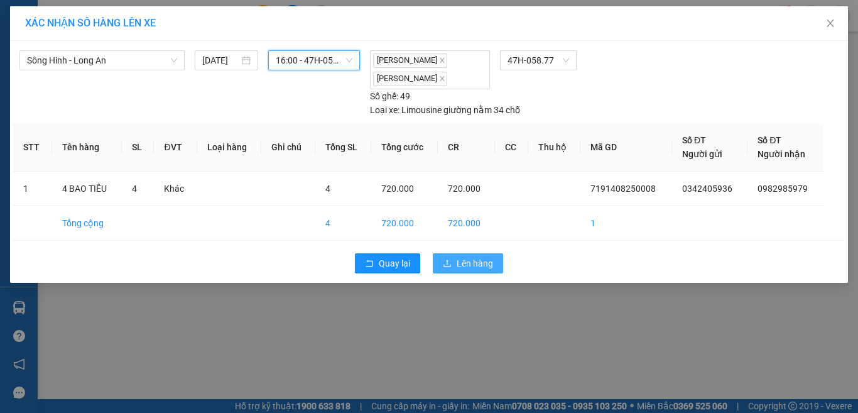
click at [468, 259] on span "Lên hàng" at bounding box center [475, 263] width 36 height 14
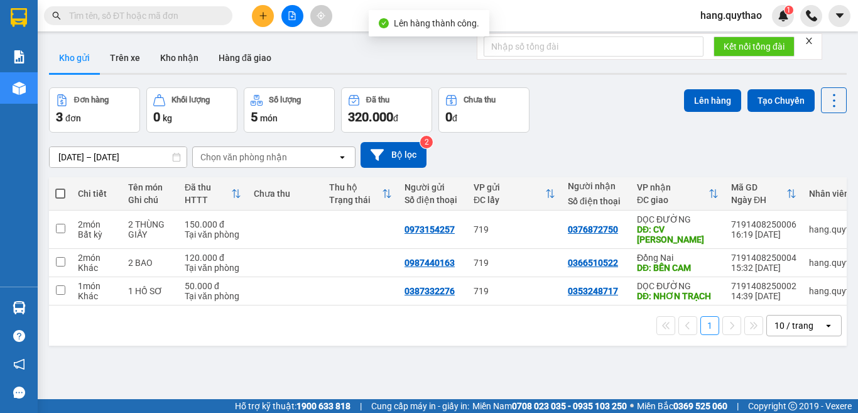
click at [62, 190] on span at bounding box center [60, 193] width 10 height 10
click at [60, 187] on input "checkbox" at bounding box center [60, 187] width 0 height 0
checkbox input "true"
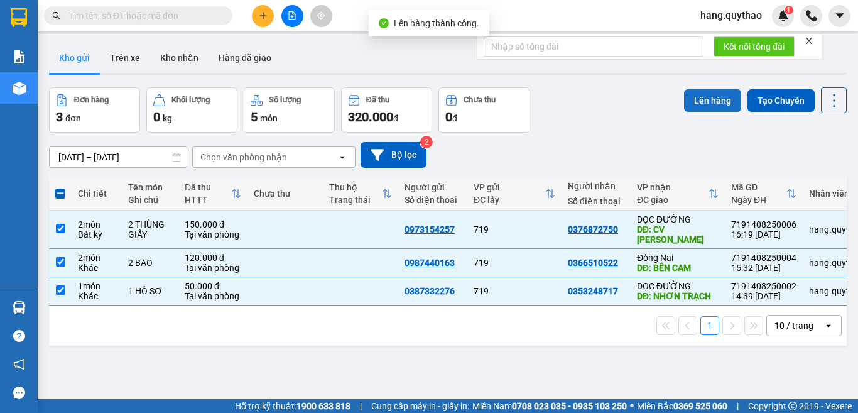
click at [697, 96] on button "Lên hàng" at bounding box center [712, 100] width 57 height 23
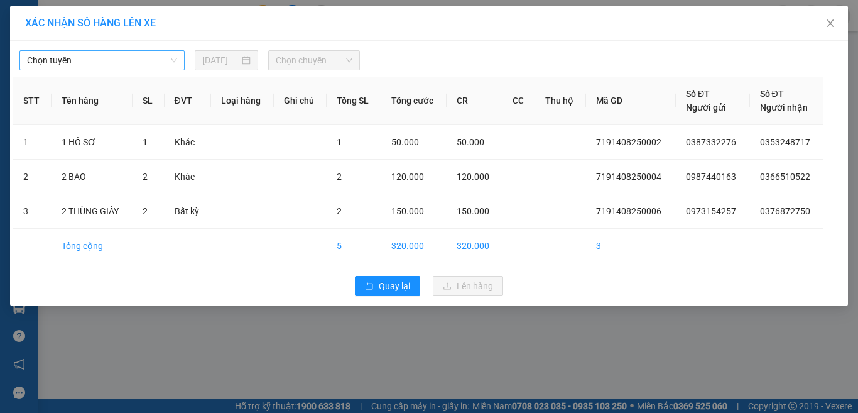
click at [99, 51] on span "Chọn tuyến" at bounding box center [102, 60] width 150 height 19
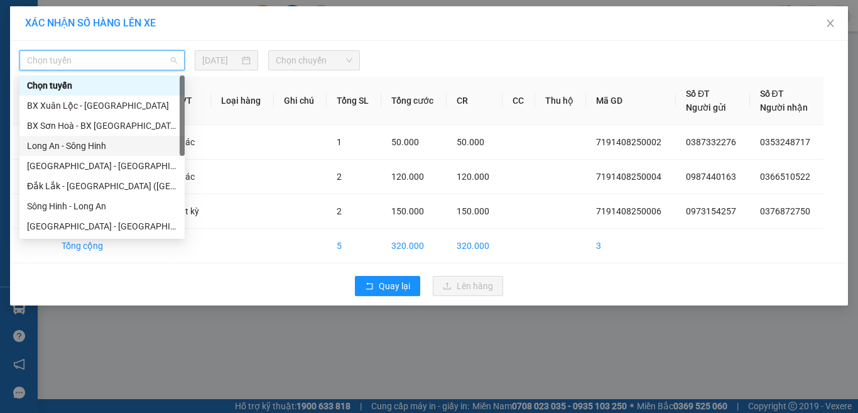
scroll to position [141, 0]
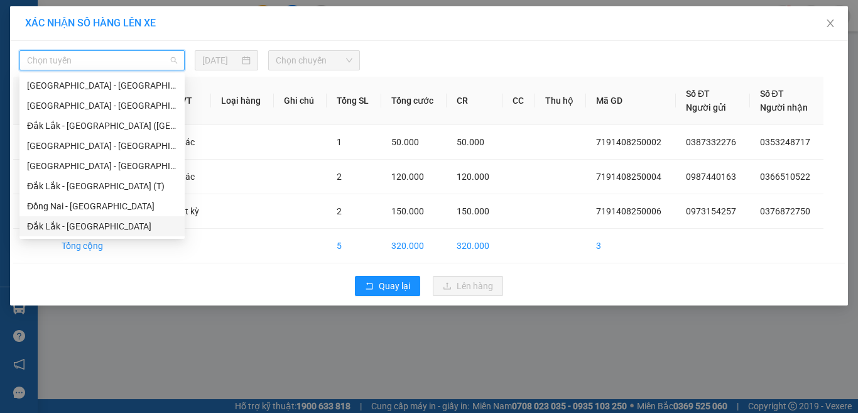
click at [79, 226] on div "Đắk Lắk - Đồng Nai" at bounding box center [102, 226] width 150 height 14
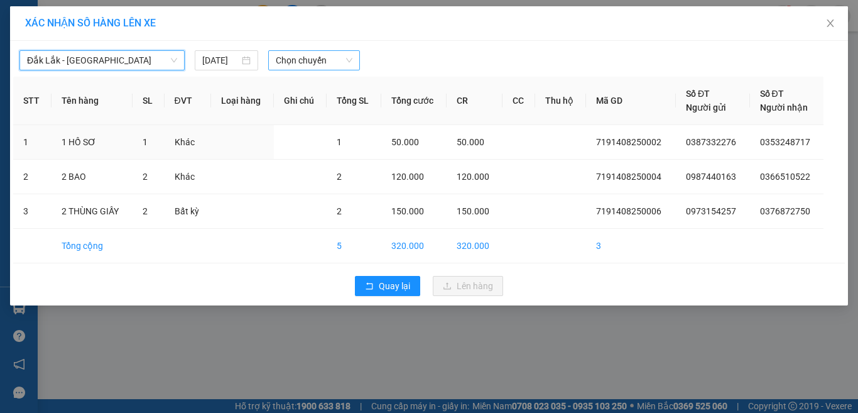
click at [306, 55] on span "Chọn chuyến" at bounding box center [314, 60] width 77 height 19
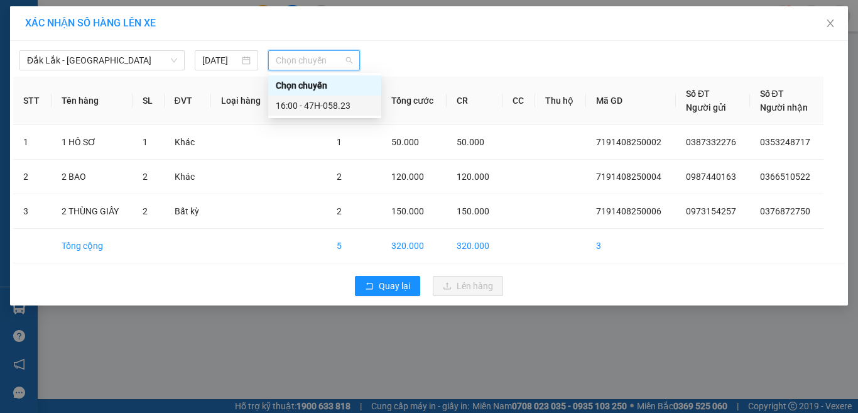
click at [324, 102] on div "16:00 - 47H-058.23" at bounding box center [325, 106] width 98 height 14
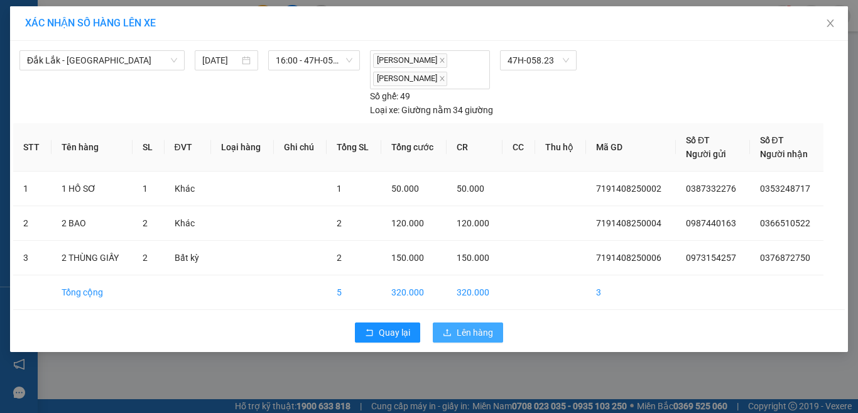
click at [476, 326] on span "Lên hàng" at bounding box center [475, 332] width 36 height 14
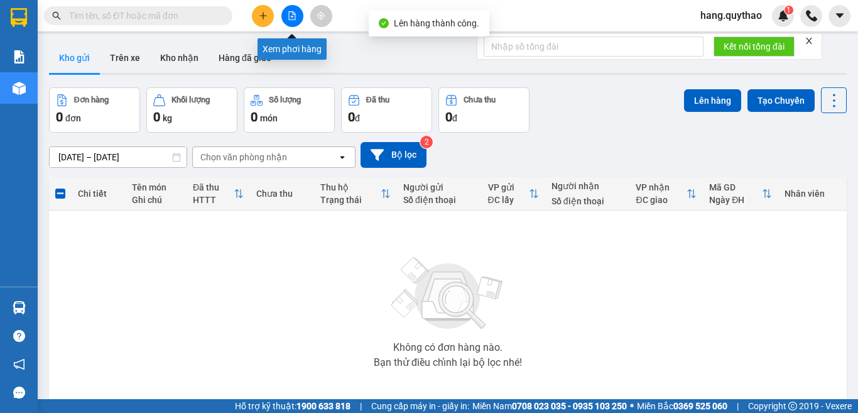
click at [291, 15] on icon "file-add" at bounding box center [292, 15] width 9 height 9
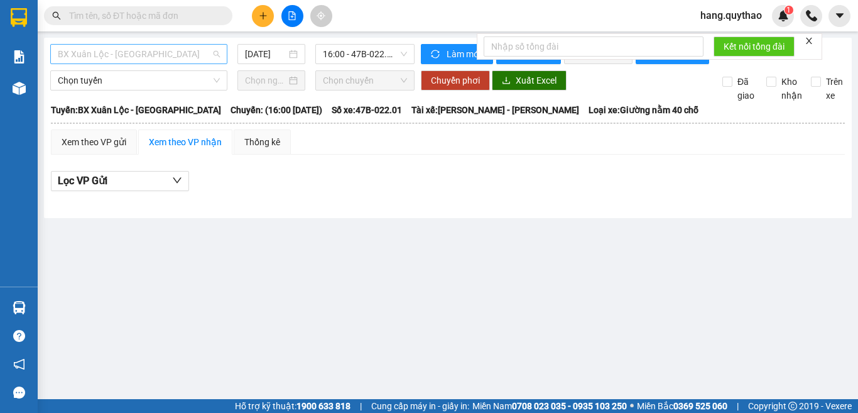
click at [178, 50] on span "BX Xuân Lộc - BX Sơn Hoà" at bounding box center [139, 54] width 162 height 19
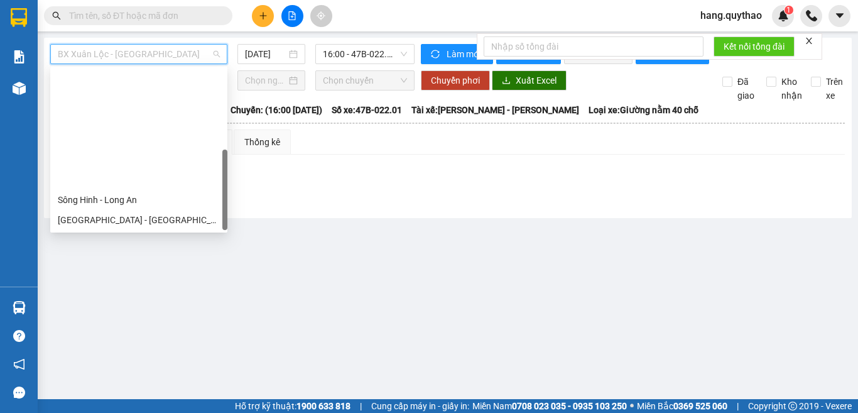
scroll to position [141, 0]
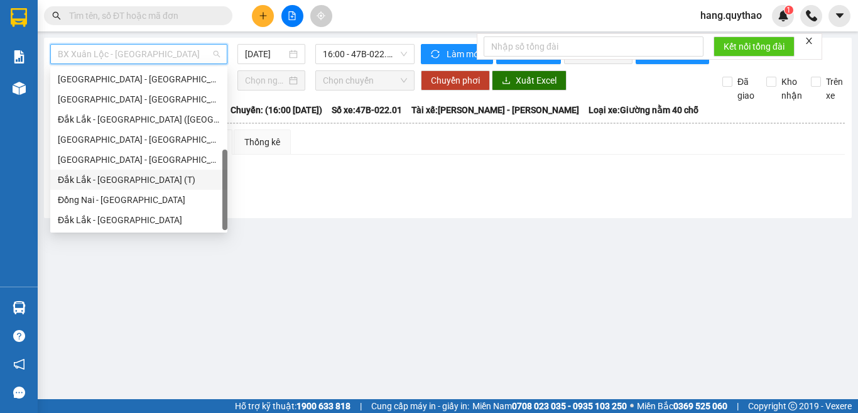
click at [131, 173] on div "Đắk Lắk - Sài Gòn (T)" at bounding box center [139, 180] width 162 height 14
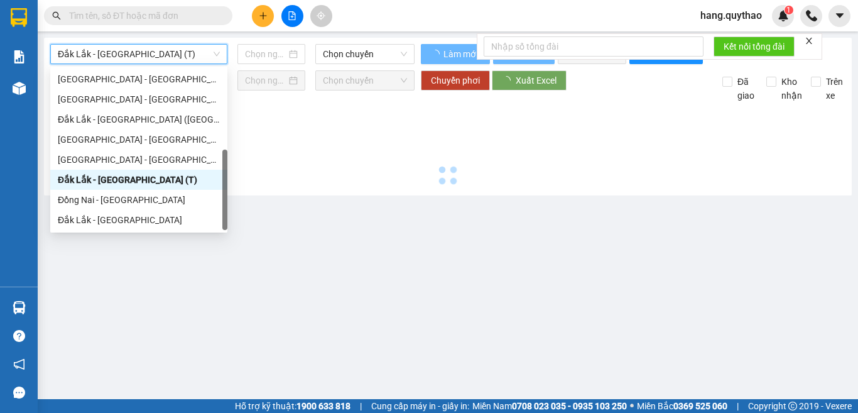
type input "[DATE]"
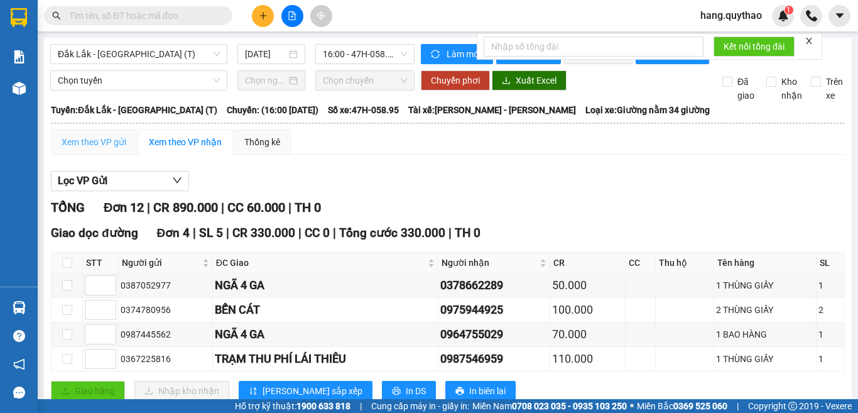
drag, startPoint x: 93, startPoint y: 143, endPoint x: 116, endPoint y: 165, distance: 32.0
click at [90, 143] on div "Xem theo VP gửi" at bounding box center [94, 141] width 86 height 25
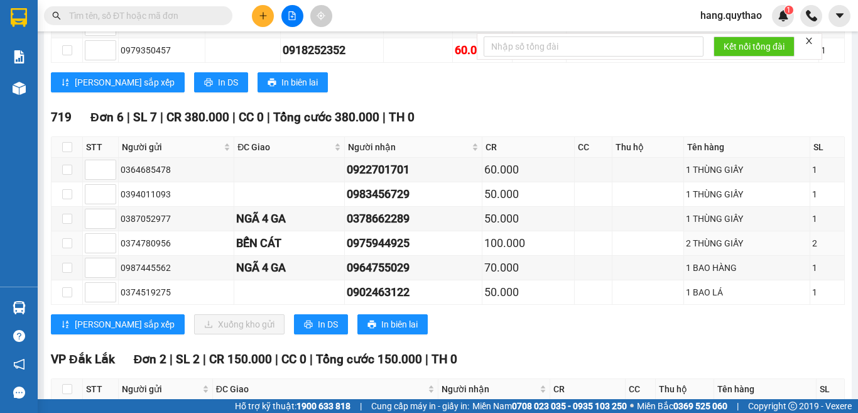
scroll to position [308, 0]
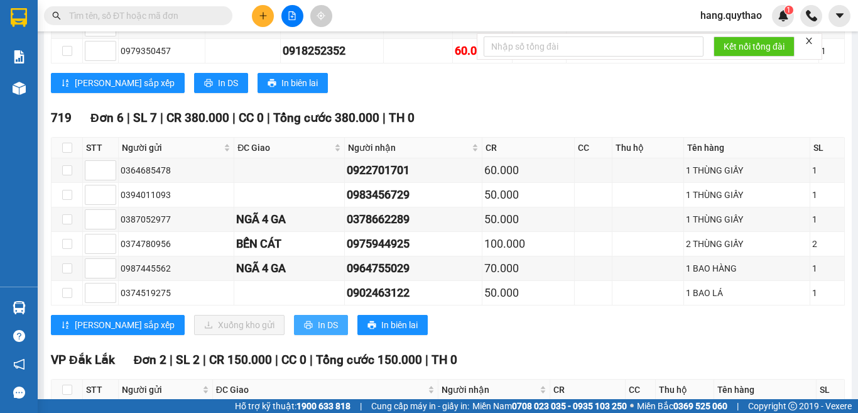
click at [318, 332] on span "In DS" at bounding box center [328, 325] width 20 height 14
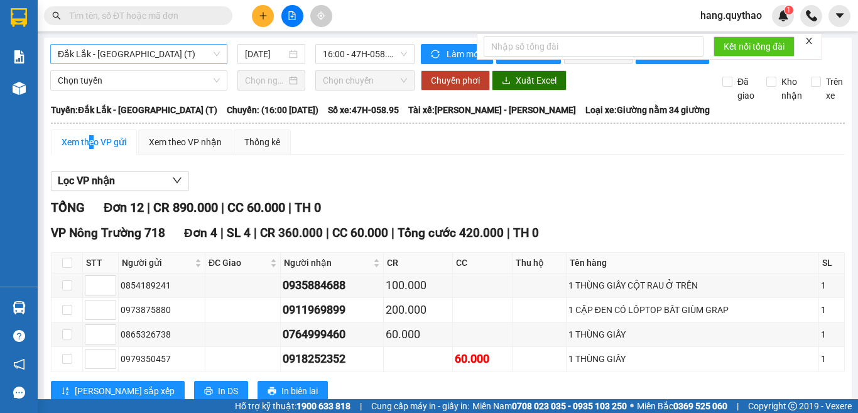
click at [150, 52] on span "Đắk Lắk - Sài Gòn (T)" at bounding box center [139, 54] width 162 height 19
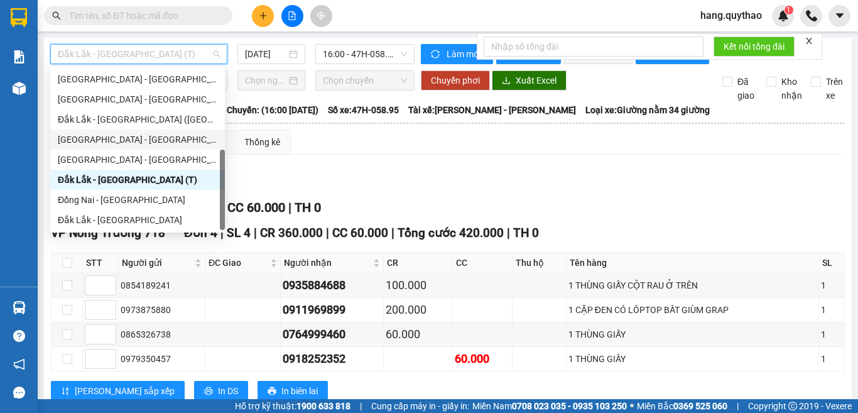
scroll to position [78, 0]
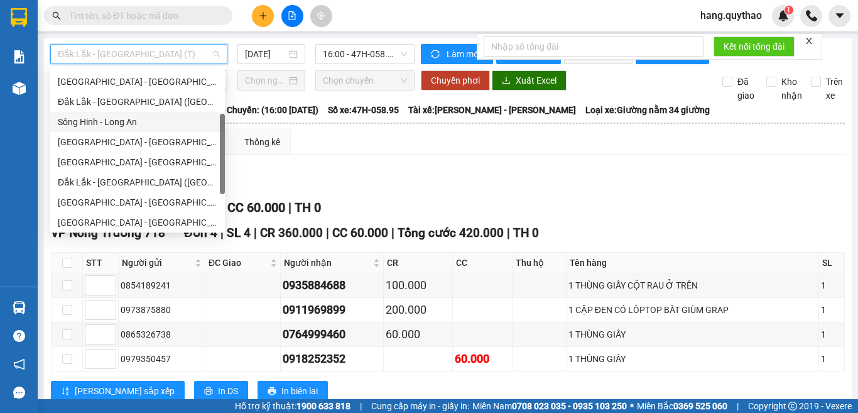
click at [124, 119] on div "Sông Hinh - Long An" at bounding box center [138, 122] width 160 height 14
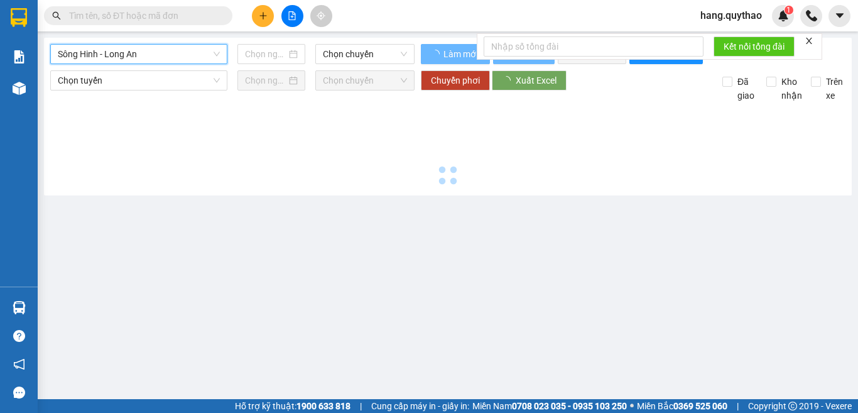
type input "[DATE]"
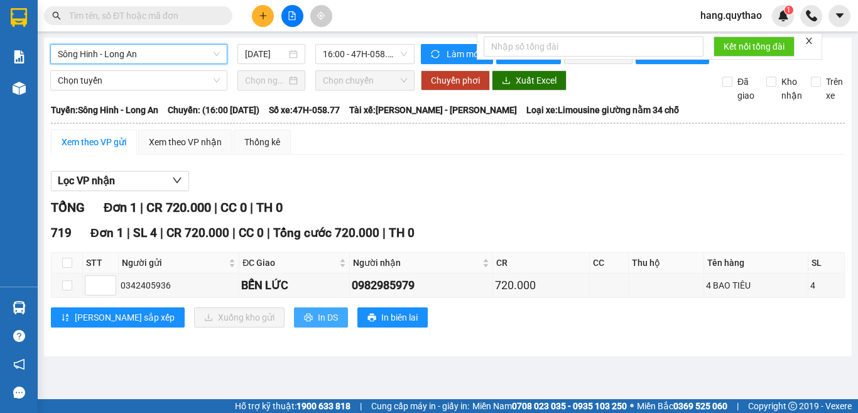
click at [318, 322] on span "In DS" at bounding box center [328, 317] width 20 height 14
click at [161, 57] on span "Sông Hinh - Long An" at bounding box center [139, 54] width 162 height 19
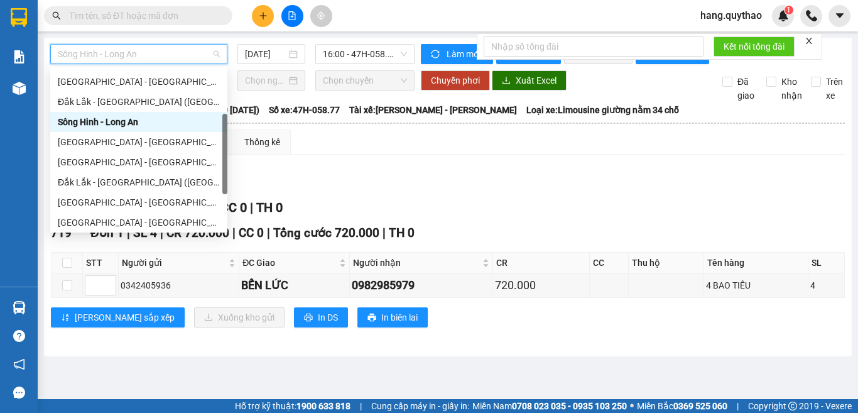
scroll to position [141, 0]
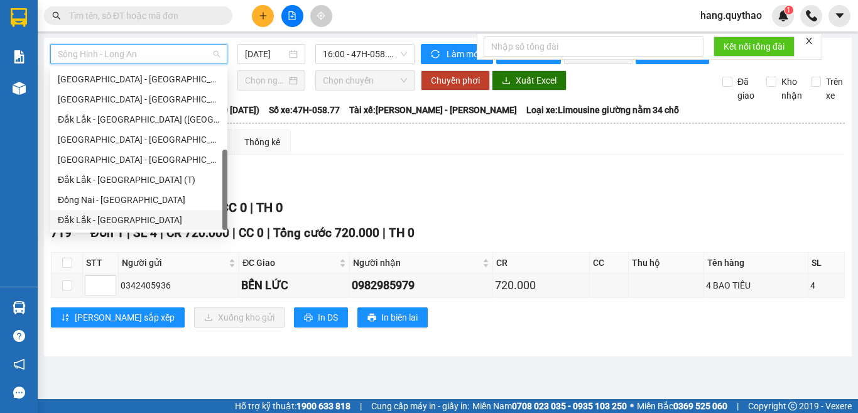
click at [128, 220] on div "Đắk Lắk - Đồng Nai" at bounding box center [139, 220] width 162 height 14
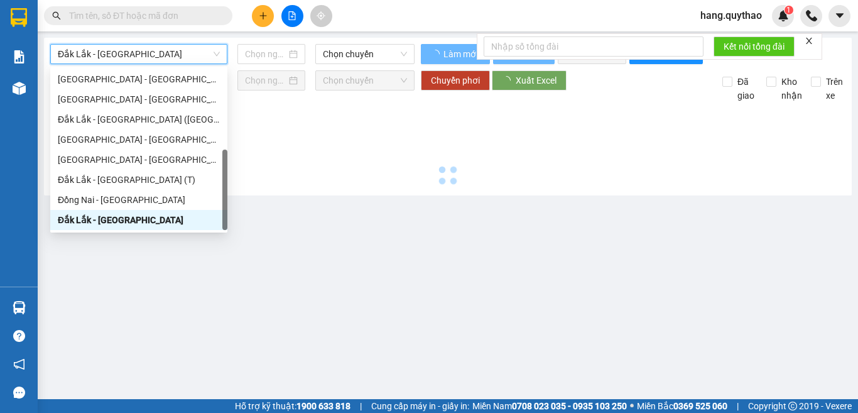
type input "[DATE]"
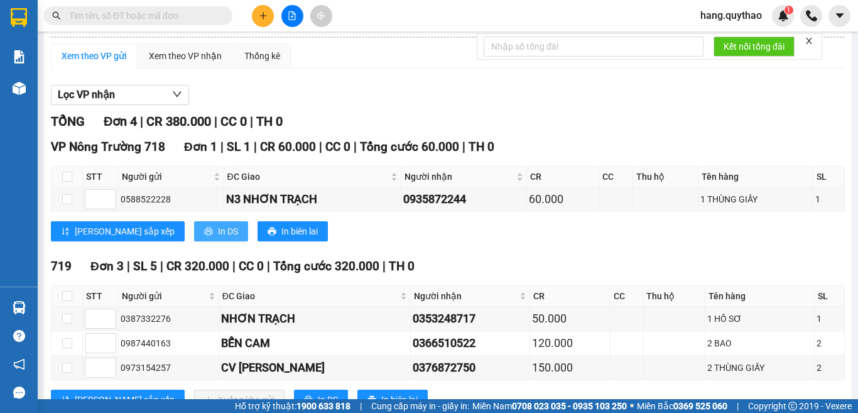
scroll to position [143, 0]
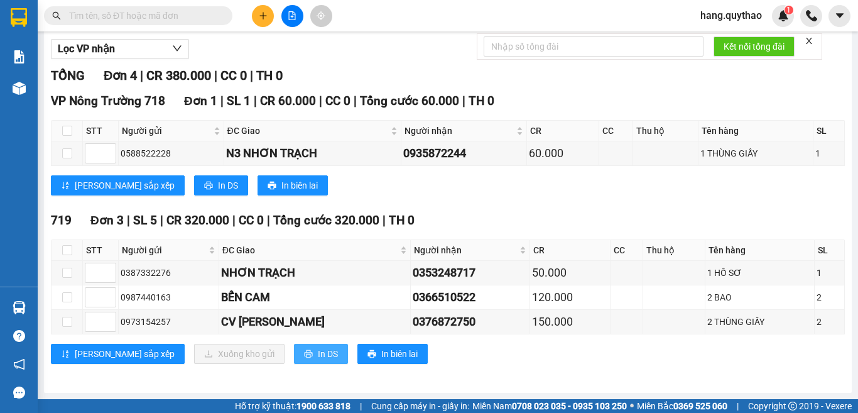
click at [294, 356] on button "In DS" at bounding box center [321, 354] width 54 height 20
